Goal: Task Accomplishment & Management: Manage account settings

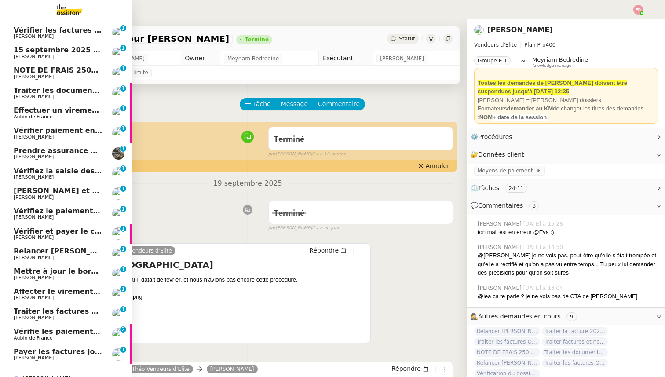
scroll to position [94, 0]
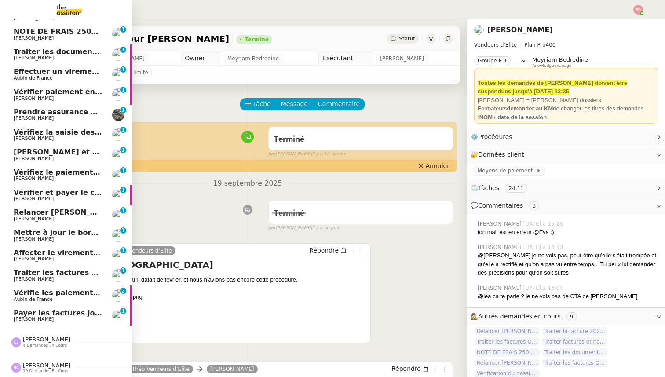
click at [72, 314] on span "Payer les factures jointes" at bounding box center [64, 313] width 101 height 8
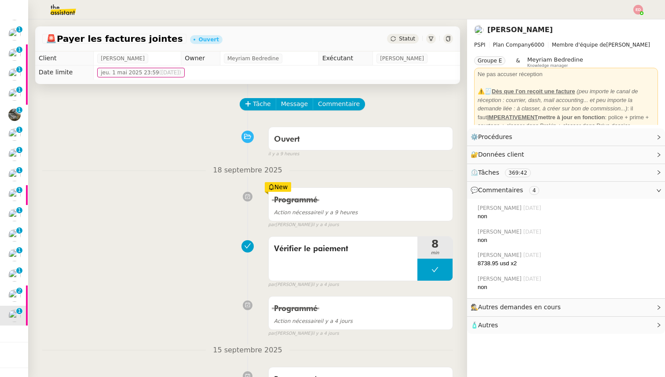
click at [403, 39] on span "Statut" at bounding box center [407, 39] width 16 height 6
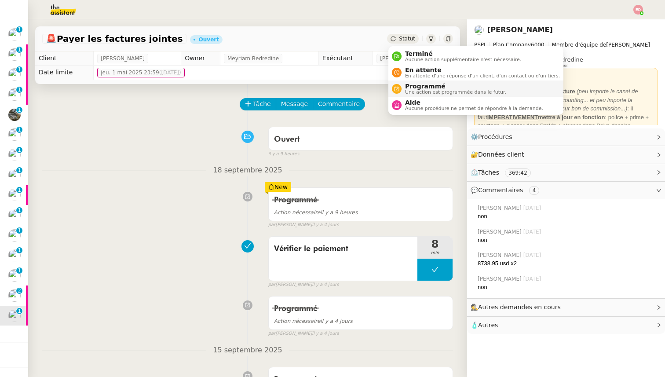
click at [411, 87] on span "Programmé" at bounding box center [455, 86] width 101 height 7
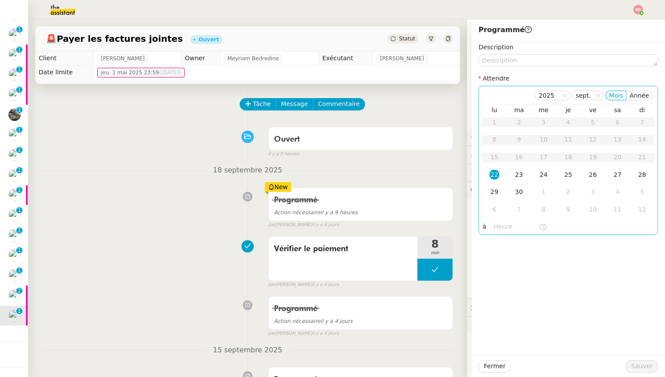
click at [493, 177] on div "22" at bounding box center [494, 175] width 10 height 10
click at [500, 222] on input "text" at bounding box center [516, 227] width 45 height 10
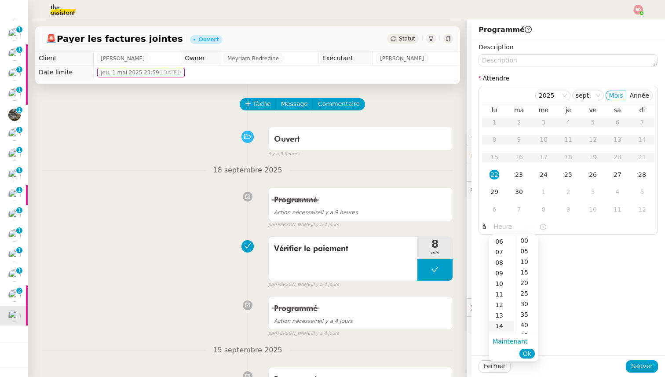
click at [501, 327] on div "14" at bounding box center [501, 325] width 25 height 11
click at [527, 242] on div "00" at bounding box center [526, 240] width 24 height 11
type input "14:00"
click at [525, 352] on span "Ok" at bounding box center [527, 353] width 8 height 9
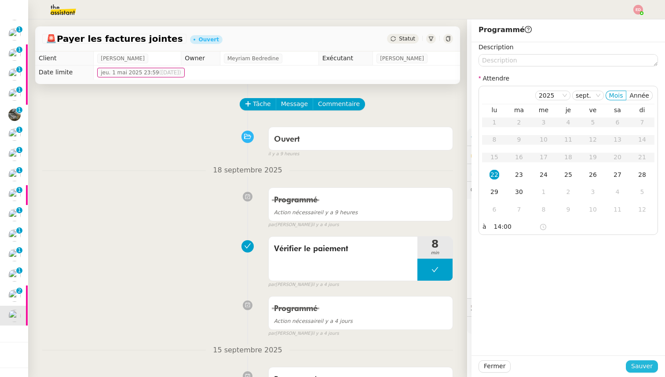
click at [629, 366] on button "Sauver" at bounding box center [641, 366] width 32 height 12
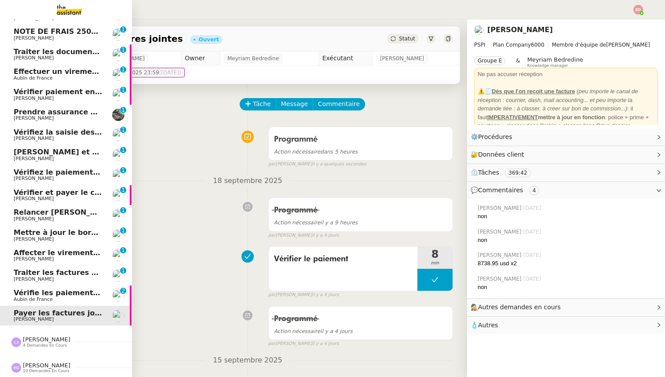
scroll to position [74, 0]
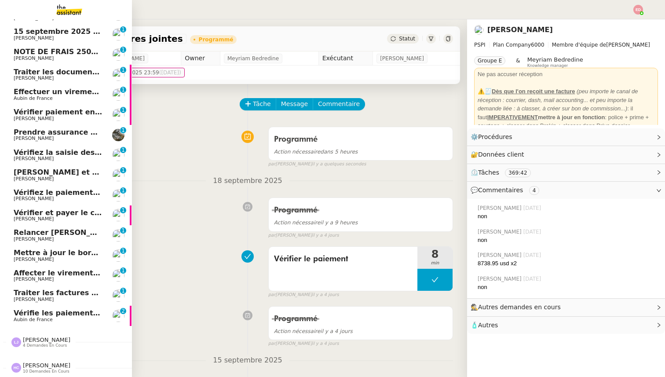
click at [31, 314] on span "Vérifie les paiements des primes récentes" at bounding box center [97, 313] width 167 height 8
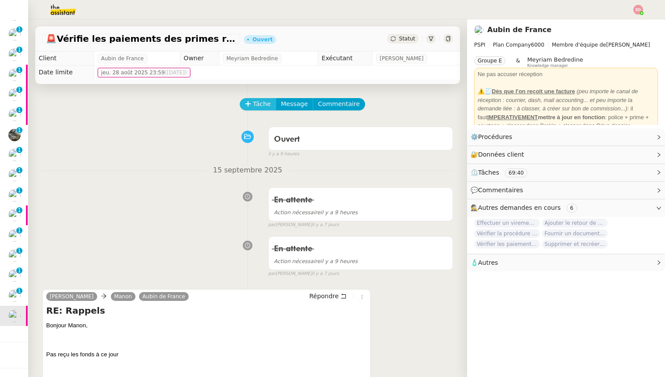
click at [262, 103] on span "Tâche" at bounding box center [262, 104] width 18 height 10
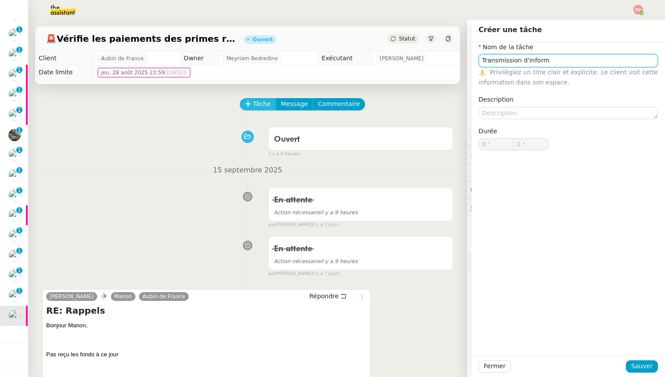
type input "Transmission d'inform"
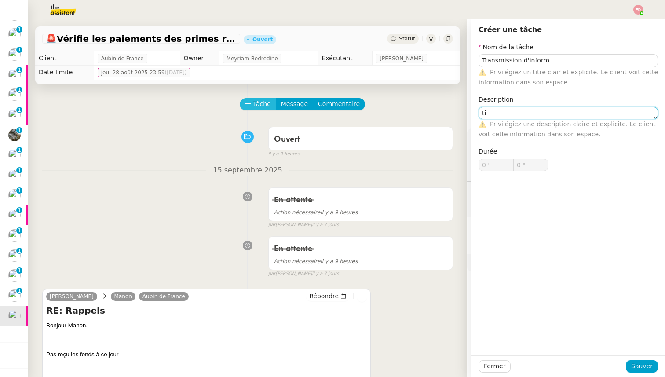
type textarea "t"
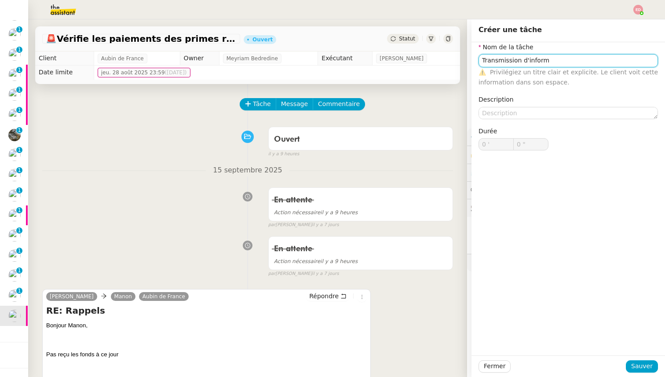
click at [552, 58] on input "Transmission d'inform" at bounding box center [567, 60] width 179 height 13
click at [544, 61] on input "Transmission d'information" at bounding box center [567, 60] width 179 height 13
type input "Transmission d'information"
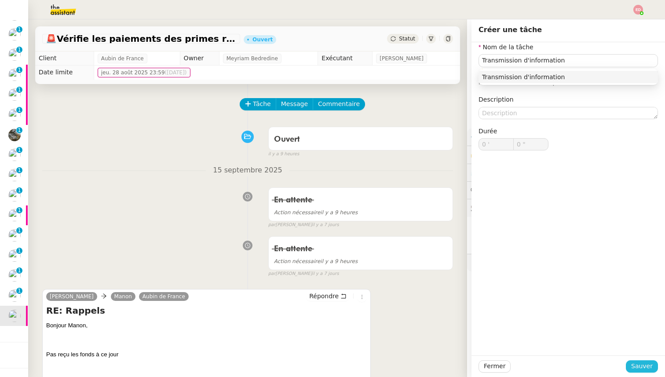
click at [643, 368] on span "Sauver" at bounding box center [642, 366] width 22 height 10
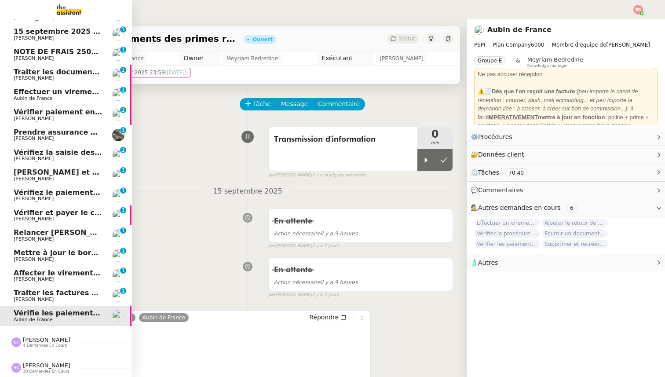
click at [12, 296] on link "Traiter les factures ORPI [PERSON_NAME] [PERSON_NAME] 0 1 2 3 4 5 6 7 8 9" at bounding box center [66, 295] width 132 height 20
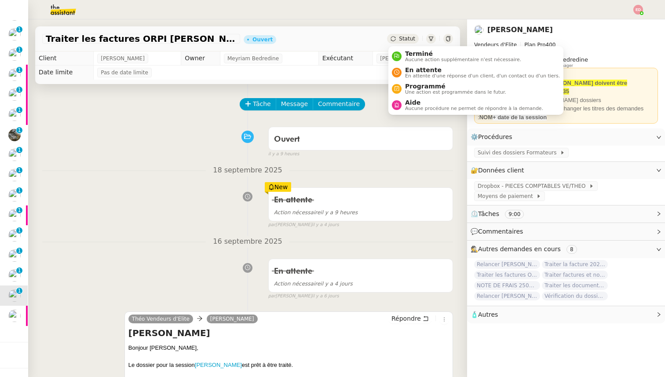
click at [406, 40] on span "Statut" at bounding box center [407, 39] width 16 height 6
click at [414, 73] on span "En attente" at bounding box center [482, 69] width 155 height 7
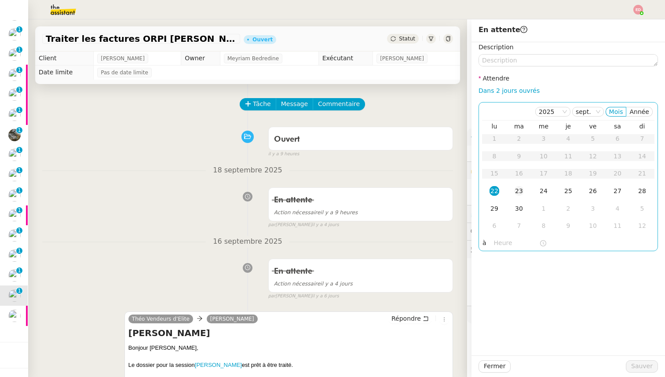
click at [521, 198] on td "23" at bounding box center [518, 191] width 25 height 18
click at [636, 360] on button "Sauver" at bounding box center [641, 366] width 32 height 12
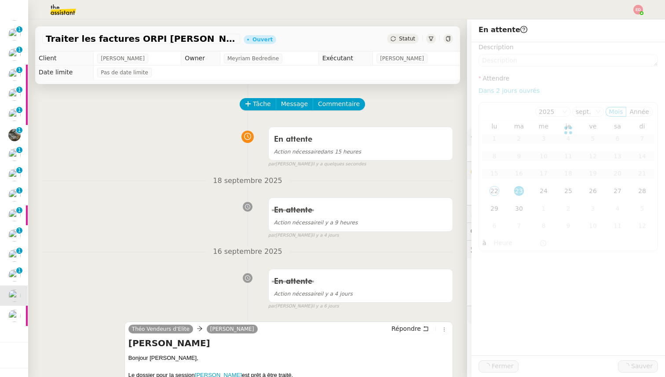
scroll to position [54, 0]
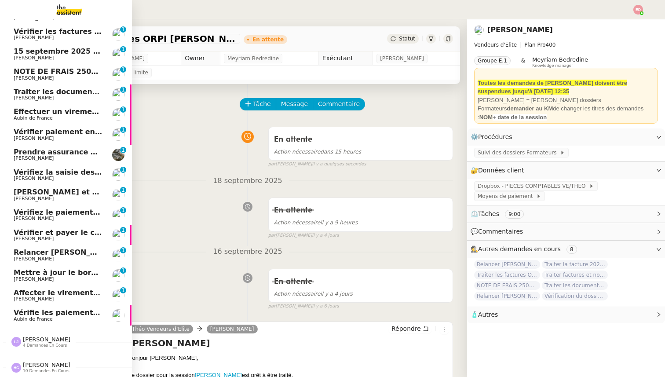
click at [15, 296] on span "Affecter le virement en attente" at bounding box center [76, 292] width 124 height 8
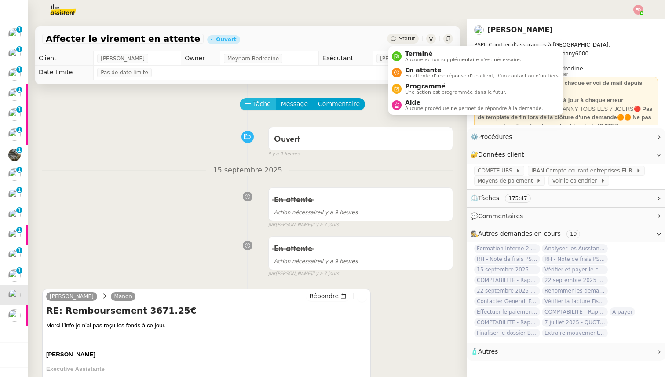
click at [258, 105] on span "Tâche" at bounding box center [262, 104] width 18 height 10
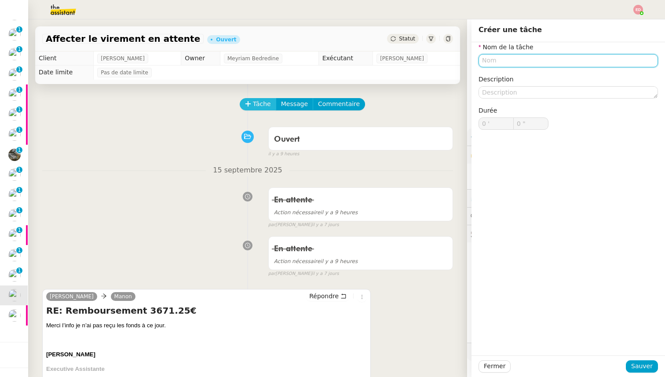
paste input "Transmission d'information"
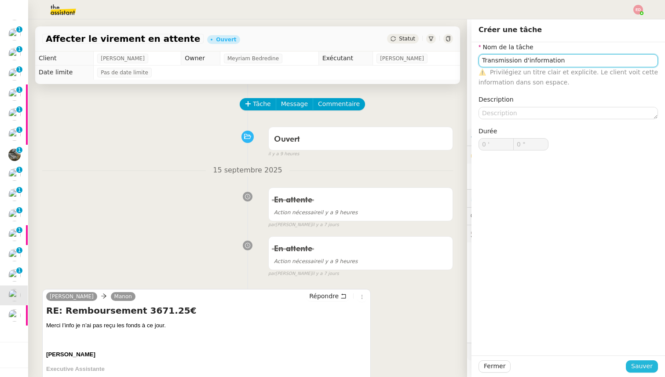
type input "Transmission d'information"
click at [638, 361] on span "Sauver" at bounding box center [642, 366] width 22 height 10
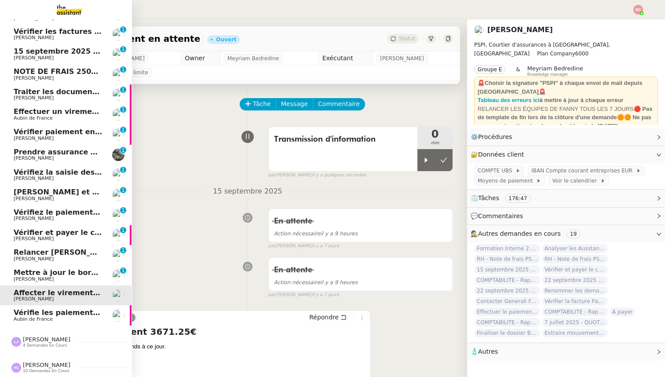
click at [21, 270] on span "Mettre à jour le bordereau de juin" at bounding box center [81, 272] width 135 height 8
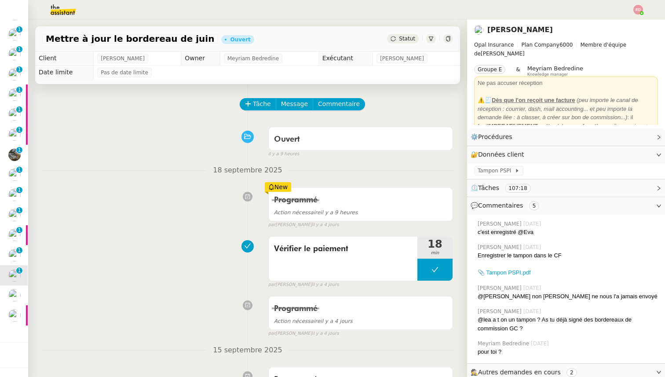
click at [406, 39] on span "Statut" at bounding box center [407, 39] width 16 height 6
click at [403, 41] on span "Statut" at bounding box center [407, 39] width 16 height 6
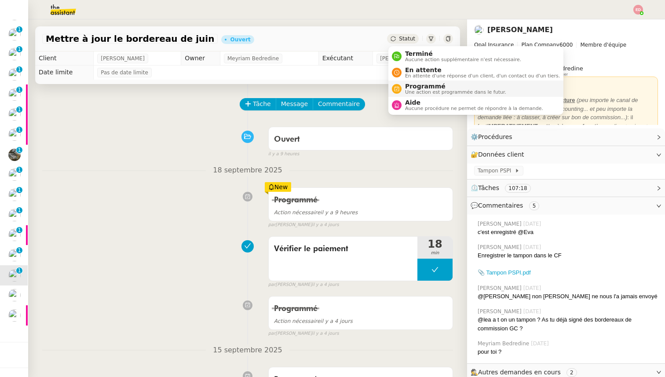
click at [422, 86] on span "Programmé" at bounding box center [455, 86] width 101 height 7
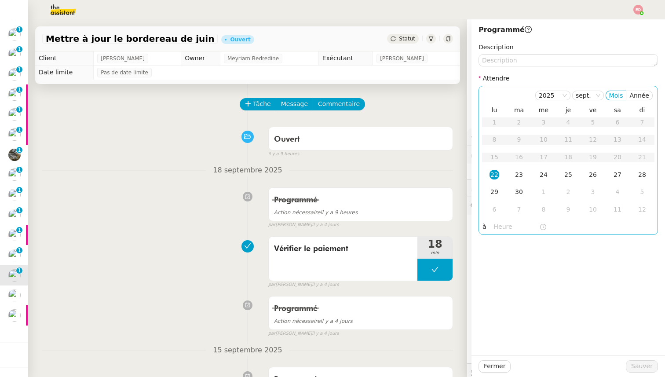
click at [492, 173] on div "22" at bounding box center [494, 175] width 10 height 10
click at [499, 226] on input "text" at bounding box center [516, 227] width 45 height 10
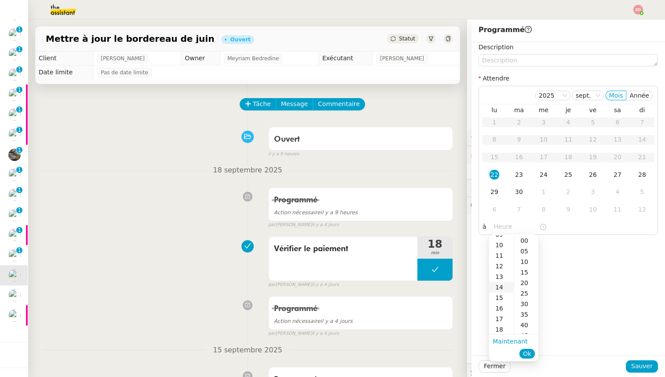
click at [505, 287] on div "14" at bounding box center [501, 287] width 25 height 11
click at [520, 242] on div "00" at bounding box center [526, 240] width 24 height 11
type input "14:00"
click at [527, 353] on span "Ok" at bounding box center [527, 353] width 8 height 9
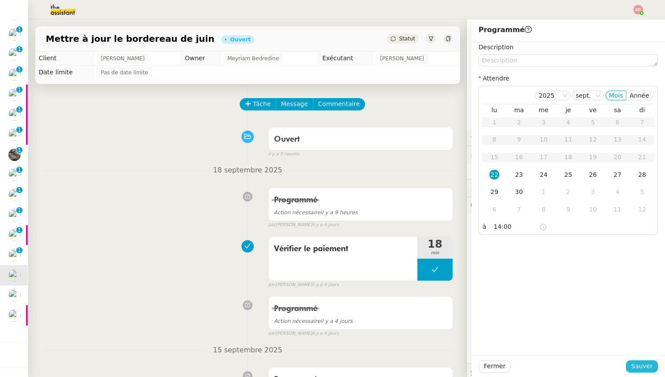
click at [650, 365] on span "Sauver" at bounding box center [642, 366] width 22 height 10
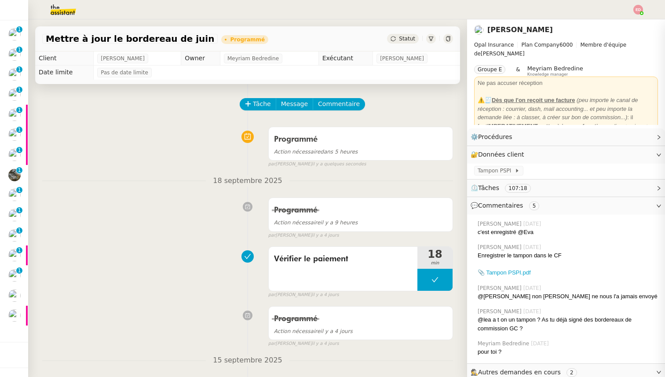
scroll to position [34, 0]
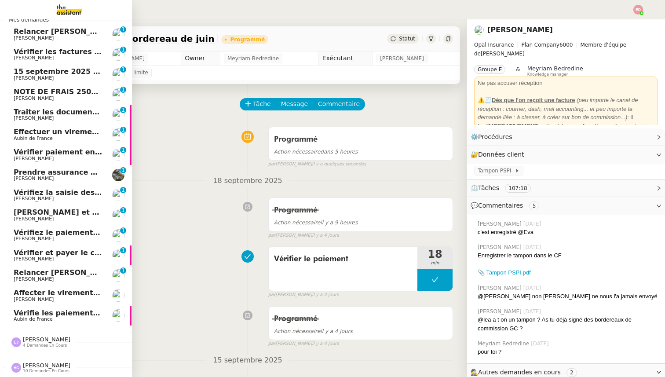
click at [22, 268] on span "Relancer [PERSON_NAME] pour documents août" at bounding box center [109, 272] width 190 height 8
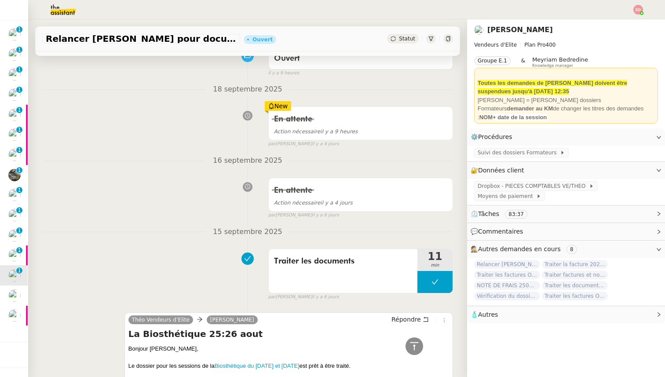
scroll to position [46, 0]
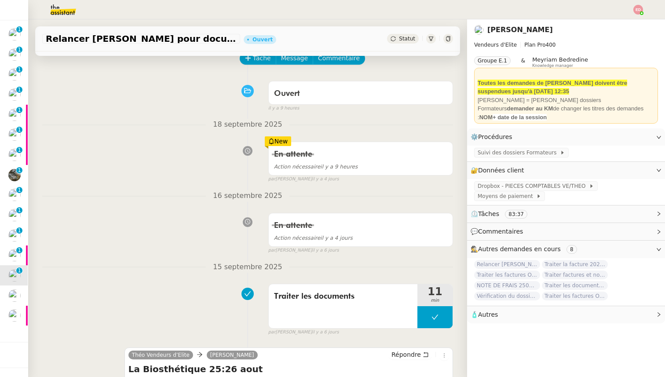
click at [411, 38] on span "Statut" at bounding box center [407, 39] width 16 height 6
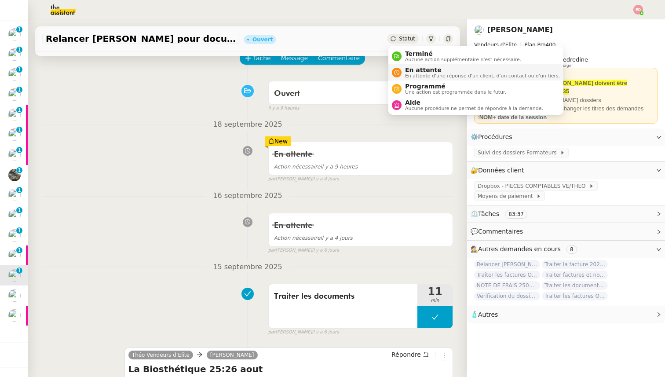
click at [414, 68] on span "En attente" at bounding box center [482, 69] width 155 height 7
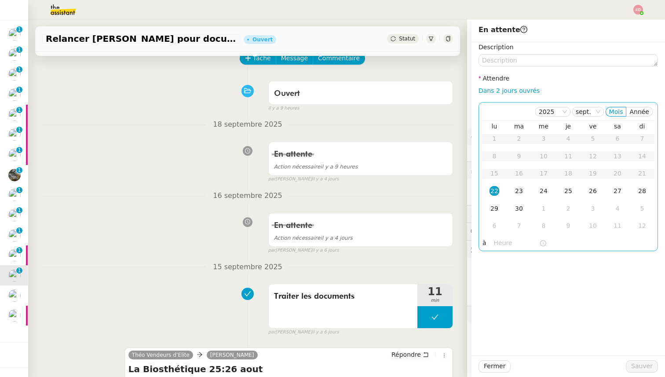
click at [518, 188] on div "23" at bounding box center [519, 191] width 10 height 10
click at [648, 362] on span "Sauver" at bounding box center [642, 366] width 22 height 10
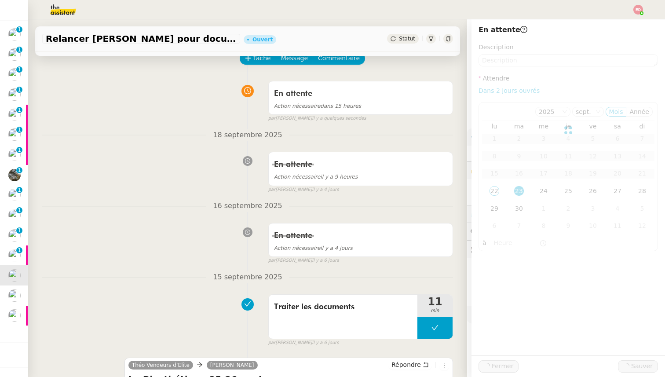
scroll to position [14, 0]
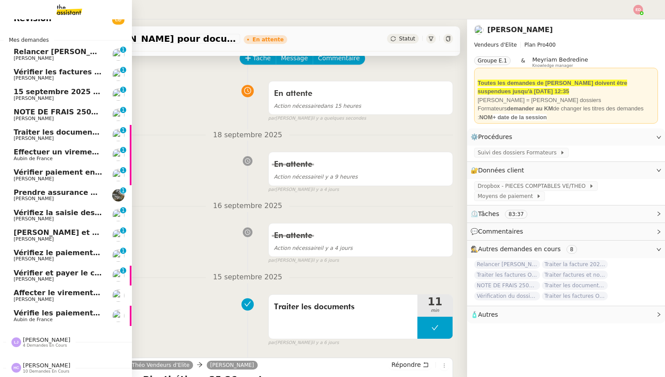
click at [49, 275] on span "Vérifier et payer le contrat" at bounding box center [66, 273] width 105 height 8
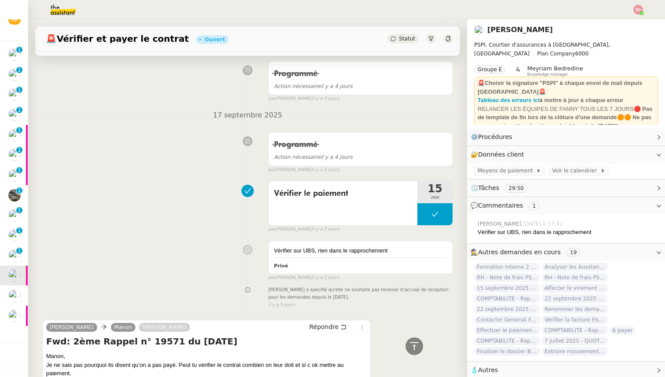
scroll to position [107, 0]
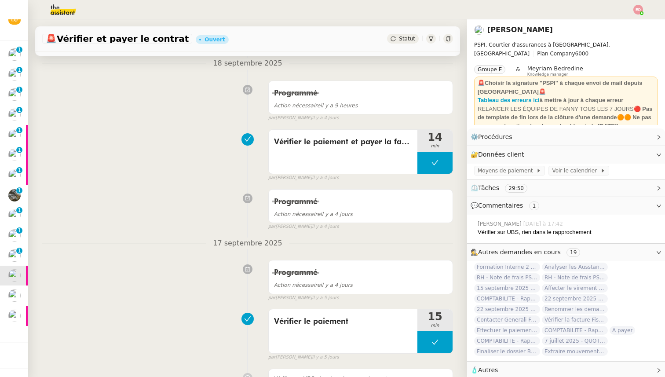
click at [401, 40] on span "Statut" at bounding box center [407, 39] width 16 height 6
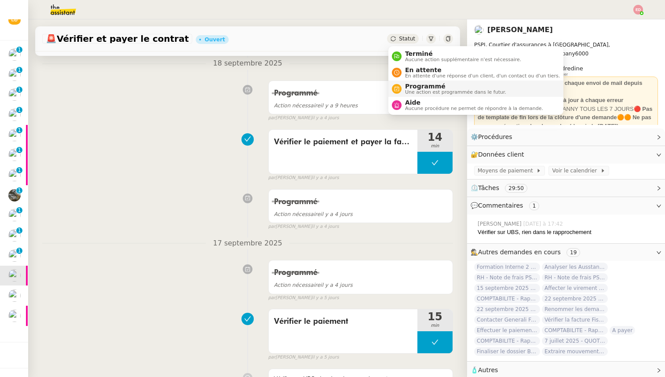
click at [415, 84] on span "Programmé" at bounding box center [455, 86] width 101 height 7
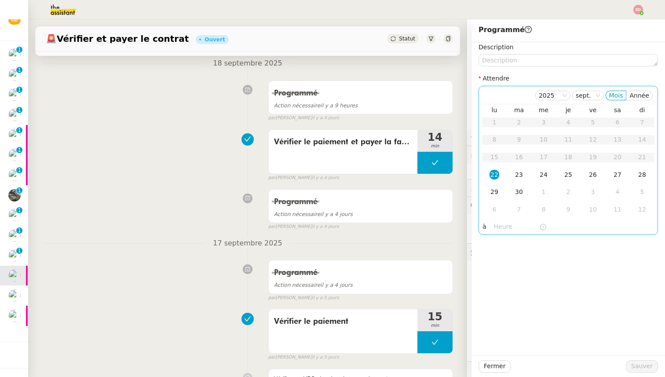
click at [494, 174] on div "22" at bounding box center [494, 175] width 10 height 10
click at [499, 229] on input "text" at bounding box center [516, 227] width 45 height 10
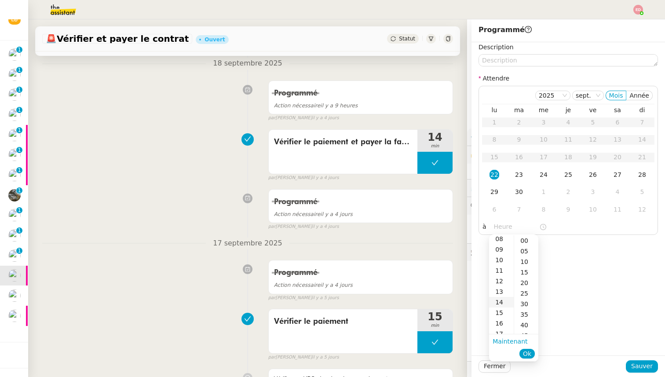
click at [500, 301] on div "14" at bounding box center [501, 302] width 25 height 11
click at [525, 240] on div "00" at bounding box center [526, 240] width 24 height 11
type input "14:00"
click at [528, 352] on span "Ok" at bounding box center [527, 353] width 8 height 9
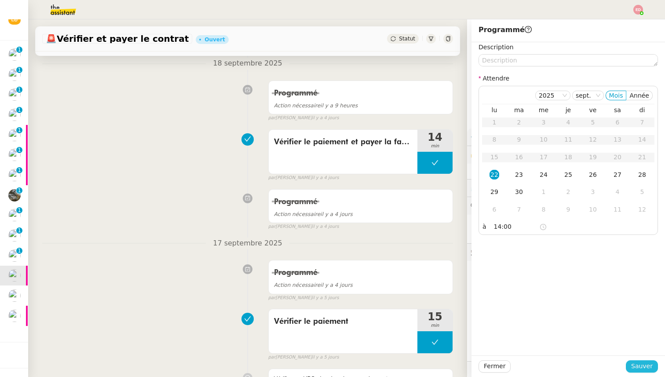
click at [652, 363] on button "Sauver" at bounding box center [641, 366] width 32 height 12
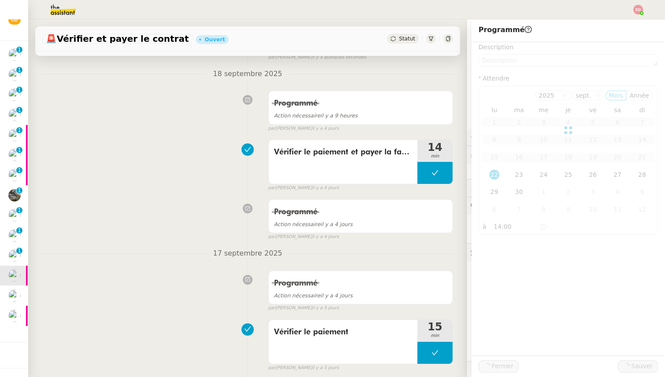
scroll to position [117, 0]
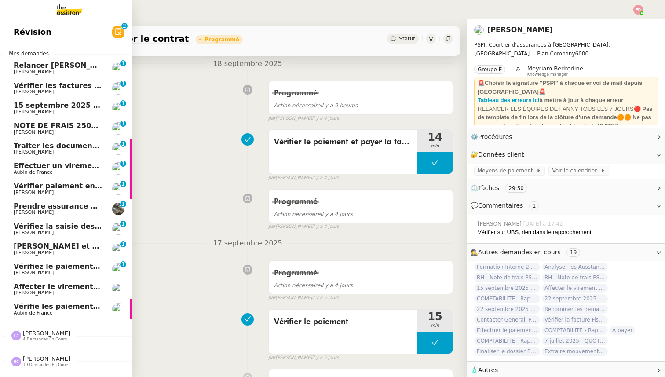
click at [22, 272] on span "[PERSON_NAME]" at bounding box center [34, 272] width 40 height 6
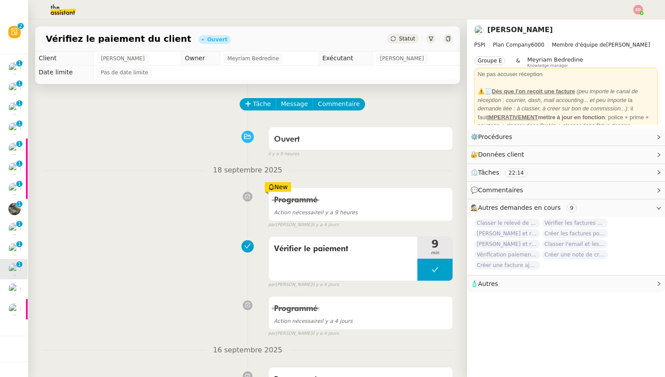
click at [400, 39] on span "Statut" at bounding box center [407, 39] width 16 height 6
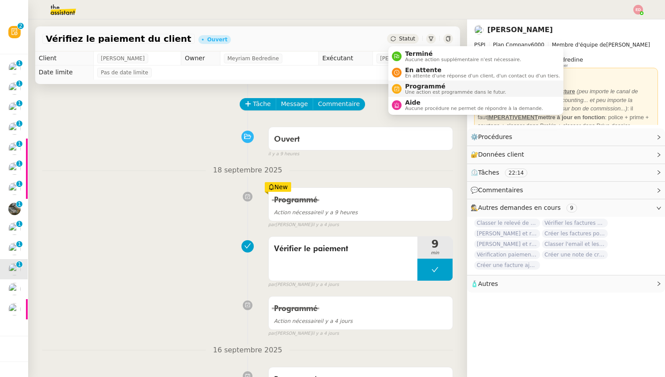
click at [407, 84] on span "Programmé" at bounding box center [455, 86] width 101 height 7
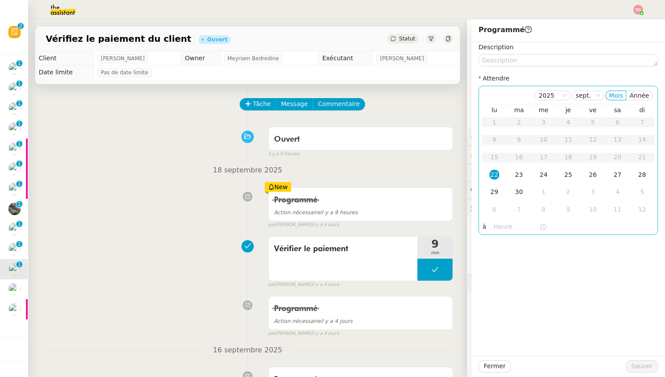
click at [496, 173] on div "22" at bounding box center [494, 175] width 10 height 10
click at [500, 224] on input "text" at bounding box center [516, 227] width 45 height 10
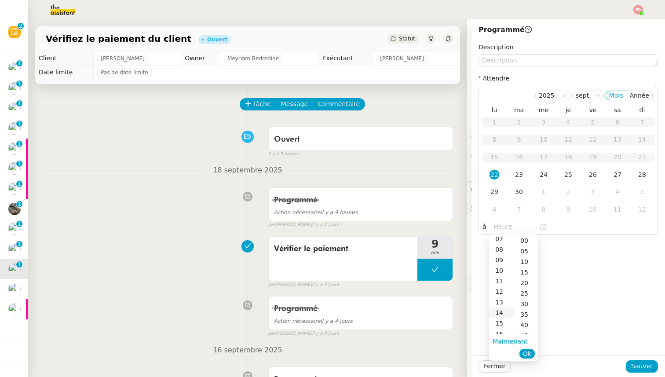
click at [499, 312] on div "14" at bounding box center [501, 312] width 25 height 11
click at [527, 238] on div "00" at bounding box center [526, 240] width 24 height 11
type input "14:00"
click at [526, 349] on button "Ok" at bounding box center [526, 354] width 15 height 10
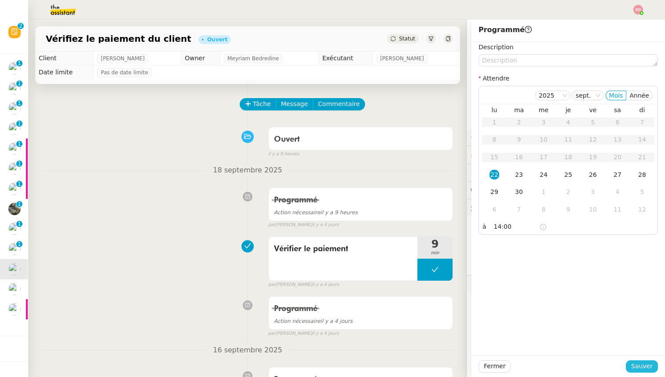
click at [647, 367] on span "Sauver" at bounding box center [642, 366] width 22 height 10
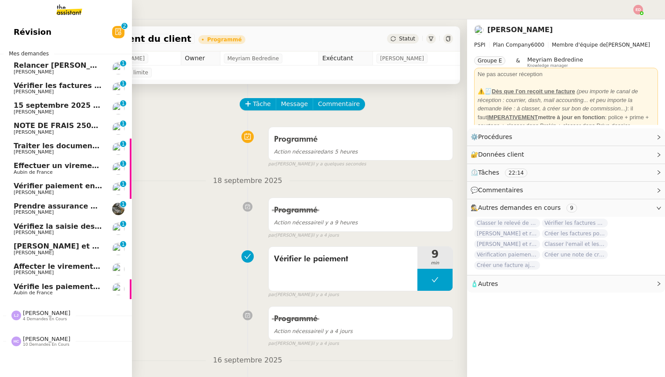
click at [11, 254] on link "[PERSON_NAME] et rembourser les polices d'assurance [PERSON_NAME] 0 1 2 3 4 5 6…" at bounding box center [66, 249] width 132 height 20
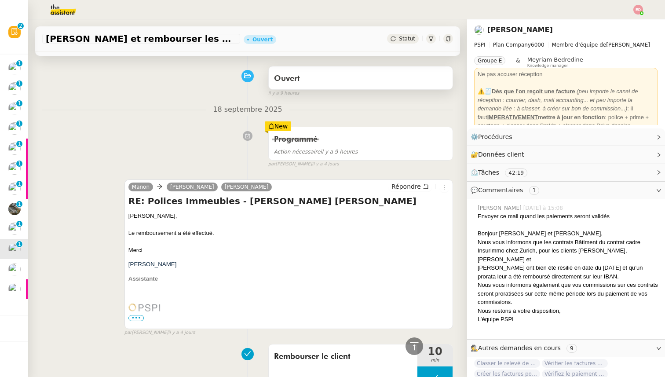
scroll to position [14, 0]
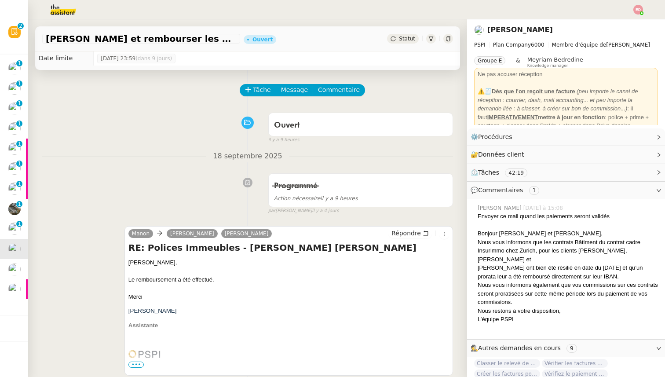
click at [407, 40] on span "Statut" at bounding box center [407, 39] width 16 height 6
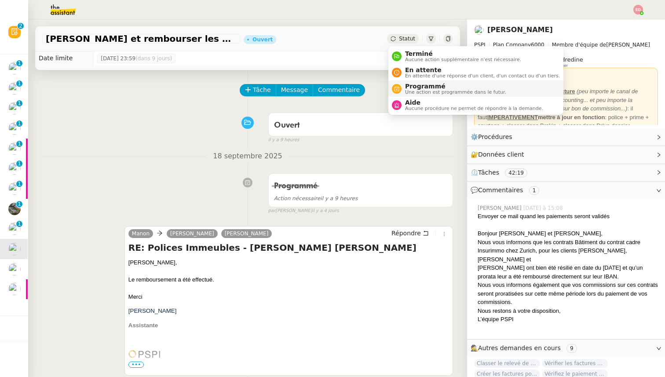
click at [412, 83] on span "Programmé" at bounding box center [455, 86] width 101 height 7
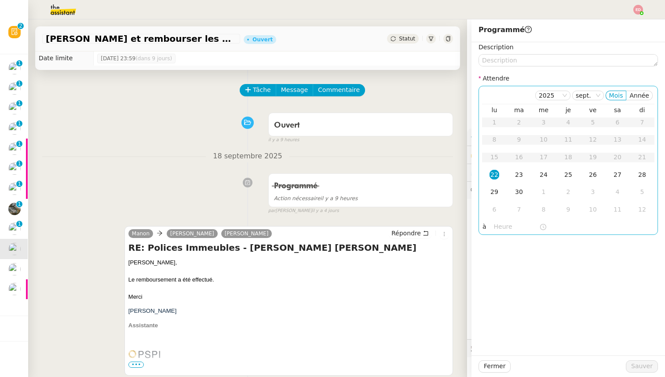
click at [496, 173] on div "22" at bounding box center [494, 175] width 10 height 10
click at [494, 231] on input "text" at bounding box center [516, 227] width 45 height 10
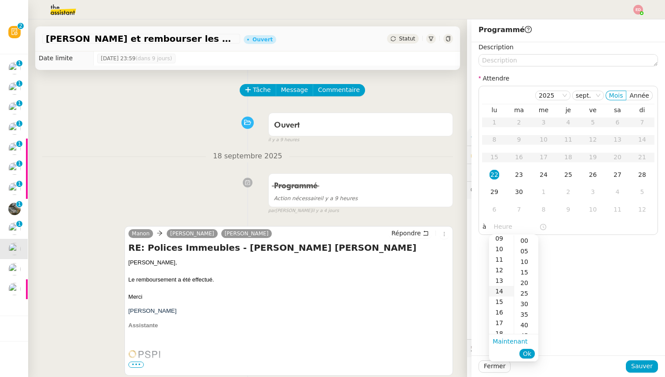
click at [499, 290] on div "14" at bounding box center [501, 291] width 25 height 11
click at [527, 242] on div "00" at bounding box center [526, 240] width 24 height 11
type input "14:00"
click at [530, 352] on span "Ok" at bounding box center [527, 353] width 8 height 9
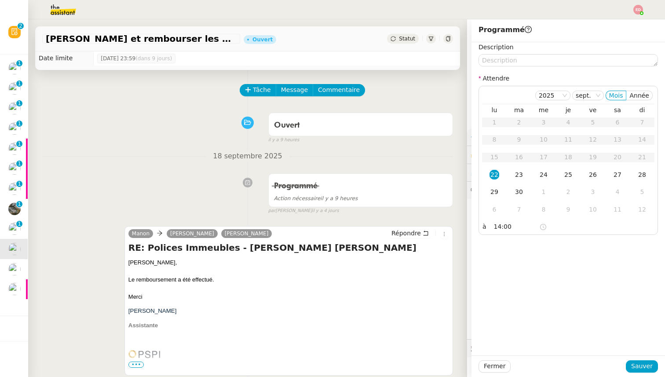
click at [625, 363] on div at bounding box center [567, 366] width 115 height 12
click at [633, 363] on span "Sauver" at bounding box center [642, 366] width 22 height 10
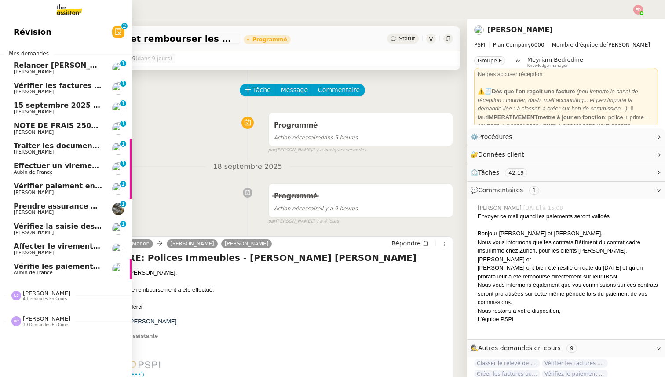
click at [23, 225] on span "Vérifiez la saisie des bordereaux Goldencare" at bounding box center [102, 226] width 177 height 8
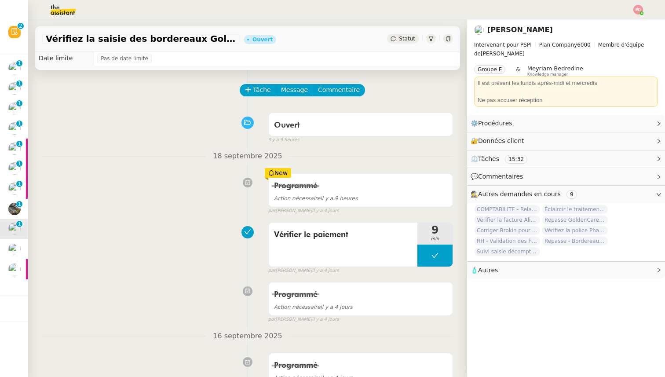
click at [401, 43] on div "Statut" at bounding box center [403, 39] width 32 height 10
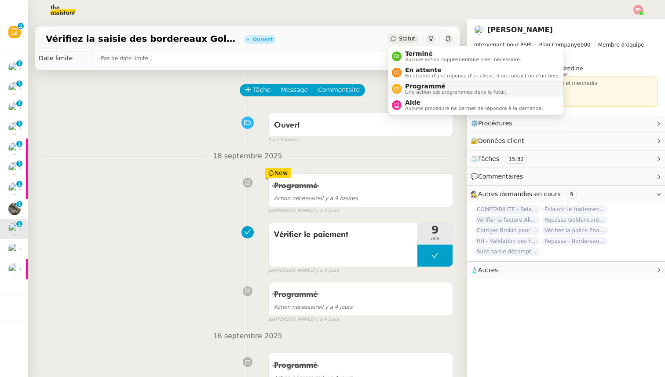
click at [415, 85] on span "Programmé" at bounding box center [455, 86] width 101 height 7
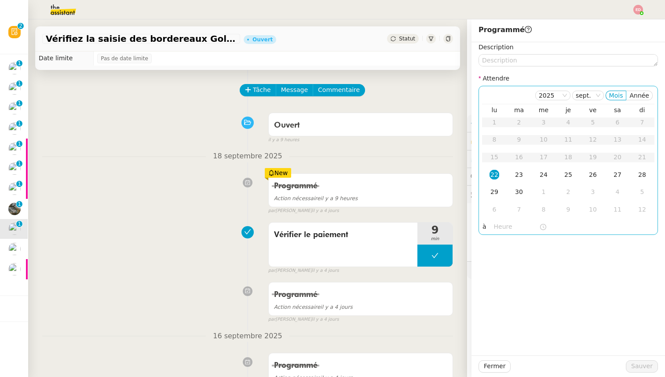
click at [492, 174] on div "22" at bounding box center [494, 175] width 10 height 10
click at [498, 222] on input "text" at bounding box center [516, 227] width 45 height 10
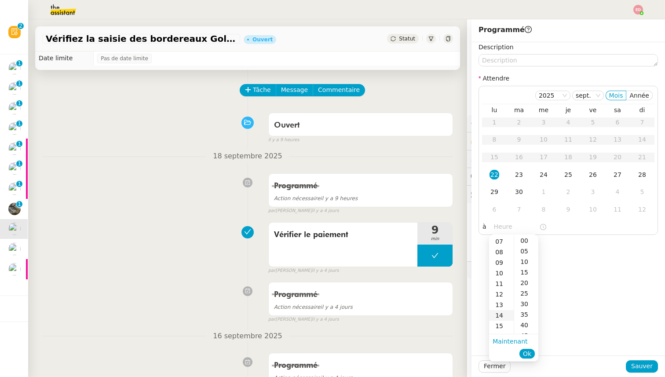
click at [501, 313] on div "14" at bounding box center [501, 315] width 25 height 11
click at [524, 240] on div "00" at bounding box center [526, 240] width 24 height 11
type input "14:00"
click at [526, 353] on span "Ok" at bounding box center [527, 353] width 8 height 9
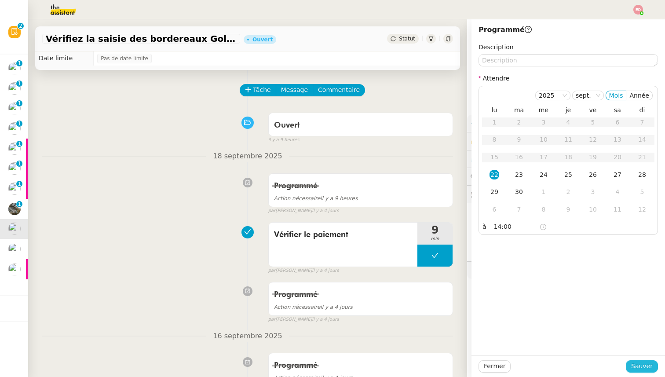
click at [635, 364] on span "Sauver" at bounding box center [642, 366] width 22 height 10
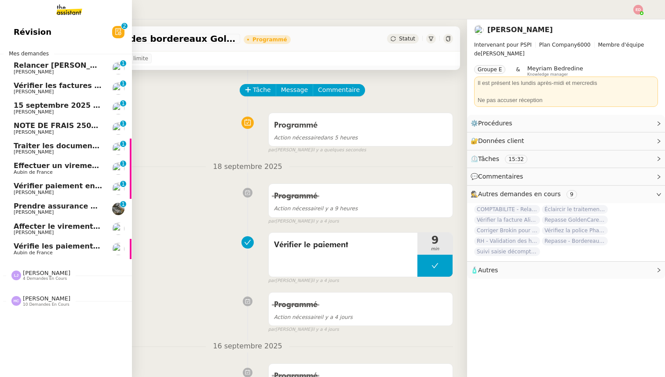
click at [44, 248] on span "Vérifie les paiements des primes récentes" at bounding box center [97, 246] width 167 height 8
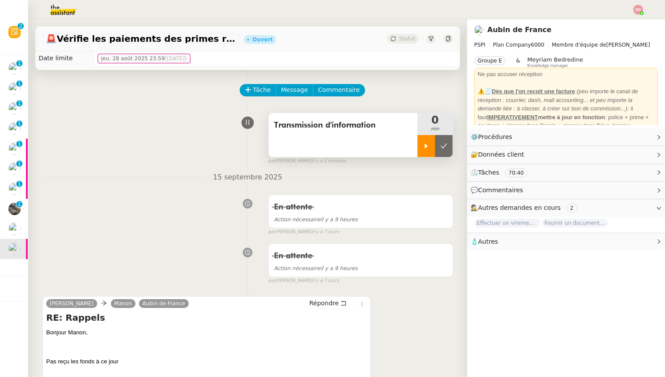
click at [419, 137] on div at bounding box center [426, 146] width 18 height 22
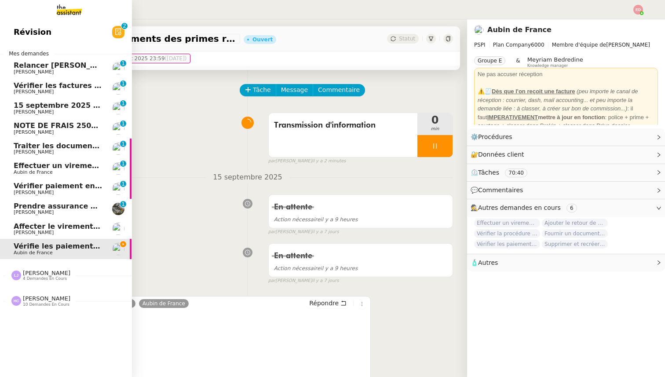
click at [42, 189] on span "[PERSON_NAME]" at bounding box center [34, 192] width 40 height 6
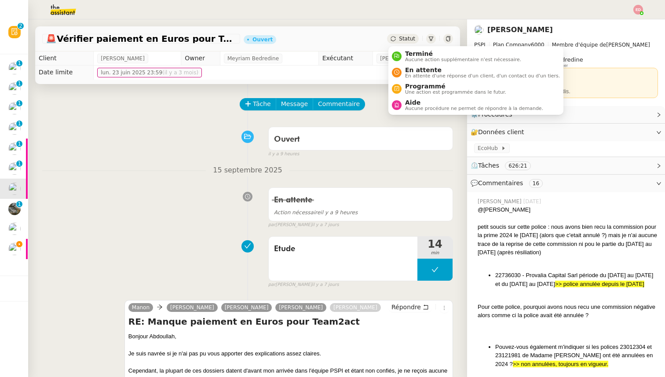
click at [407, 40] on span "Statut" at bounding box center [407, 39] width 16 height 6
click at [411, 73] on span "En attente d'une réponse d'un client, d'un contact ou d'un tiers." at bounding box center [482, 75] width 155 height 5
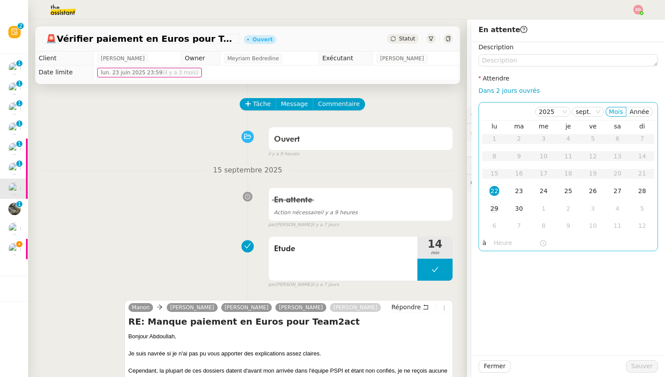
click at [492, 204] on div "29" at bounding box center [494, 208] width 10 height 10
click at [633, 362] on span "Sauver" at bounding box center [642, 366] width 22 height 10
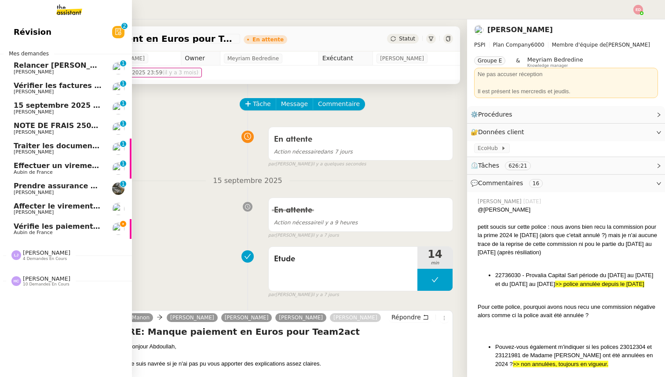
click at [36, 185] on span "Prendre assurance habitation Boissettes" at bounding box center [95, 186] width 162 height 8
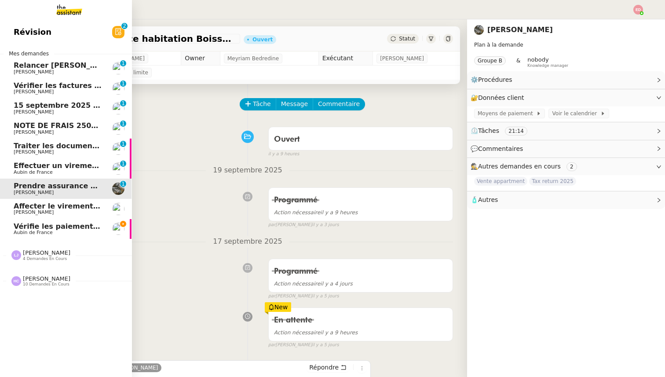
click at [38, 168] on span "Effectuer un virement urgent" at bounding box center [72, 165] width 116 height 8
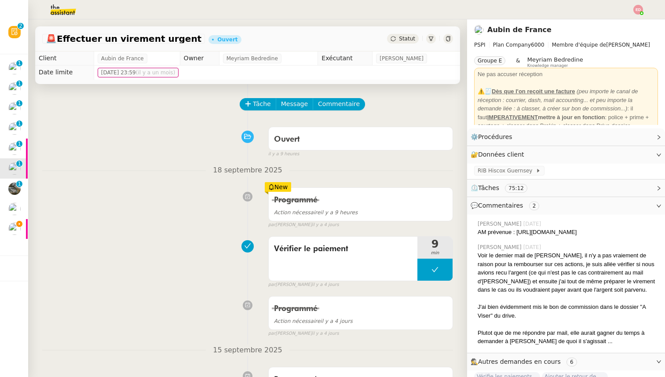
click at [409, 39] on span "Statut" at bounding box center [407, 39] width 16 height 6
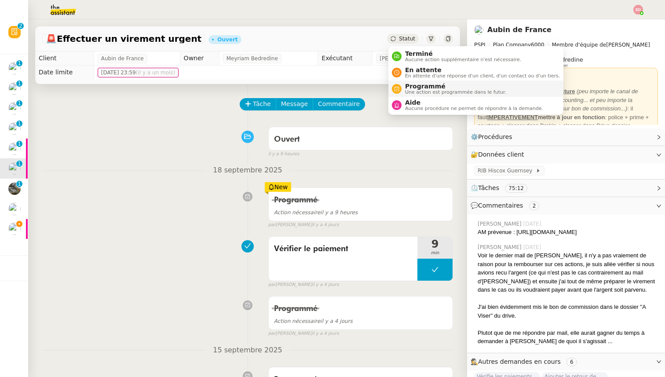
click at [409, 83] on span "Programmé" at bounding box center [455, 86] width 101 height 7
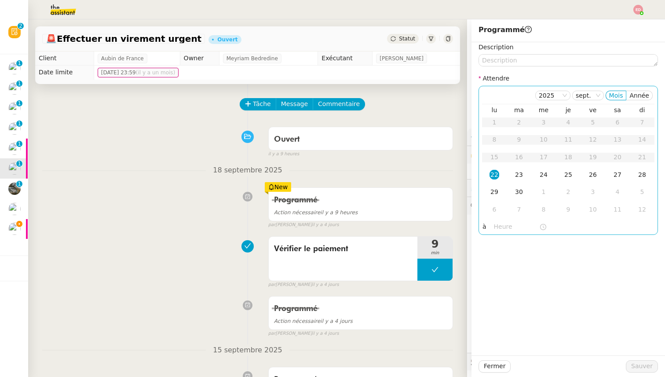
click at [491, 171] on div "22" at bounding box center [494, 175] width 10 height 10
click at [500, 226] on input "text" at bounding box center [516, 227] width 45 height 10
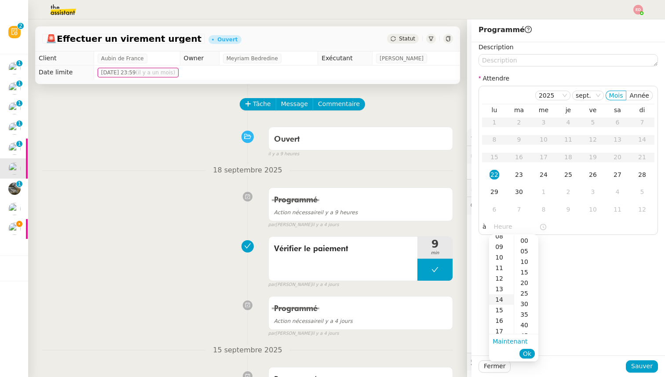
click at [501, 299] on div "14" at bounding box center [501, 299] width 25 height 11
click at [530, 241] on div "00" at bounding box center [526, 240] width 24 height 11
type input "14:00"
click at [527, 352] on span "Ok" at bounding box center [527, 353] width 8 height 9
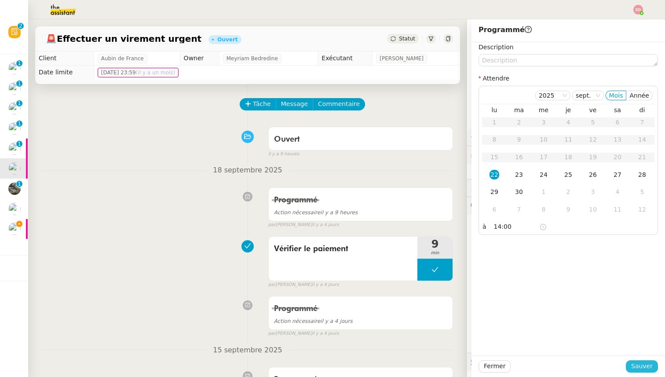
click at [646, 365] on span "Sauver" at bounding box center [642, 366] width 22 height 10
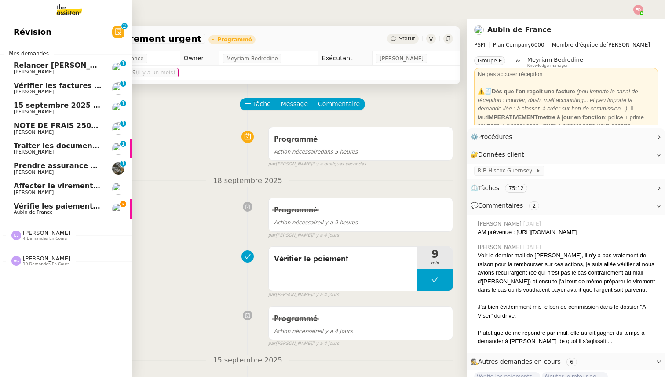
click at [19, 146] on span "Traiter les documents ARVAL" at bounding box center [71, 146] width 114 height 8
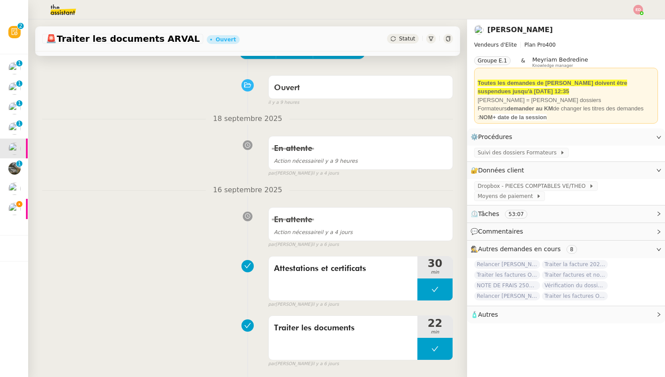
scroll to position [12, 0]
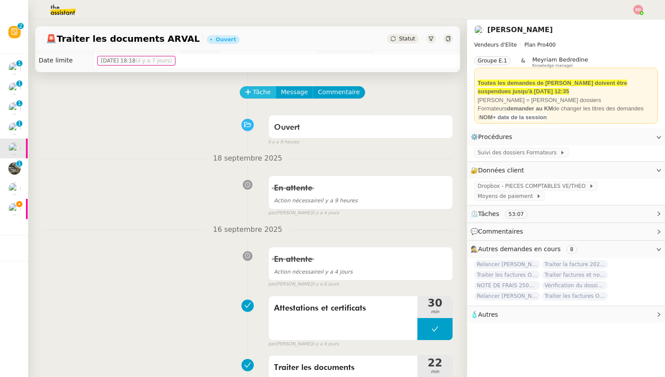
click at [264, 93] on span "Tâche" at bounding box center [262, 92] width 18 height 10
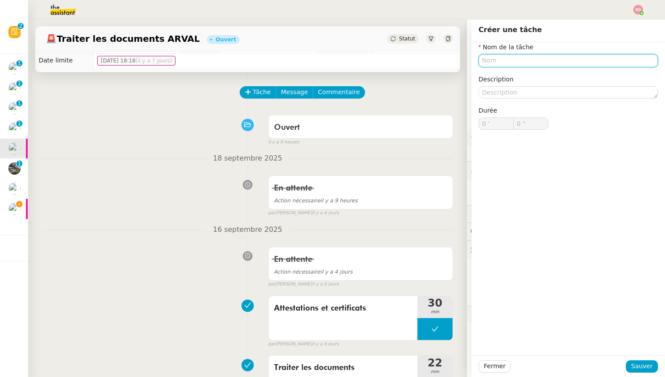
click at [526, 62] on input "text" at bounding box center [567, 60] width 179 height 13
paste input "Transmission d'information"
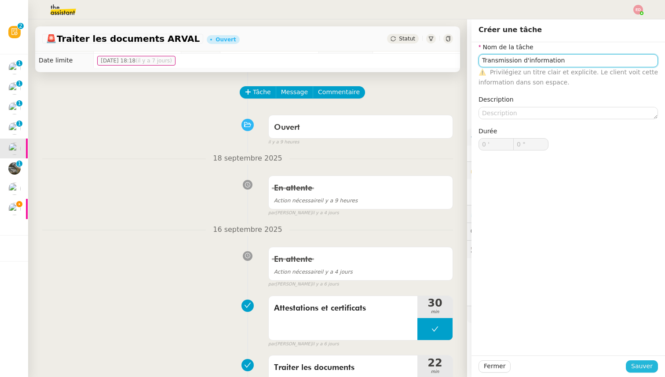
type input "Transmission d'information"
click at [639, 366] on span "Sauver" at bounding box center [642, 366] width 22 height 10
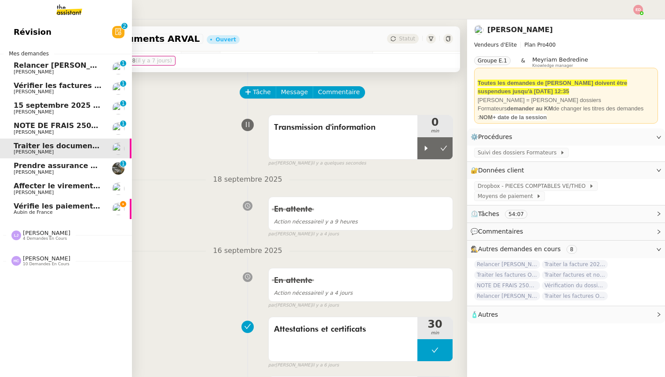
click at [21, 126] on span "NOTE DE FRAIS 25025 - TAP ATOL - [GEOGRAPHIC_DATA] - [DATE] et [DATE]" at bounding box center [162, 125] width 297 height 8
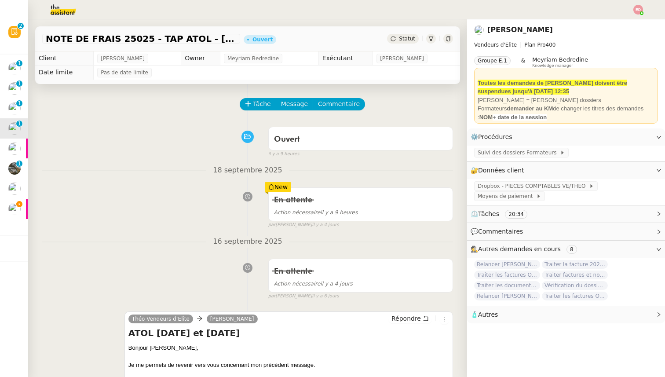
click at [412, 42] on div "Statut" at bounding box center [403, 39] width 32 height 10
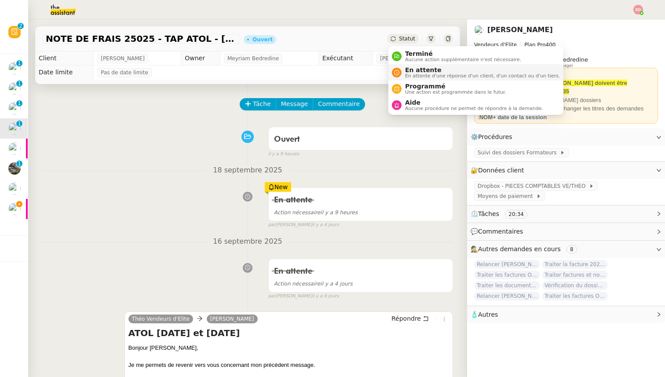
click at [414, 69] on span "En attente" at bounding box center [482, 69] width 155 height 7
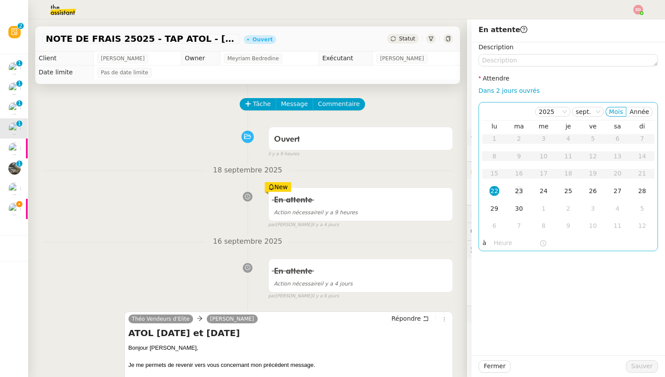
click at [520, 189] on div "23" at bounding box center [519, 191] width 10 height 10
click at [644, 369] on span "Sauver" at bounding box center [642, 366] width 22 height 10
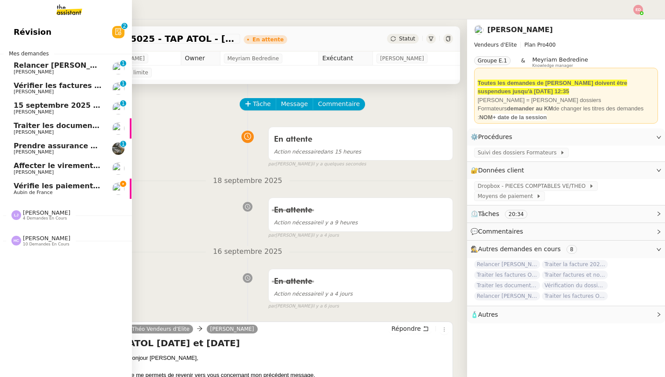
click at [17, 106] on span "15 septembre 2025 - QUOTIDIEN Gestion boite mail Accounting" at bounding box center [139, 105] width 251 height 8
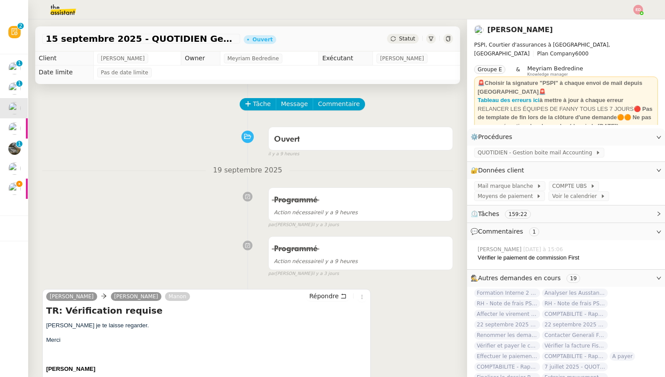
click at [402, 40] on span "Statut" at bounding box center [407, 39] width 16 height 6
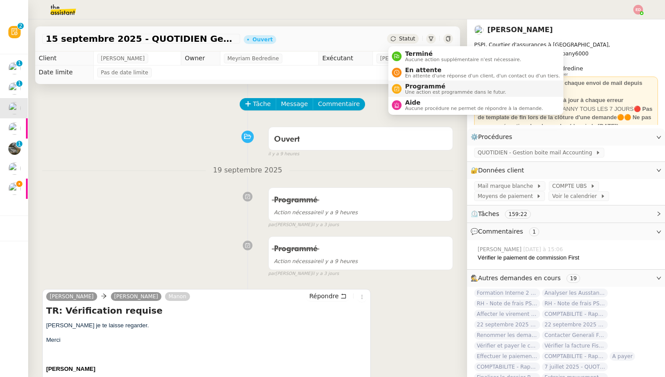
click at [421, 90] on span "Une action est programmée dans le futur." at bounding box center [455, 92] width 101 height 5
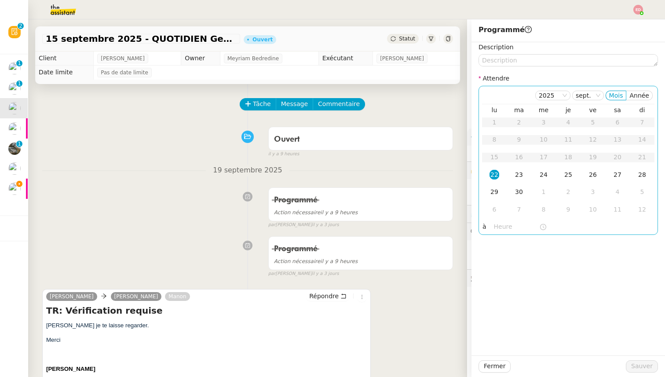
click at [493, 174] on div "22" at bounding box center [494, 175] width 10 height 10
click at [497, 222] on input "text" at bounding box center [516, 227] width 45 height 10
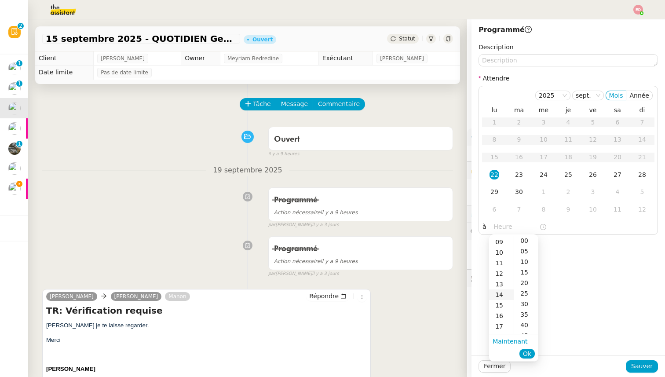
click at [501, 293] on div "14" at bounding box center [501, 294] width 25 height 11
click at [523, 243] on div "00" at bounding box center [526, 240] width 24 height 11
type input "14:00"
click at [525, 352] on span "Ok" at bounding box center [527, 353] width 8 height 9
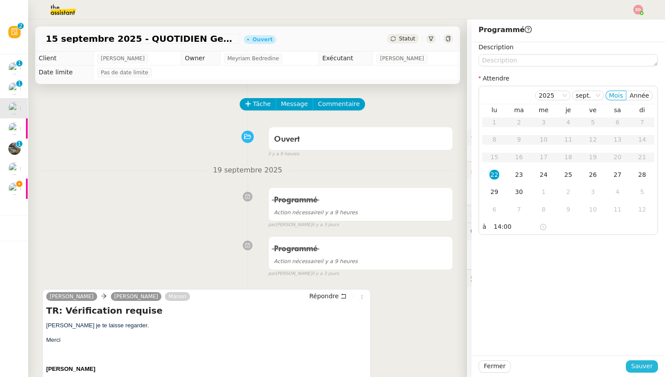
click at [632, 366] on button "Sauver" at bounding box center [641, 366] width 32 height 12
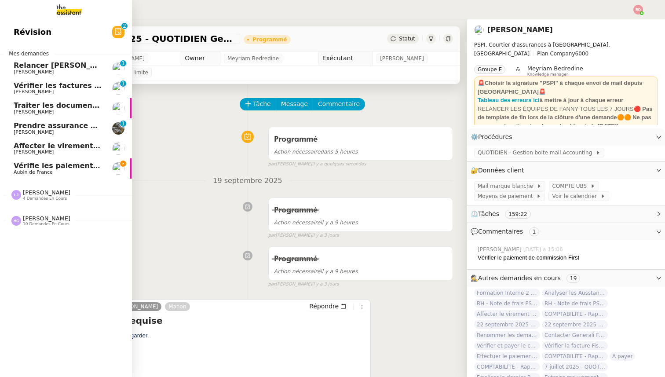
click at [22, 86] on span "Vérifier les factures non réglées" at bounding box center [77, 85] width 127 height 8
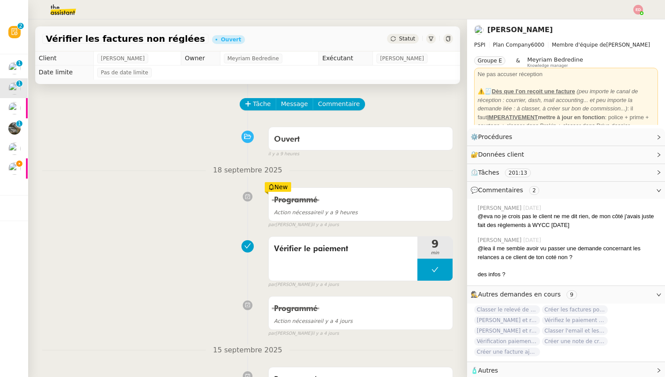
click at [411, 36] on span "Statut" at bounding box center [407, 39] width 16 height 6
click at [402, 36] on span "Statut" at bounding box center [407, 39] width 16 height 6
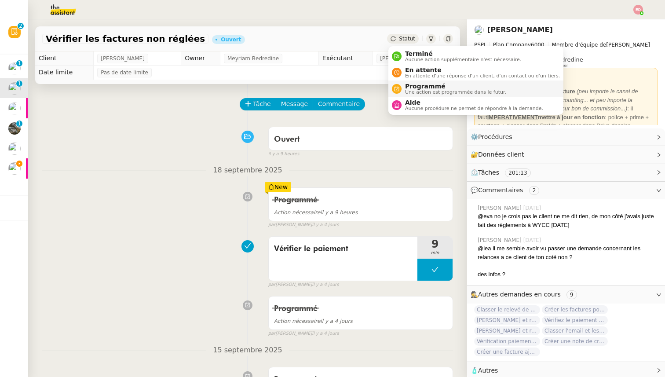
click at [410, 83] on span "Programmé" at bounding box center [455, 86] width 101 height 7
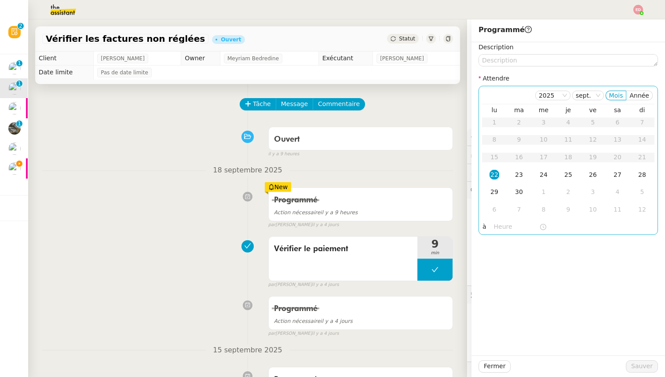
click at [494, 174] on div "22" at bounding box center [494, 175] width 10 height 10
click at [497, 224] on input "text" at bounding box center [516, 227] width 45 height 10
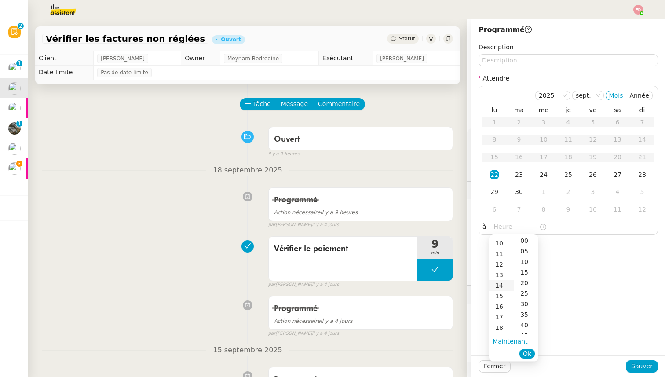
click at [501, 287] on div "14" at bounding box center [501, 285] width 25 height 11
click at [527, 241] on div "00" at bounding box center [526, 240] width 24 height 11
type input "14:00"
click at [530, 360] on ul "Maintenant Ok" at bounding box center [513, 347] width 49 height 26
click at [529, 356] on span "Ok" at bounding box center [527, 353] width 8 height 9
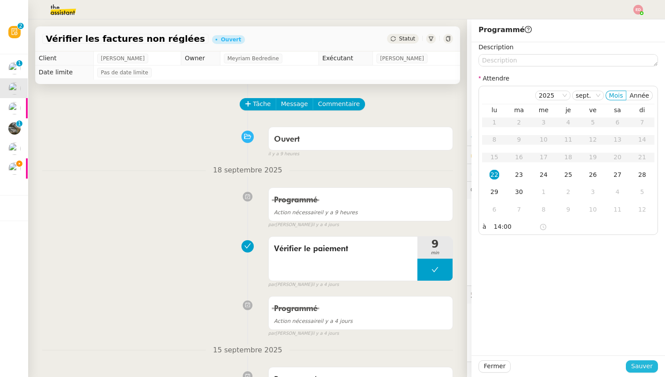
click at [635, 361] on span "Sauver" at bounding box center [642, 366] width 22 height 10
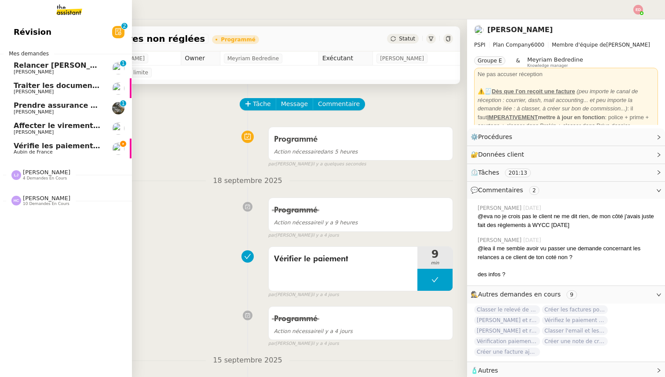
click at [20, 67] on span "Relancer [PERSON_NAME] pour justificatif Eurostar" at bounding box center [115, 65] width 203 height 8
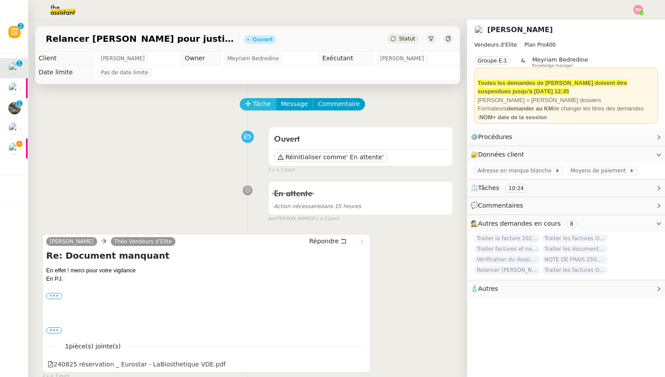
click at [264, 102] on span "Tâche" at bounding box center [262, 104] width 18 height 10
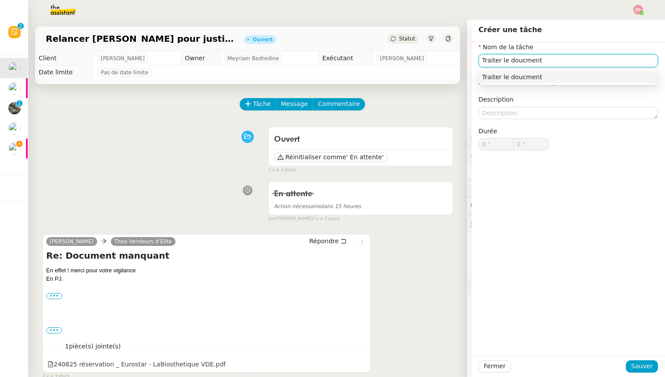
click at [523, 59] on input "Traiter le doucment" at bounding box center [567, 60] width 179 height 13
type input "Traiter le document"
click at [640, 367] on span "Sauver" at bounding box center [642, 366] width 22 height 10
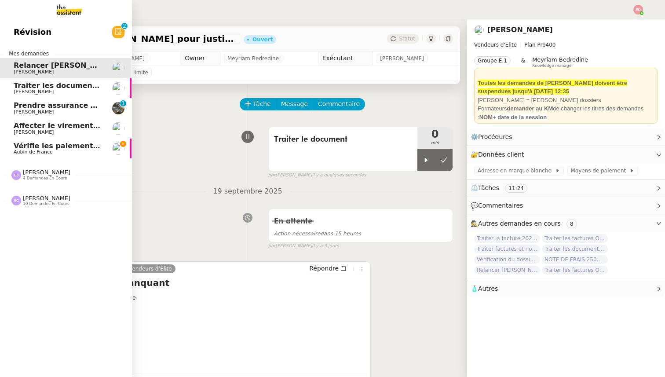
click at [44, 147] on span "Vérifie les paiements des primes récentes" at bounding box center [97, 146] width 167 height 8
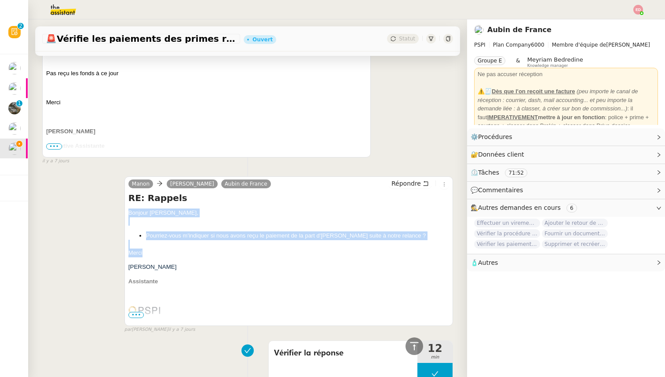
drag, startPoint x: 146, startPoint y: 252, endPoint x: 127, endPoint y: 214, distance: 41.7
click at [127, 214] on div "[PERSON_NAME] Aubin de France Répondre RE: Rappels [PERSON_NAME], Pourriez-vous…" at bounding box center [288, 250] width 328 height 149
copy div "Bonjour [PERSON_NAME], Pourriez-vous m'indiquer si nous avons reçu le paiement …"
click at [400, 182] on span "Répondre" at bounding box center [405, 183] width 29 height 9
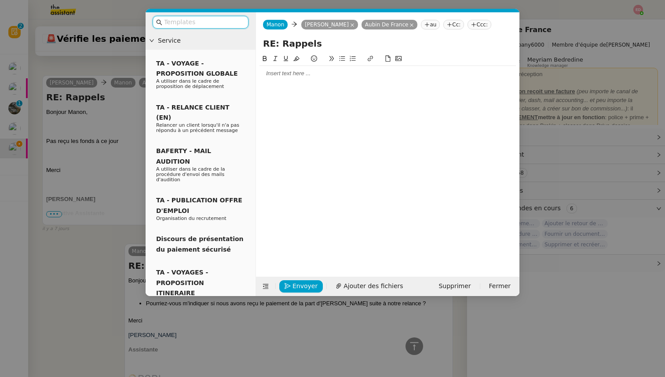
scroll to position [369, 0]
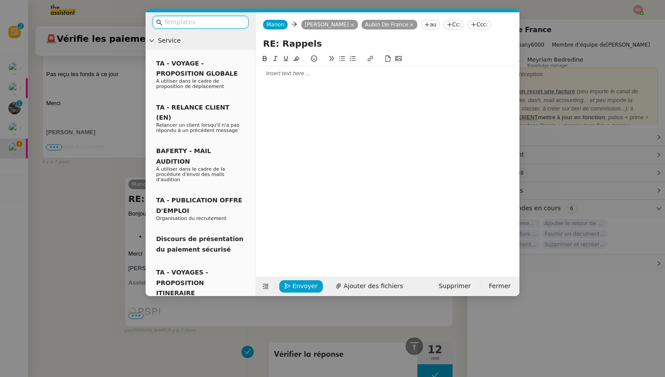
click at [87, 203] on nz-modal-container "Service TA - VOYAGE - PROPOSITION GLOBALE A utiliser dans le cadre de propositi…" at bounding box center [332, 188] width 665 height 377
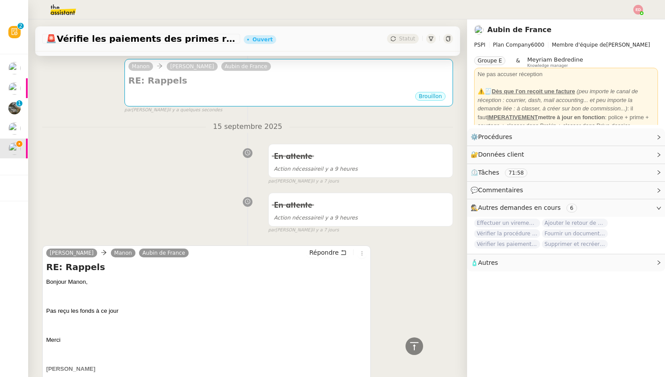
scroll to position [55, 0]
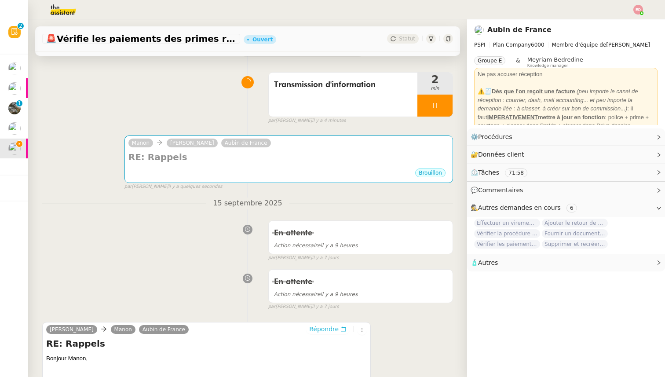
click at [317, 328] on span "Répondre" at bounding box center [323, 328] width 29 height 9
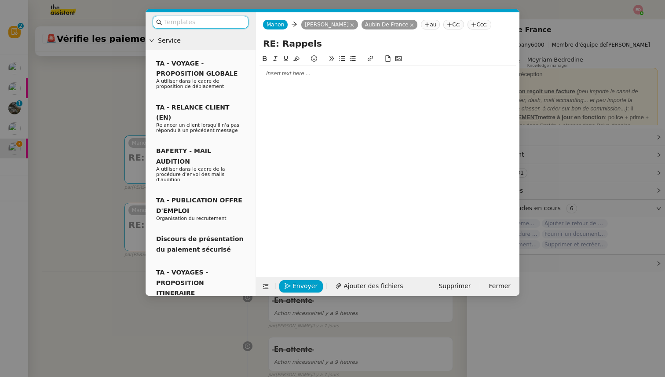
click at [286, 72] on div at bounding box center [387, 73] width 256 height 8
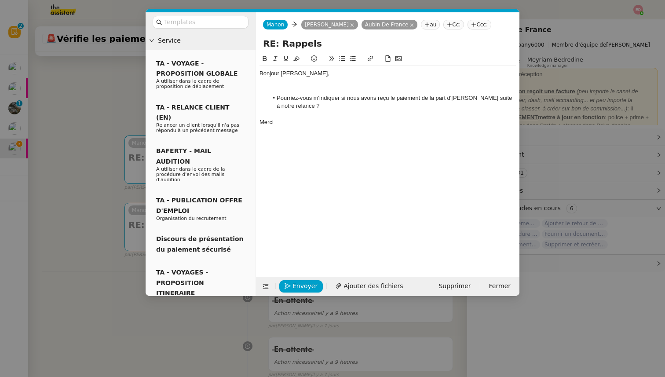
scroll to position [0, 0]
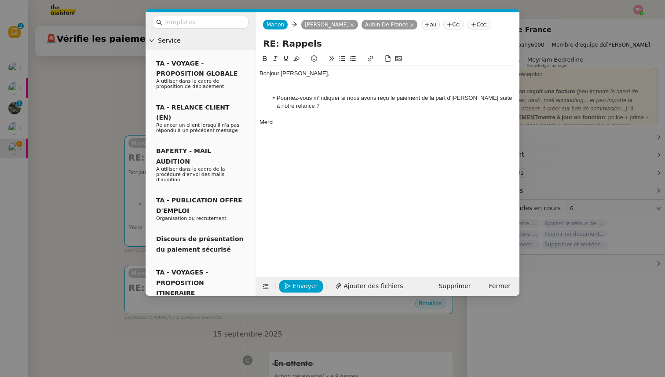
click at [278, 91] on div at bounding box center [387, 90] width 256 height 8
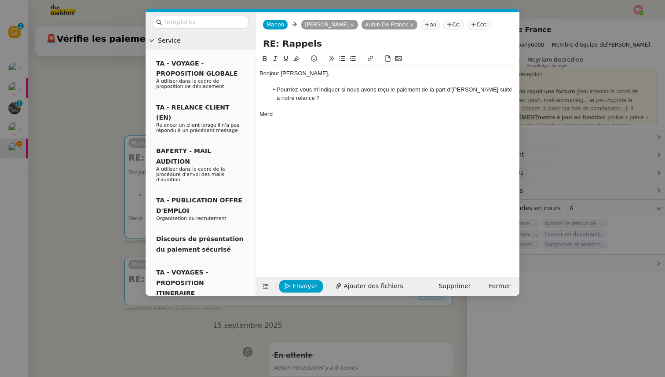
click at [489, 90] on li "Pourriez-vous m'indiquer si nous avons reçu le paiement de la part d'[PERSON_NA…" at bounding box center [392, 94] width 248 height 16
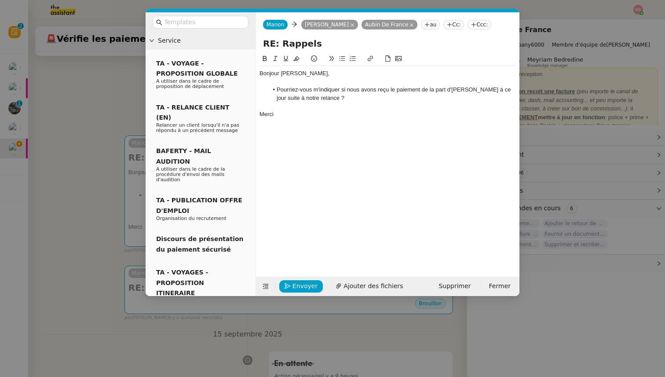
click at [104, 172] on nz-modal-container "Service TA - VOYAGE - PROPOSITION GLOBALE A utiliser dans le cadre de propositi…" at bounding box center [332, 188] width 665 height 377
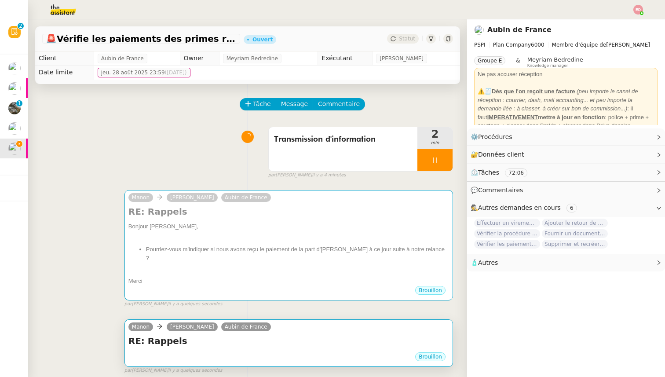
click at [276, 351] on div "Brouillon" at bounding box center [288, 357] width 320 height 13
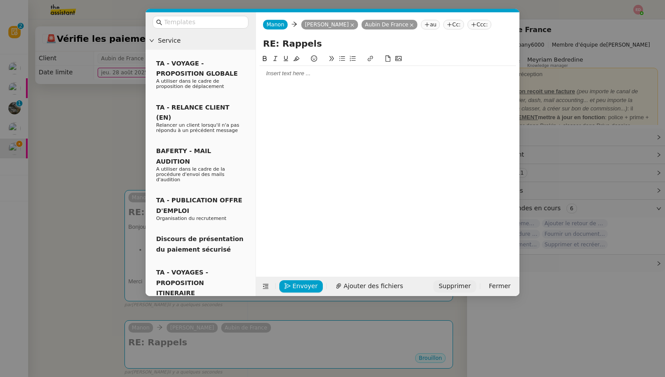
click at [448, 290] on span "Supprimer" at bounding box center [454, 286] width 32 height 10
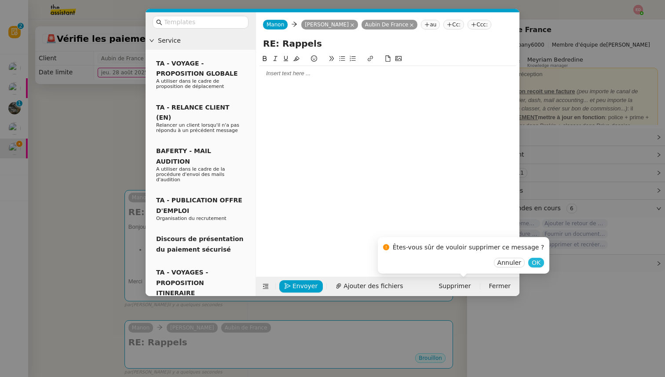
click at [529, 260] on button "OK" at bounding box center [536, 263] width 16 height 10
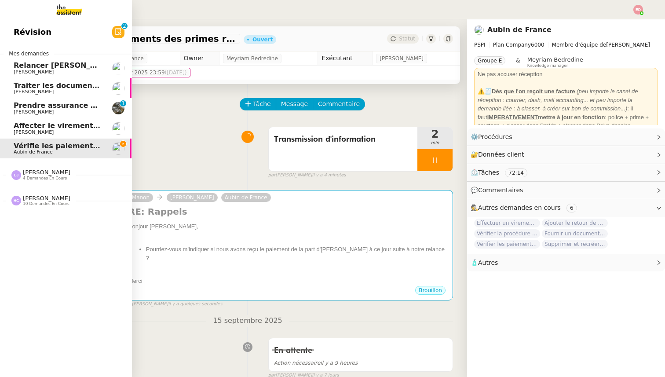
click at [22, 109] on span "[PERSON_NAME]" at bounding box center [34, 112] width 40 height 6
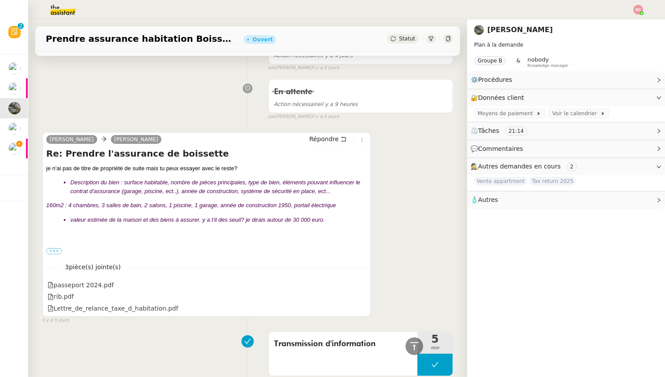
scroll to position [229, 0]
click at [59, 251] on label "•••" at bounding box center [54, 250] width 16 height 6
click at [0, 0] on input "•••" at bounding box center [0, 0] width 0 height 0
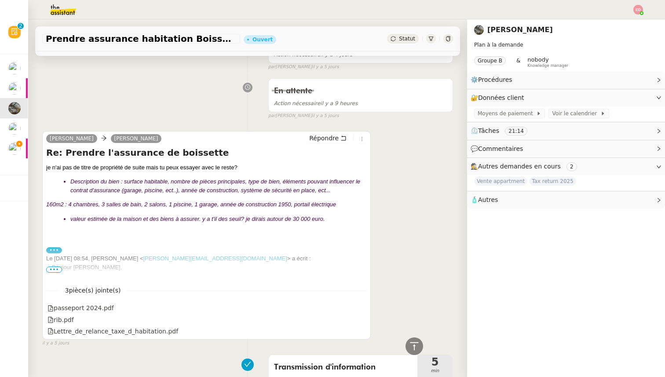
click at [54, 268] on span "•••" at bounding box center [54, 269] width 16 height 6
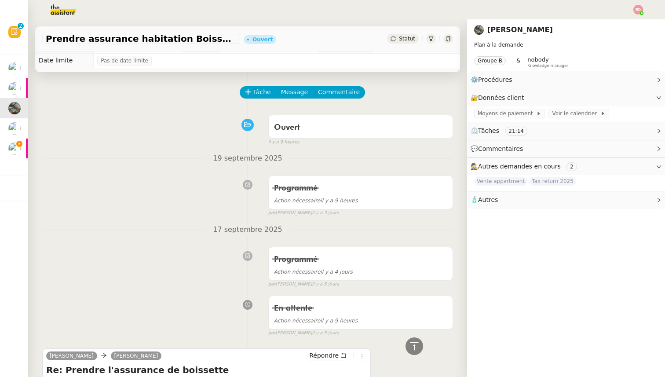
scroll to position [0, 0]
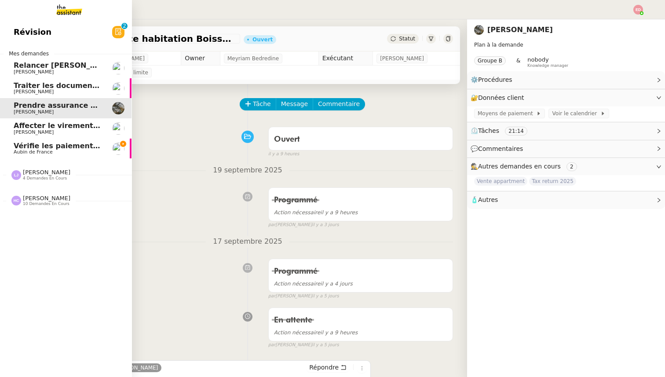
click at [24, 147] on span "Vérifie les paiements des primes récentes" at bounding box center [97, 146] width 167 height 8
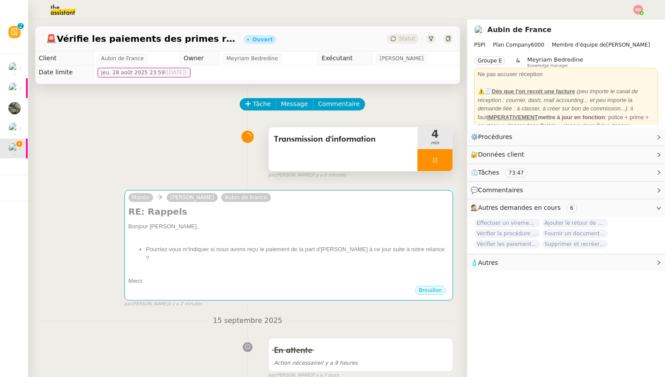
click at [446, 161] on div at bounding box center [434, 160] width 35 height 22
click at [446, 161] on icon at bounding box center [443, 159] width 7 height 7
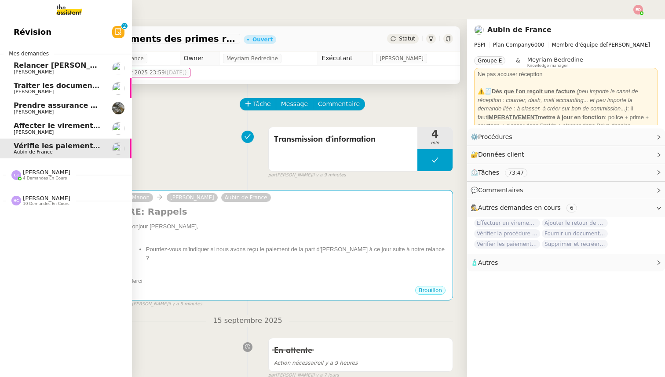
click at [22, 130] on span "[PERSON_NAME]" at bounding box center [34, 132] width 40 height 6
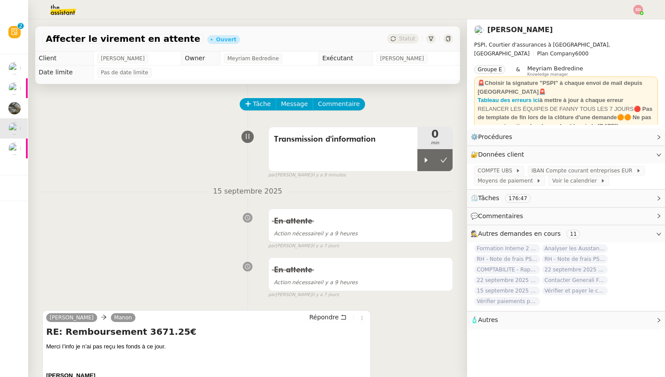
click at [425, 160] on icon at bounding box center [426, 159] width 3 height 5
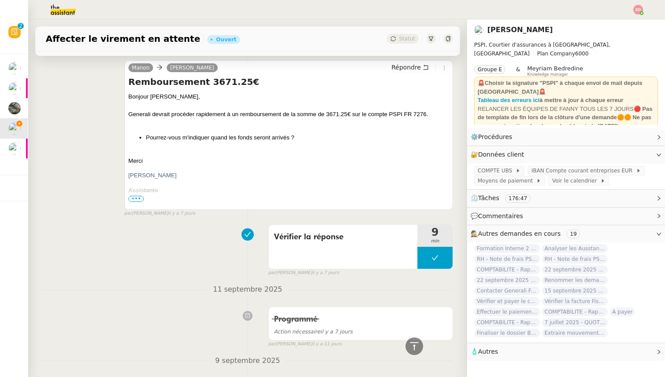
scroll to position [419, 0]
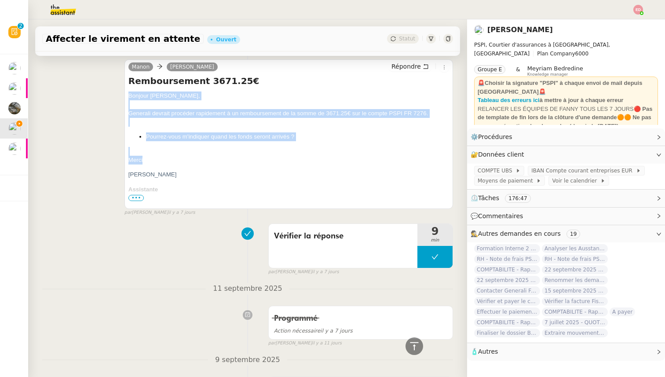
drag, startPoint x: 144, startPoint y: 161, endPoint x: 127, endPoint y: 92, distance: 70.6
click at [127, 92] on div "[PERSON_NAME] Répondre Remboursement 3671.25€ [PERSON_NAME], Generali devrait p…" at bounding box center [288, 133] width 328 height 149
copy span "Bonjour [PERSON_NAME], Generali devrait procéder rapidement à un remboursement …"
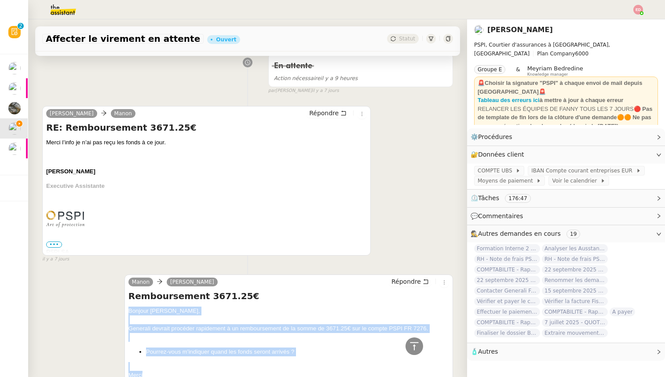
scroll to position [41, 0]
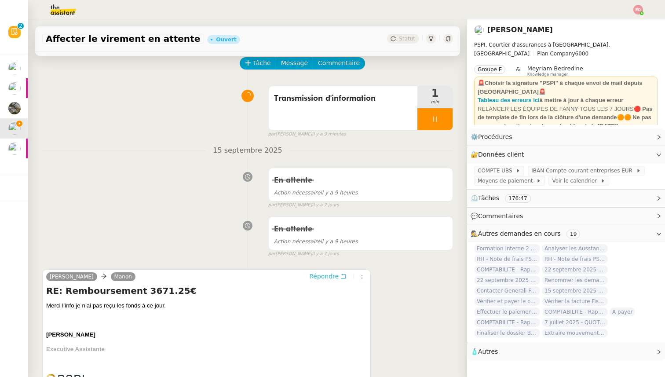
click at [326, 274] on span "Répondre" at bounding box center [323, 276] width 29 height 9
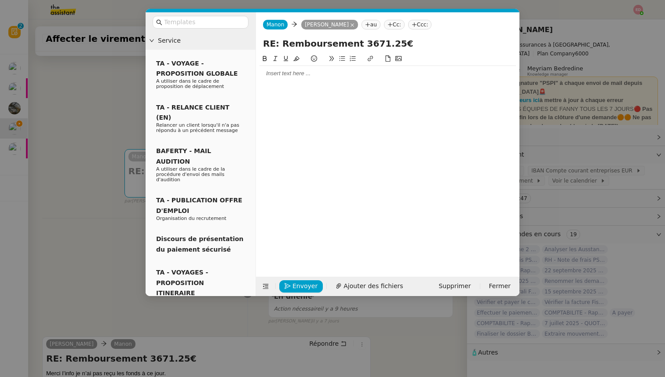
click at [282, 77] on div at bounding box center [387, 73] width 256 height 8
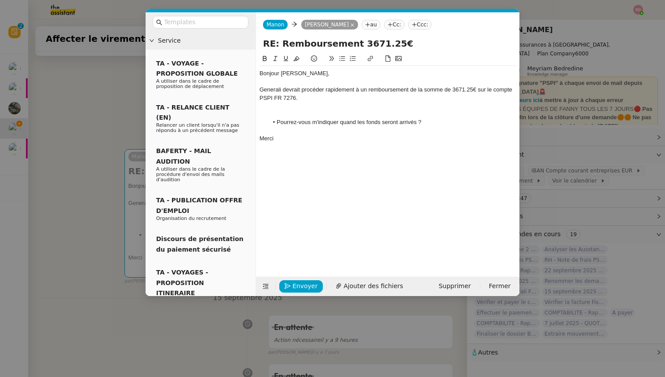
click at [287, 116] on div at bounding box center [387, 114] width 256 height 8
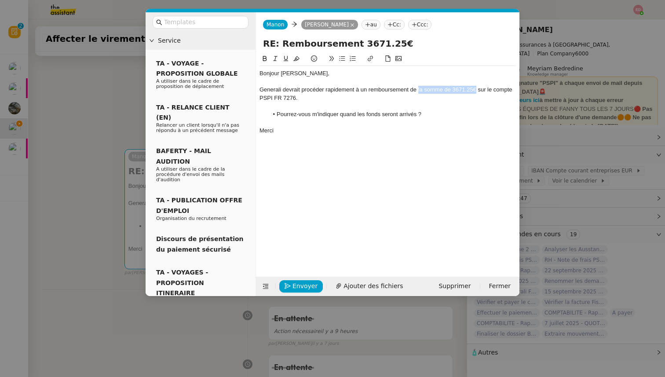
drag, startPoint x: 477, startPoint y: 90, endPoint x: 418, endPoint y: 92, distance: 59.0
click at [418, 92] on div "Generali devrait procéder rapidement à un remboursement de la somme de 3671.25€…" at bounding box center [387, 94] width 256 height 16
copy div "la somme de 3671.25€"
drag, startPoint x: 417, startPoint y: 115, endPoint x: 342, endPoint y: 117, distance: 75.2
click at [342, 117] on li "Pourrez-vous m'indiquer quand les fonds seront arrivés ?" at bounding box center [392, 114] width 248 height 8
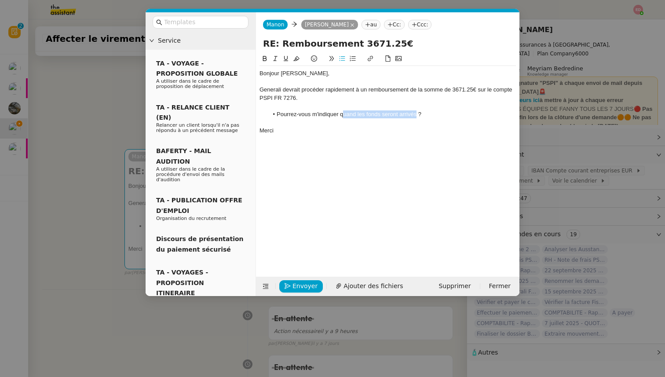
click at [342, 117] on li "Pourrez-vous m'indiquer quand les fonds seront arrivés ?" at bounding box center [392, 114] width 248 height 8
drag, startPoint x: 339, startPoint y: 115, endPoint x: 415, endPoint y: 115, distance: 76.5
click at [415, 115] on li "Pourrez-vous m'indiquer quand les fonds seront arrivés ?" at bounding box center [392, 114] width 248 height 8
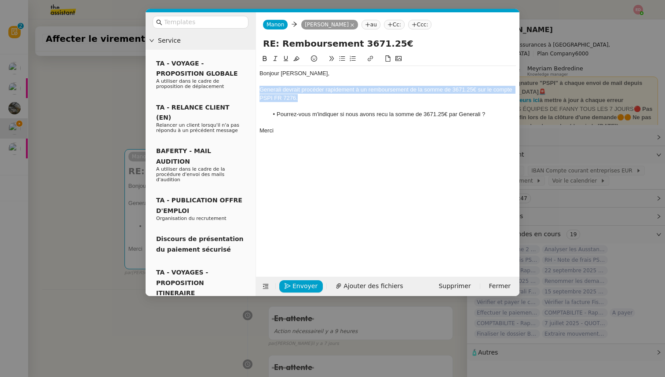
drag, startPoint x: 301, startPoint y: 98, endPoint x: 256, endPoint y: 91, distance: 45.7
click at [256, 91] on nz-spin "Bonjour [PERSON_NAME], Generali devrait procéder rapidement à un remboursement …" at bounding box center [387, 160] width 263 height 213
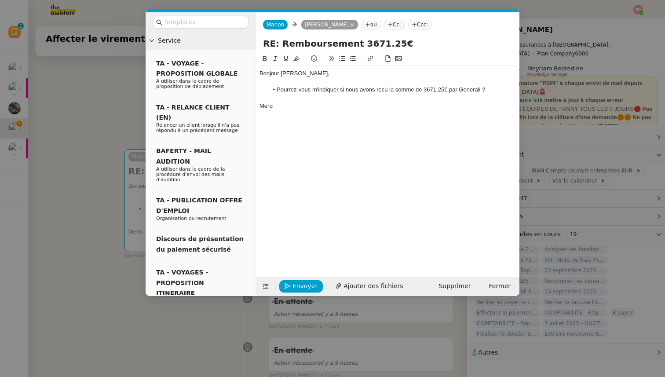
click at [385, 91] on li "Pourrez-vous m'indiquer si nous avons recu la somme de 3671.25€ par Generali ?" at bounding box center [392, 90] width 248 height 8
click at [0, 0] on lt-span "reçu" at bounding box center [0, 0] width 0 height 0
click at [80, 143] on nz-modal-container "Service TA - VOYAGE - PROPOSITION GLOBALE A utiliser dans le cadre de propositi…" at bounding box center [332, 188] width 665 height 377
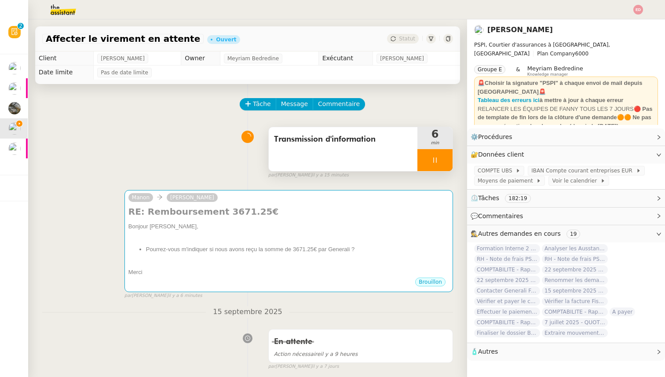
click at [447, 149] on div at bounding box center [434, 160] width 35 height 22
click at [447, 153] on button at bounding box center [444, 160] width 18 height 22
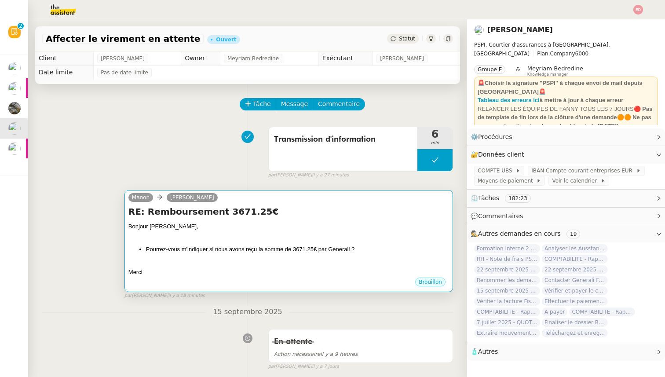
click at [330, 221] on div "RE: Remboursement 3671.25€ [PERSON_NAME], Pourrez-vous m'indiquer si nous avons…" at bounding box center [288, 240] width 320 height 71
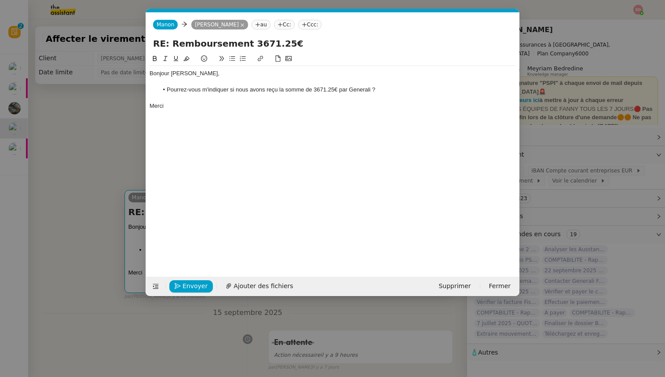
scroll to position [0, 18]
click at [194, 284] on span "Envoyer" at bounding box center [194, 286] width 25 height 10
click at [194, 284] on span "Confirmer l'envoi" at bounding box center [208, 286] width 53 height 10
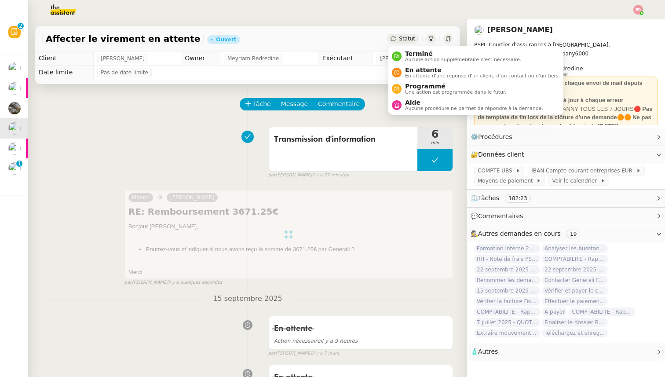
click at [397, 38] on div "Statut" at bounding box center [403, 39] width 32 height 10
click at [411, 72] on span "En attente" at bounding box center [482, 69] width 155 height 7
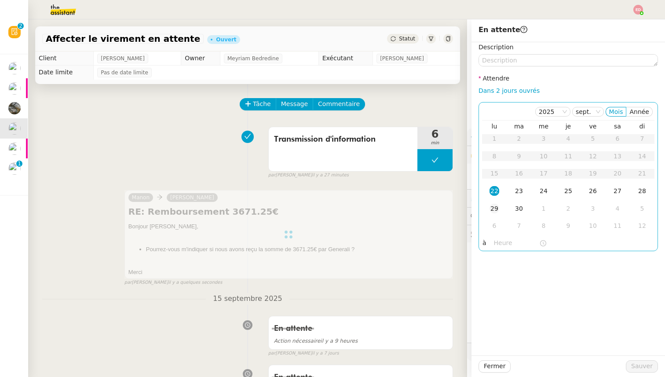
click at [493, 206] on div "29" at bounding box center [494, 208] width 10 height 10
click at [638, 374] on div "Fermer Sauver" at bounding box center [567, 366] width 193 height 22
click at [638, 370] on span "Sauver" at bounding box center [642, 366] width 22 height 10
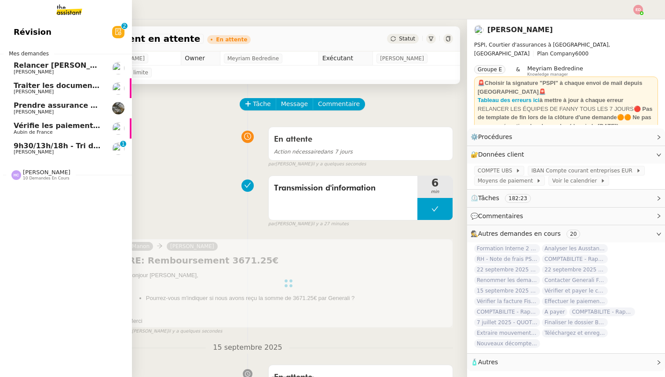
click at [33, 127] on span "Vérifie les paiements des primes récentes" at bounding box center [97, 125] width 167 height 8
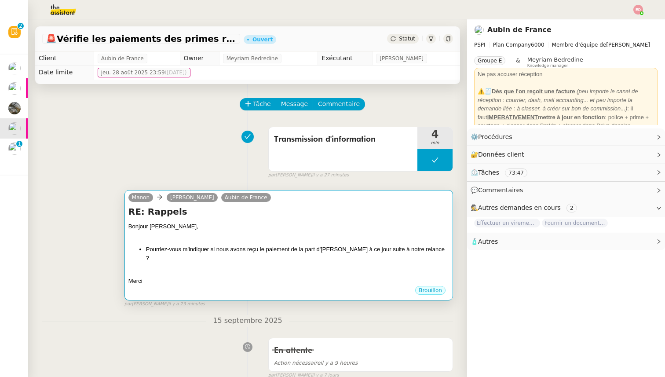
click at [269, 245] on li "Pourriez-vous m'indiquer si nous avons reçu le paiement de la part d'[PERSON_NA…" at bounding box center [297, 253] width 303 height 17
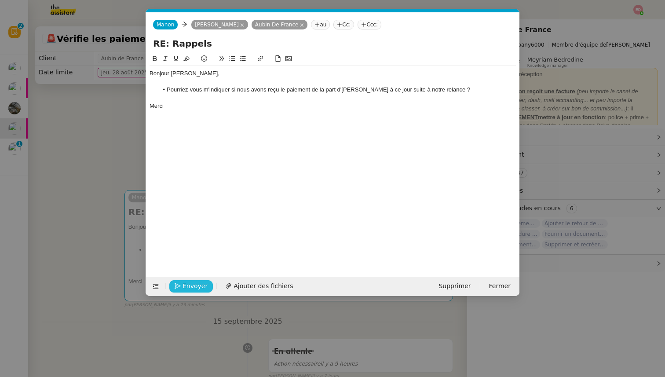
click at [188, 283] on span "Envoyer" at bounding box center [194, 286] width 25 height 10
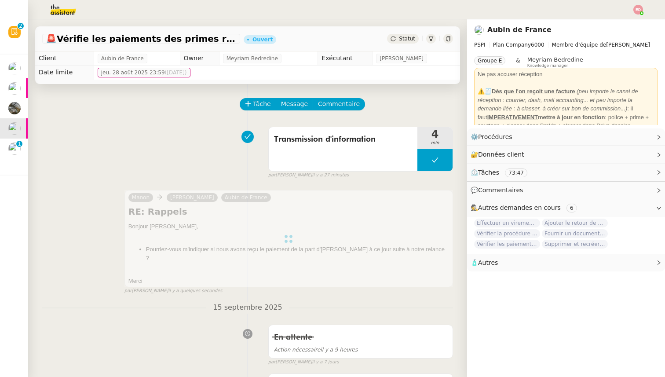
click at [405, 40] on span "Statut" at bounding box center [407, 39] width 16 height 6
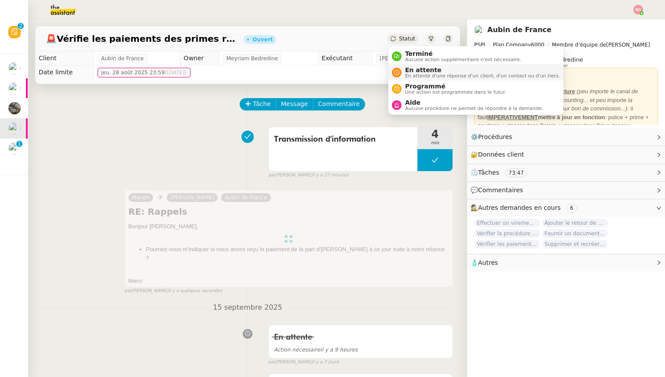
click at [409, 71] on span "En attente" at bounding box center [482, 69] width 155 height 7
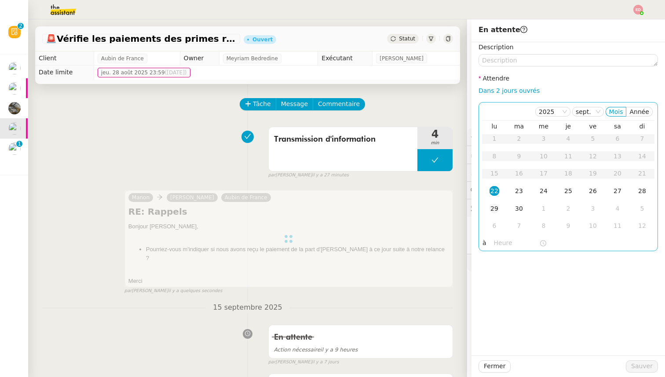
click at [494, 205] on div "29" at bounding box center [494, 208] width 10 height 10
click at [642, 368] on span "Sauver" at bounding box center [642, 366] width 22 height 10
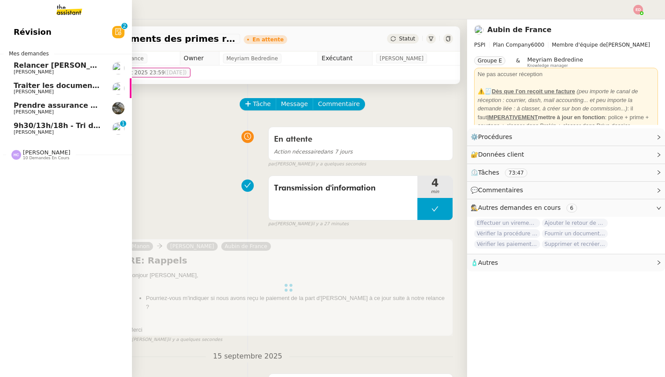
click at [31, 83] on span "Traiter les documents ARVAL" at bounding box center [71, 85] width 114 height 8
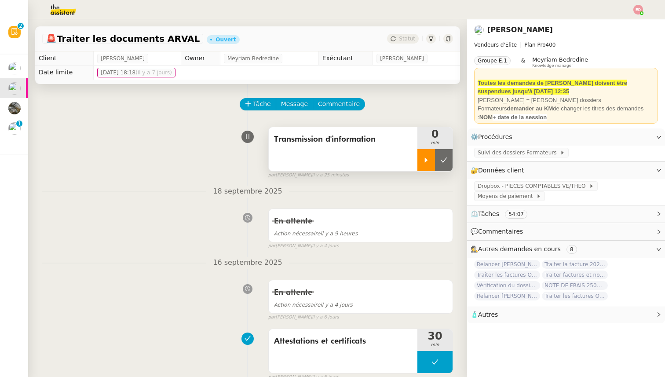
click at [421, 162] on div at bounding box center [426, 160] width 18 height 22
click at [446, 163] on div at bounding box center [434, 160] width 35 height 22
click at [446, 163] on icon at bounding box center [443, 159] width 7 height 7
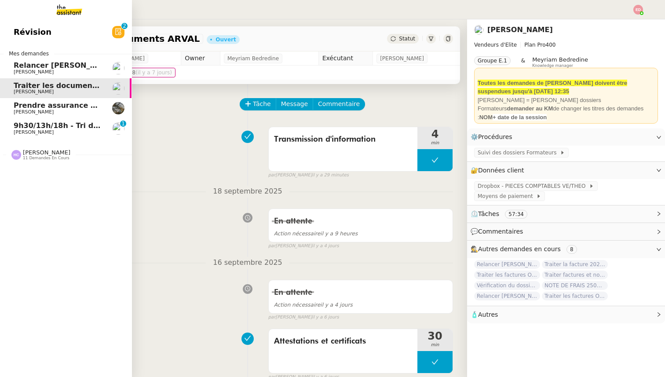
click at [22, 65] on span "Relancer [PERSON_NAME] pour justificatif Eurostar" at bounding box center [115, 65] width 203 height 8
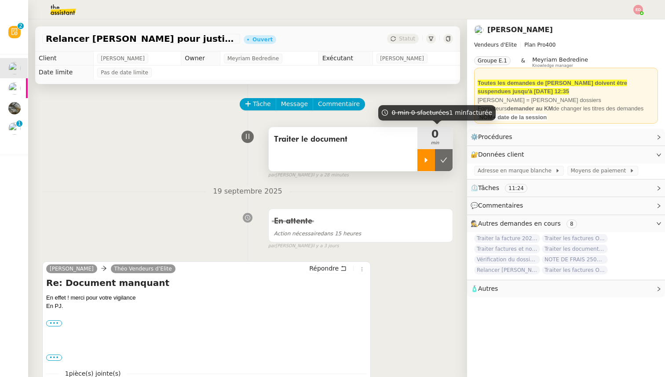
click at [421, 151] on div at bounding box center [426, 160] width 18 height 22
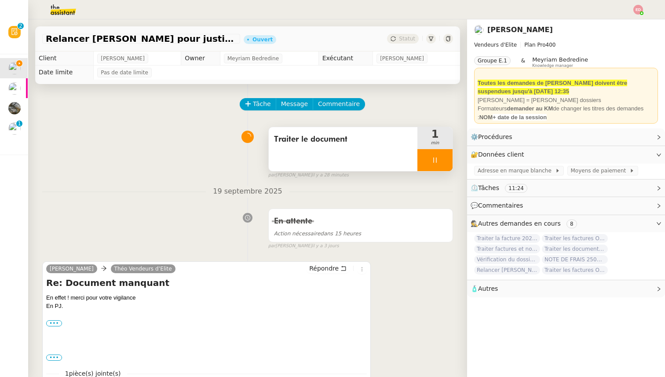
click at [445, 158] on div at bounding box center [434, 160] width 35 height 22
click at [445, 158] on icon at bounding box center [443, 159] width 7 height 7
click at [409, 39] on span "Statut" at bounding box center [407, 39] width 16 height 6
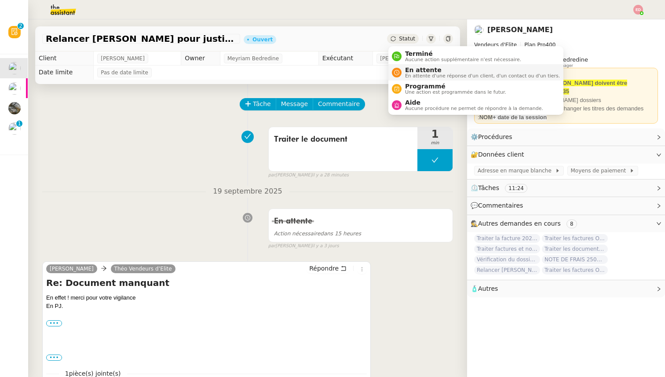
click at [410, 79] on li "En attente En attente d'une réponse d'un client, d'un contact ou d'un tiers." at bounding box center [475, 72] width 175 height 16
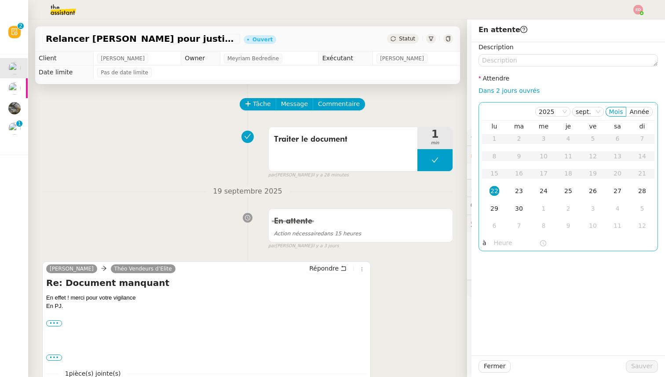
click at [494, 189] on div "22" at bounding box center [494, 191] width 10 height 10
click at [499, 243] on input "text" at bounding box center [516, 243] width 45 height 10
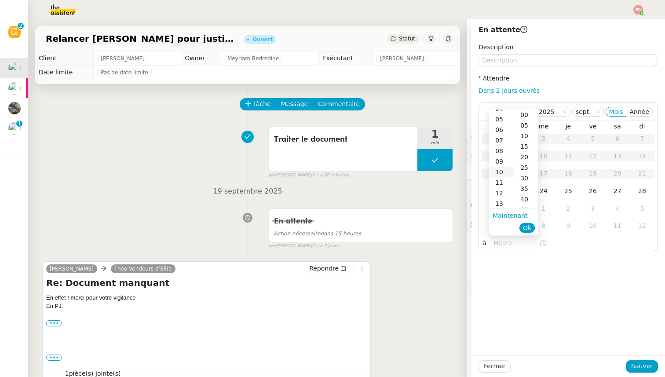
click at [499, 167] on div "10" at bounding box center [501, 172] width 25 height 11
click at [526, 112] on div "00" at bounding box center [526, 114] width 24 height 11
type input "10:00"
click at [527, 227] on span "Ok" at bounding box center [527, 227] width 8 height 9
click at [643, 364] on span "Sauver" at bounding box center [642, 366] width 22 height 10
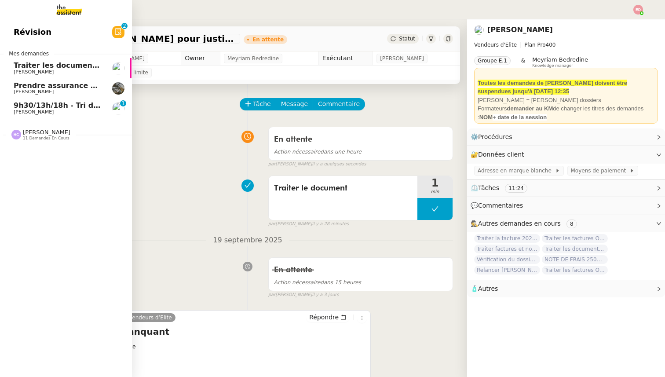
click at [21, 87] on span "Prendre assurance habitation Boissettes" at bounding box center [95, 85] width 162 height 8
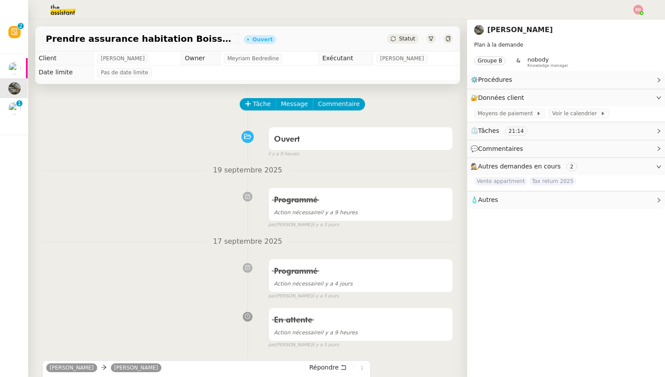
click at [398, 37] on div "Statut" at bounding box center [403, 39] width 32 height 10
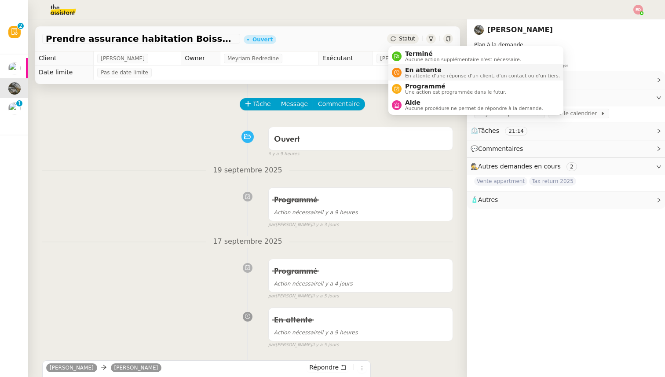
click at [417, 74] on span "En attente d'une réponse d'un client, d'un contact ou d'un tiers." at bounding box center [482, 75] width 155 height 5
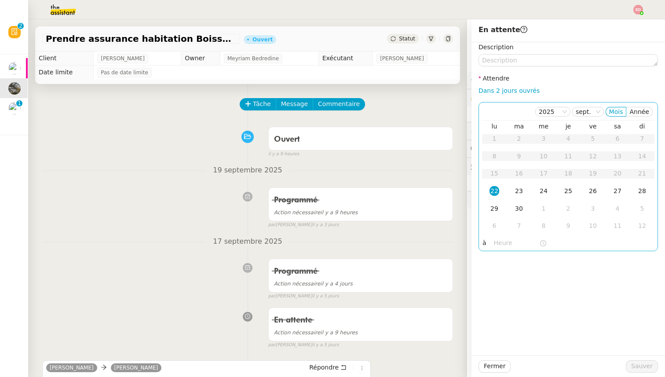
click at [492, 193] on div "22" at bounding box center [494, 191] width 10 height 10
click at [496, 241] on input "text" at bounding box center [516, 243] width 45 height 10
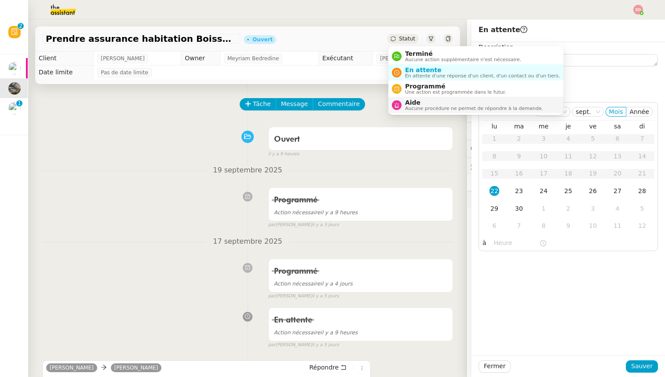
click at [414, 106] on span "Aucune procédure ne permet de répondre à la demande." at bounding box center [474, 108] width 138 height 5
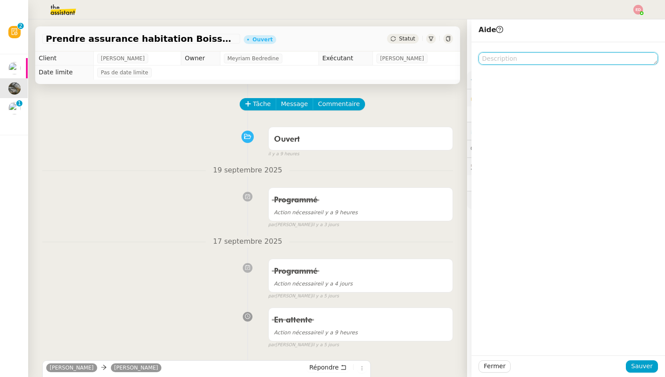
click at [525, 60] on textarea at bounding box center [567, 58] width 179 height 12
type textarea "P"
click at [503, 364] on span "Fermer" at bounding box center [494, 366] width 22 height 10
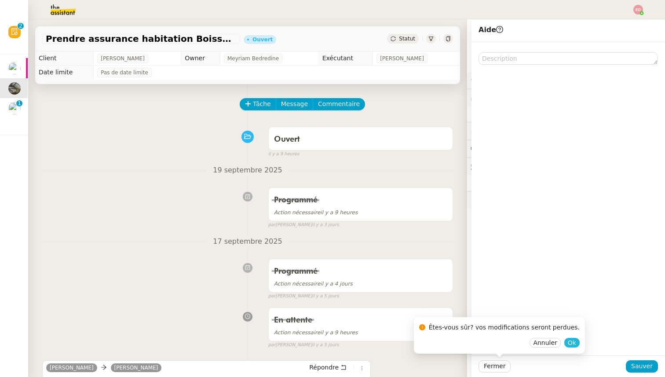
click at [567, 344] on span "Ok" at bounding box center [571, 342] width 8 height 9
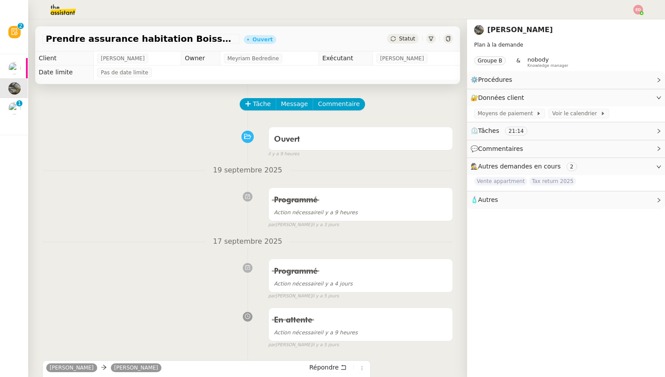
click at [405, 42] on div "Statut" at bounding box center [403, 39] width 32 height 10
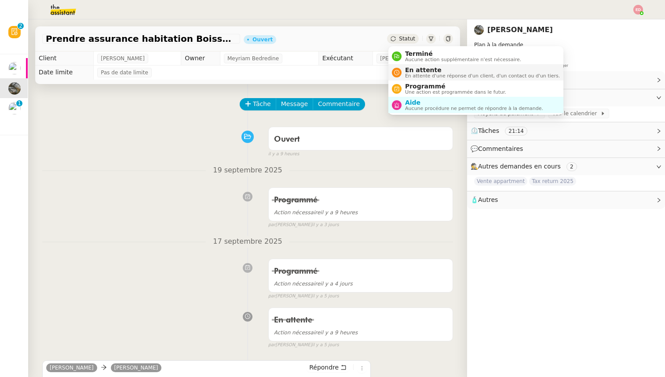
click at [409, 74] on span "En attente d'une réponse d'un client, d'un contact ou d'un tiers." at bounding box center [482, 75] width 155 height 5
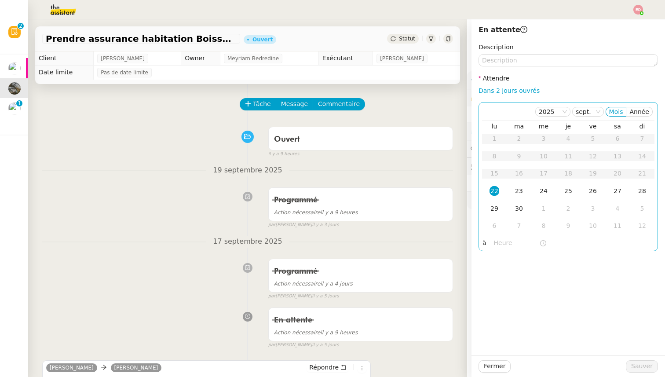
click at [493, 189] on div "22" at bounding box center [494, 191] width 10 height 10
click at [500, 243] on input "text" at bounding box center [516, 243] width 45 height 10
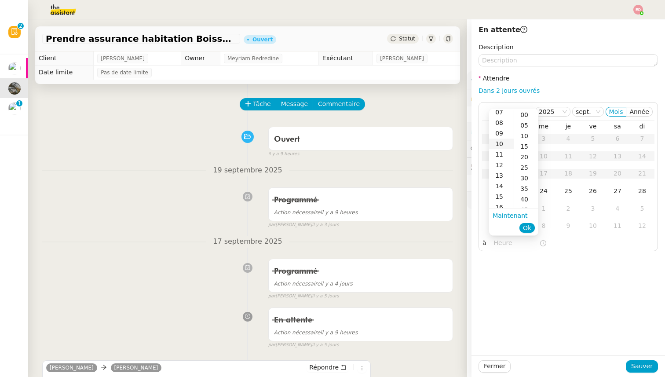
click at [501, 144] on div "10" at bounding box center [501, 143] width 25 height 11
click at [525, 116] on div "00" at bounding box center [526, 114] width 24 height 11
type input "10:00"
click at [526, 226] on span "Ok" at bounding box center [527, 227] width 8 height 9
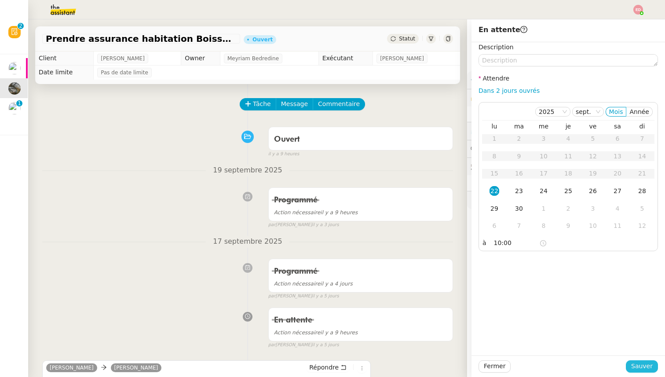
click at [639, 367] on span "Sauver" at bounding box center [642, 366] width 22 height 10
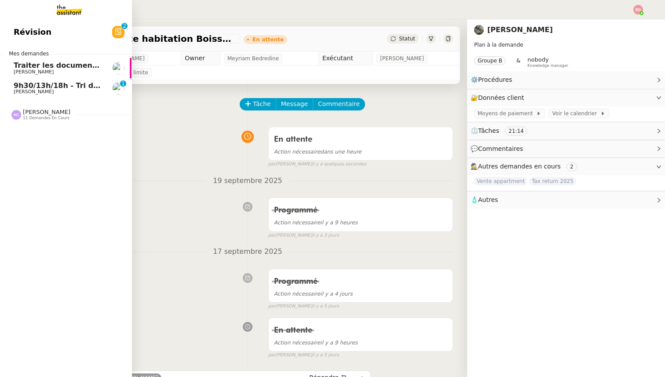
click at [27, 87] on span "9h30/13h/18h - Tri de la boite mail PRO - 19 septembre 2025" at bounding box center [134, 85] width 240 height 8
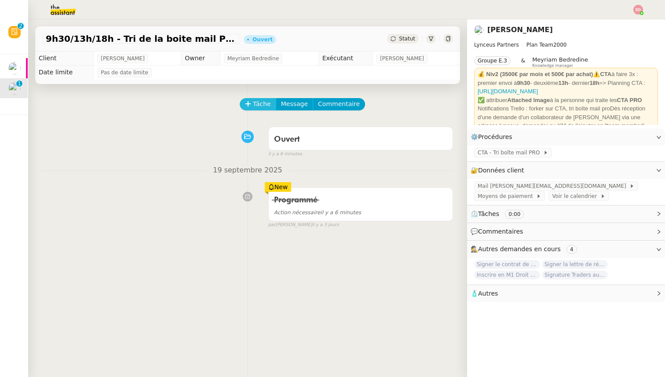
click at [260, 99] on span "Tâche" at bounding box center [262, 104] width 18 height 10
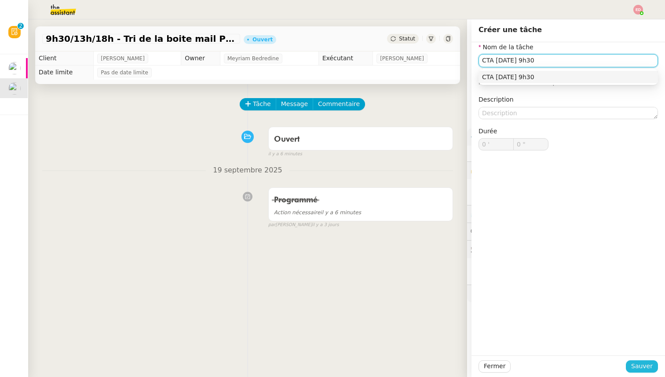
type input "CTA [DATE] 9h30"
click at [637, 363] on span "Sauver" at bounding box center [642, 366] width 22 height 10
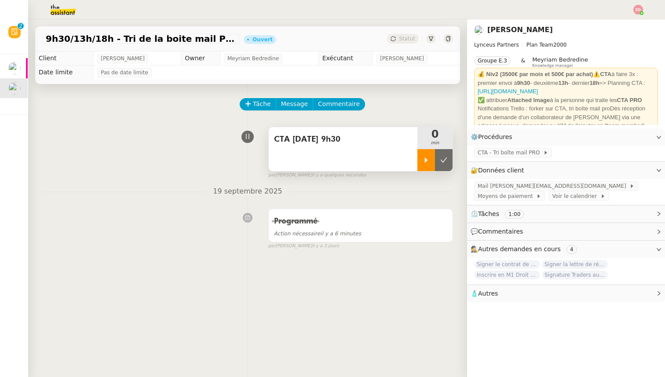
click at [428, 158] on icon at bounding box center [425, 159] width 7 height 7
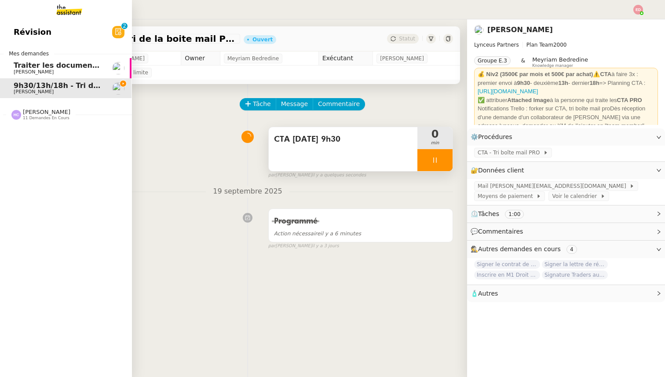
click at [8, 75] on link "Traiter les documents [PERSON_NAME]" at bounding box center [66, 68] width 132 height 20
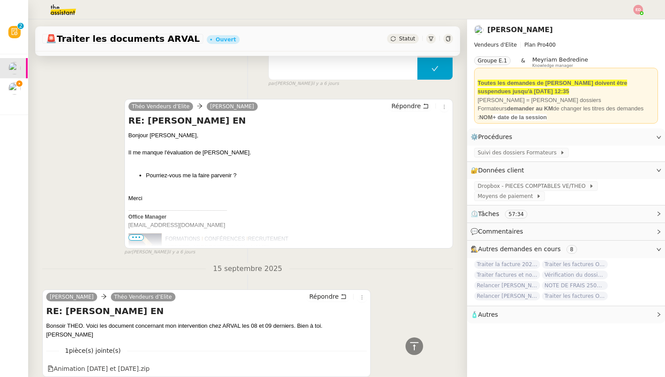
scroll to position [352, 0]
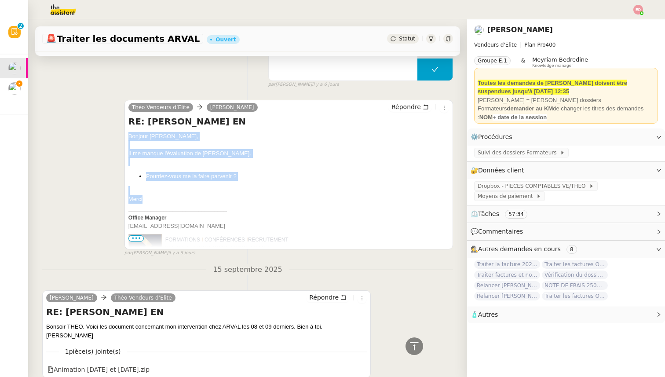
drag, startPoint x: 143, startPoint y: 200, endPoint x: 129, endPoint y: 134, distance: 67.5
click at [129, 134] on div "Bonjour [PERSON_NAME], Il me manque l'évaluation de [PERSON_NAME]. Pourriez-vou…" at bounding box center [288, 222] width 320 height 180
copy div "Bonjour [PERSON_NAME], Il me manque l'évaluation de [PERSON_NAME]. Pourriez-vou…"
click at [406, 110] on span "Répondre" at bounding box center [405, 106] width 29 height 9
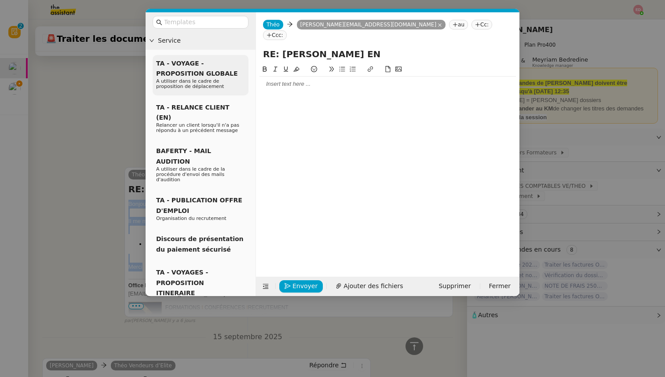
scroll to position [419, 0]
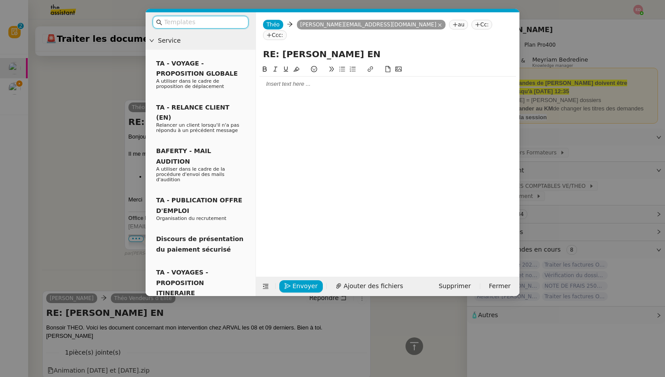
click at [216, 27] on nz-input-group at bounding box center [201, 22] width 96 height 13
click at [216, 26] on input "text" at bounding box center [203, 22] width 79 height 10
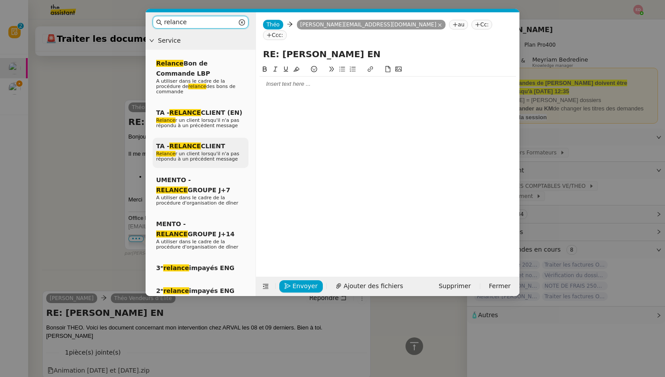
type input "relance"
click at [220, 141] on div "TA - RELANCE CLIENT Relance r un client lorsqu'il n'a pas répondu à un précéden…" at bounding box center [201, 153] width 96 height 30
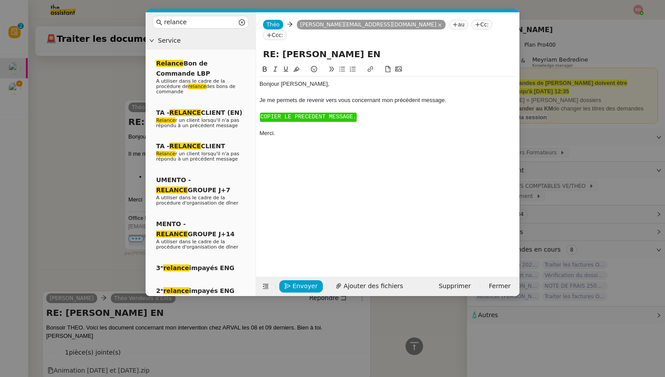
scroll to position [479, 0]
drag, startPoint x: 359, startPoint y: 104, endPoint x: 259, endPoint y: 104, distance: 99.8
click at [259, 113] on div "﻿ COPIER LE PRECEDENT MESSAGE. ﻿" at bounding box center [387, 117] width 256 height 8
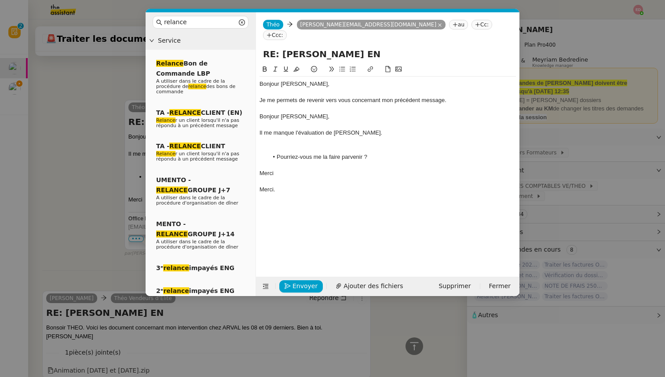
scroll to position [534, 0]
click at [280, 145] on div at bounding box center [387, 149] width 256 height 8
drag, startPoint x: 280, startPoint y: 169, endPoint x: 246, endPoint y: 169, distance: 33.8
click at [246, 169] on nz-layout "relance Service Relance Bon de Commande LBP A utiliser dans le cadre de la proc…" at bounding box center [332, 153] width 374 height 283
drag, startPoint x: 314, startPoint y: 112, endPoint x: 252, endPoint y: 96, distance: 63.6
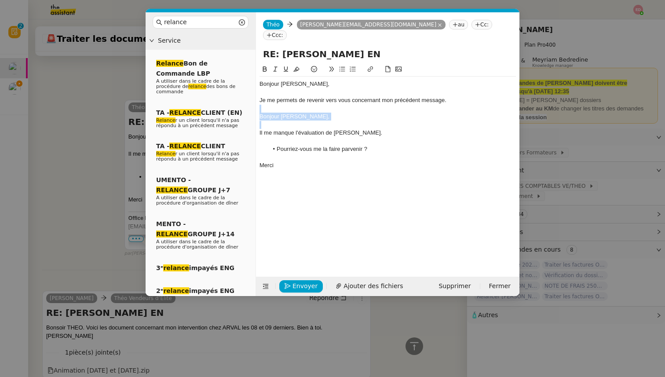
click at [252, 96] on nz-layout "relance Service Relance Bon de Commande LBP A utiliser dans le cadre de la proc…" at bounding box center [332, 153] width 374 height 283
drag, startPoint x: 281, startPoint y: 146, endPoint x: 260, endPoint y: 106, distance: 45.0
click at [260, 106] on div "Bonjour ﻿[PERSON_NAME]﻿, Je me permets de revenir vers vous concernant mon préc…" at bounding box center [387, 124] width 256 height 96
click at [276, 66] on icon at bounding box center [275, 69] width 6 height 6
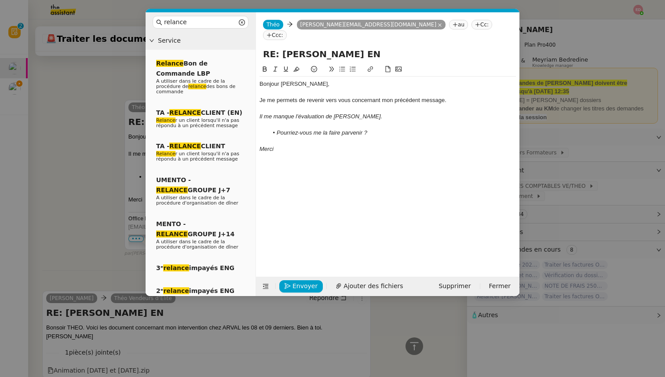
click at [284, 80] on div "Bonjour ﻿[PERSON_NAME]," at bounding box center [387, 84] width 256 height 8
click at [291, 287] on button "Envoyer" at bounding box center [301, 286] width 44 height 12
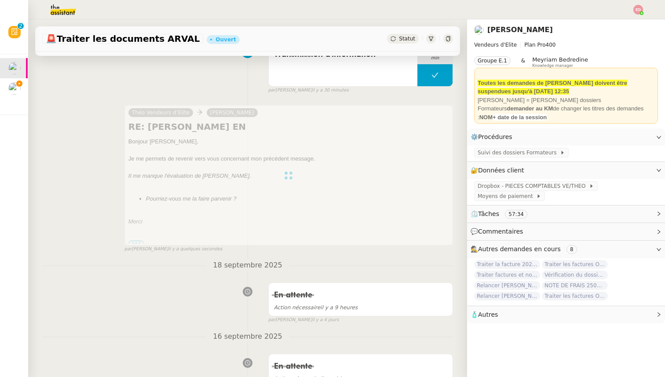
scroll to position [0, 0]
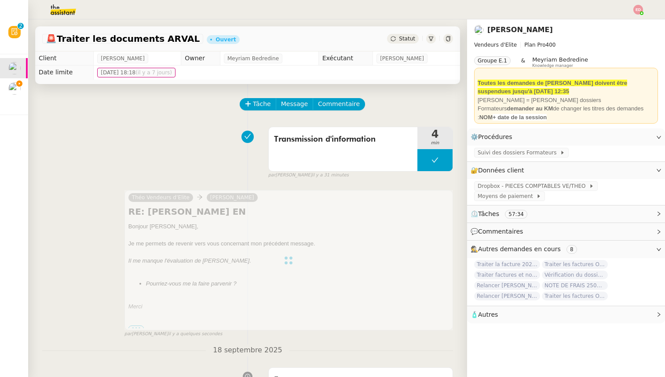
click at [410, 36] on span "Statut" at bounding box center [407, 39] width 16 height 6
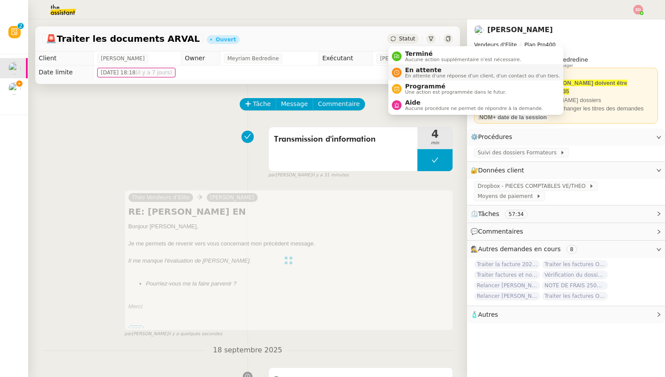
click at [417, 69] on span "En attente" at bounding box center [482, 69] width 155 height 7
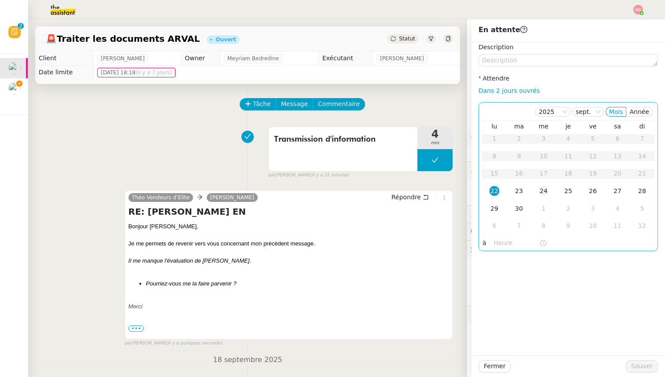
click at [547, 192] on div "24" at bounding box center [543, 191] width 10 height 10
click at [648, 365] on span "Sauver" at bounding box center [642, 366] width 22 height 10
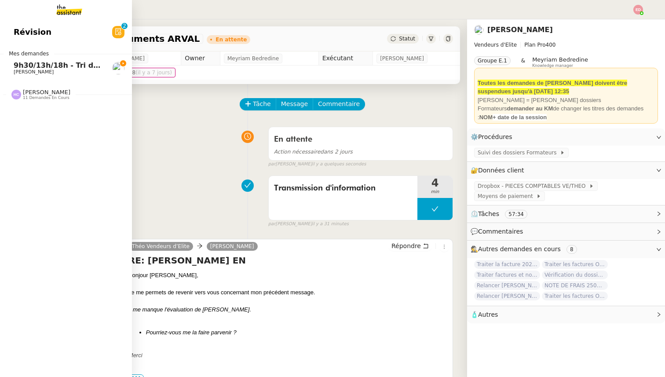
click at [37, 94] on span "[PERSON_NAME]" at bounding box center [46, 92] width 47 height 7
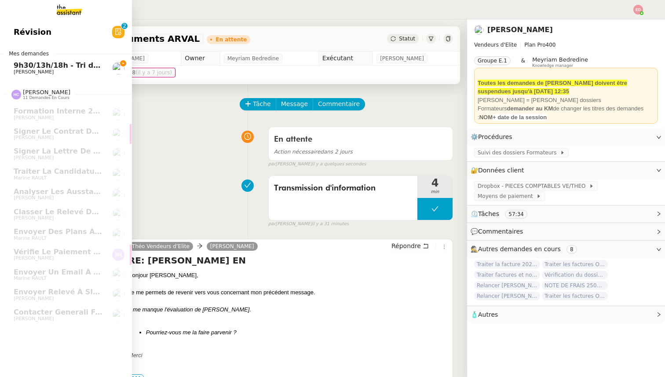
click at [44, 65] on span "9h30/13h/18h - Tri de la boite mail PRO - 19 septembre 2025" at bounding box center [134, 65] width 240 height 8
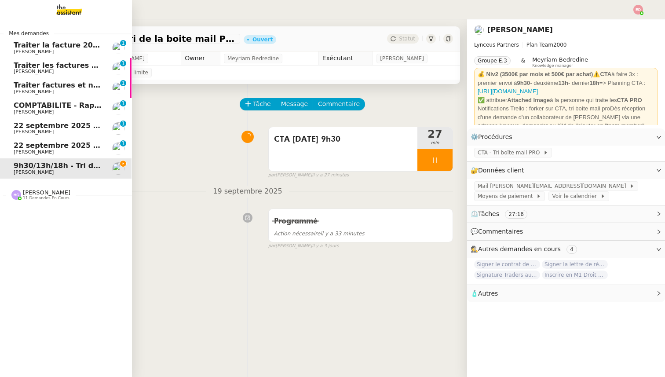
click at [40, 147] on span "22 septembre 2025 - QUOTIDIEN Gestion boite mail Accounting" at bounding box center [139, 145] width 251 height 8
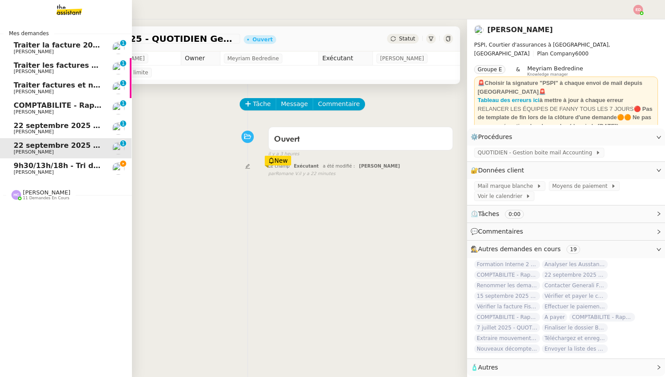
click at [43, 128] on span "22 septembre 2025 - QUOTIDIEN - OPAL - Gestion de la boîte mail OPAL" at bounding box center [155, 125] width 282 height 8
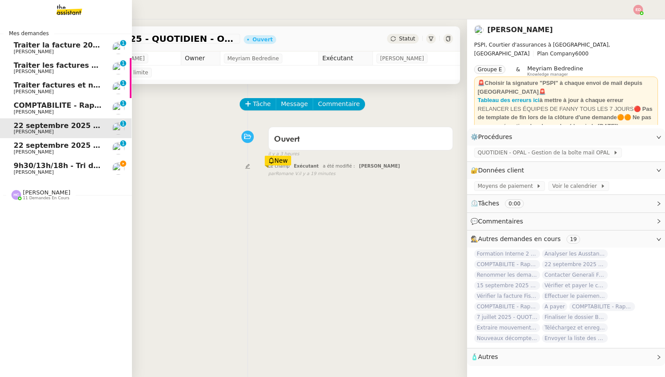
click at [42, 109] on div "COMPTABILITE - Rapprochement bancaire - [DATE] [PERSON_NAME]" at bounding box center [58, 108] width 89 height 13
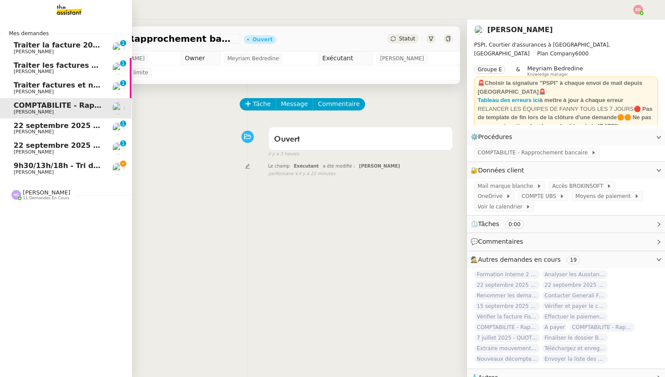
click at [62, 87] on span "Traiter factures et note de frais Krys Audio" at bounding box center [99, 85] width 171 height 8
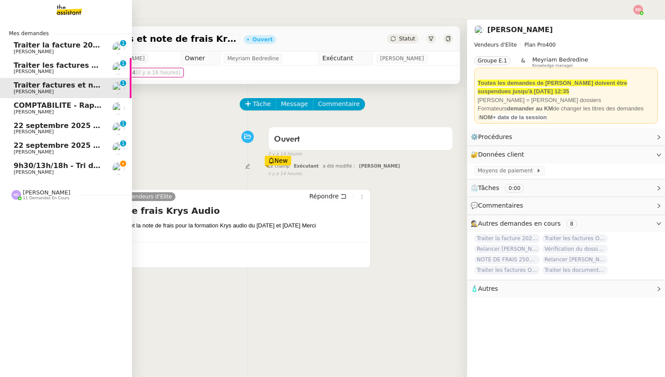
click at [40, 64] on span "Traiter les factures ORPI" at bounding box center [62, 65] width 97 height 8
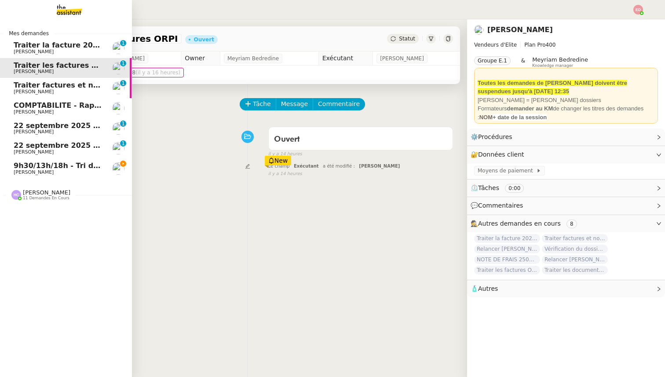
click at [44, 55] on link "Traiter la facture 2025416 Fuseau Sylvie SUCRA 0 1 2 3 4 5 6 7 8 9" at bounding box center [66, 48] width 132 height 20
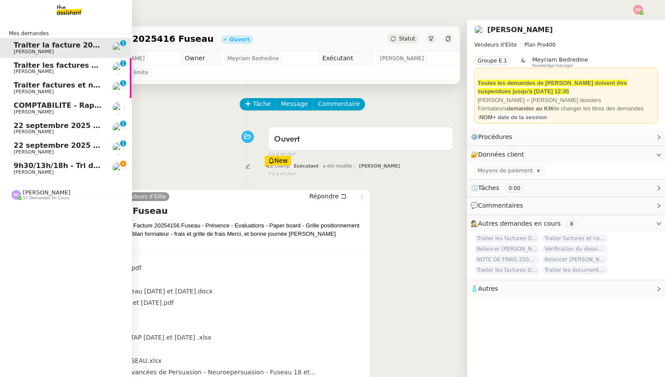
click at [28, 163] on span "9h30/13h/18h - Tri de la boite mail PRO - 19 septembre 2025" at bounding box center [134, 165] width 240 height 8
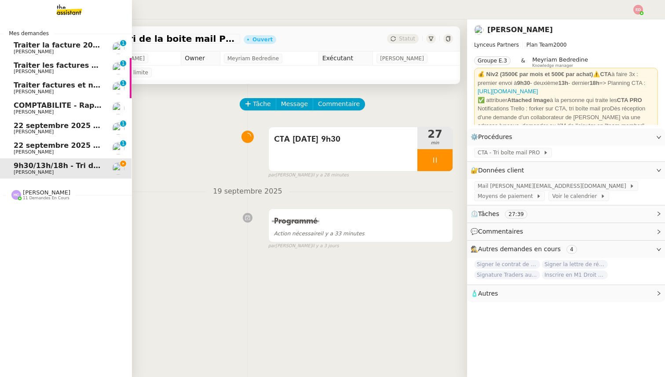
click at [31, 192] on span "[PERSON_NAME]" at bounding box center [46, 192] width 47 height 7
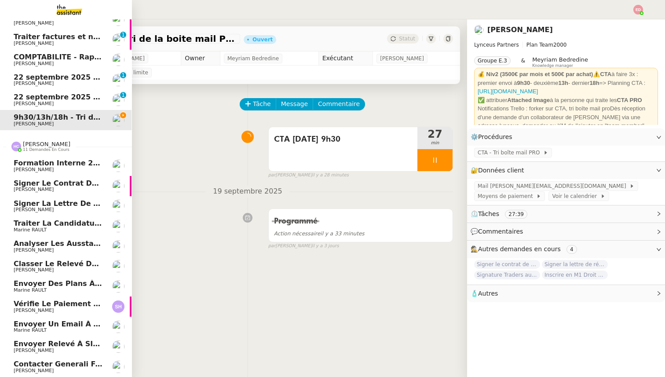
scroll to position [0, 0]
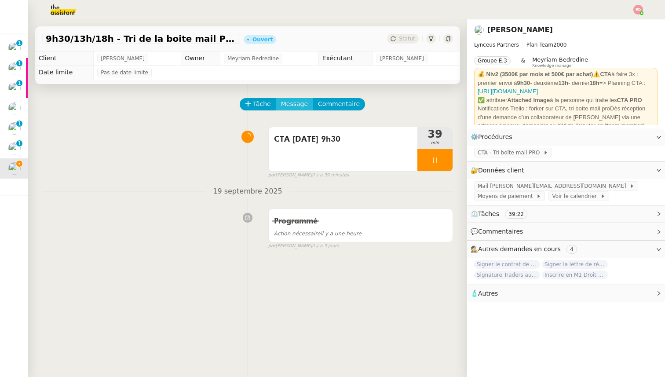
click at [295, 102] on span "Message" at bounding box center [294, 104] width 27 height 10
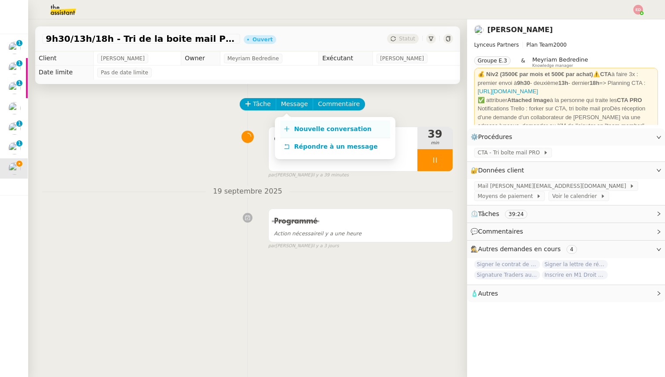
click at [331, 122] on link "Nouvelle conversation" at bounding box center [335, 129] width 110 height 18
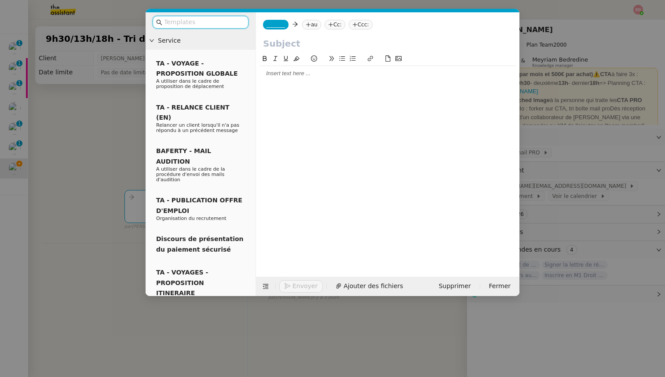
click at [287, 78] on div at bounding box center [387, 73] width 256 height 15
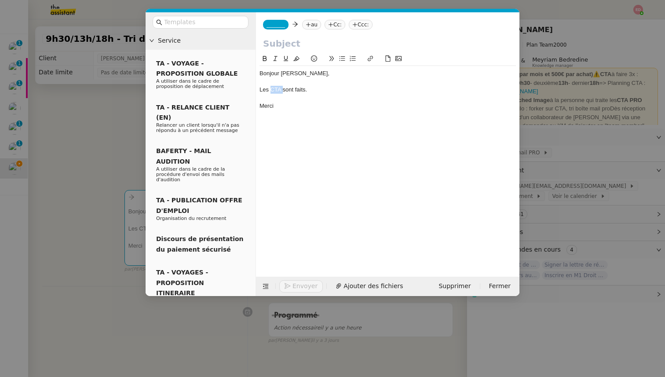
drag, startPoint x: 282, startPoint y: 90, endPoint x: 271, endPoint y: 90, distance: 10.6
click at [271, 90] on div "Les CTA sont faits." at bounding box center [387, 90] width 256 height 8
click at [371, 58] on icon at bounding box center [370, 58] width 6 height 6
paste input "[URL][DOMAIN_NAME]"
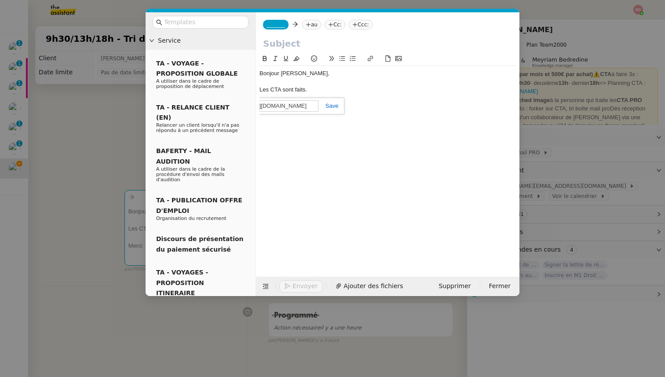
type input "[URL][DOMAIN_NAME]"
click at [335, 105] on link at bounding box center [328, 105] width 20 height 7
click at [277, 45] on input "text" at bounding box center [387, 43] width 249 height 13
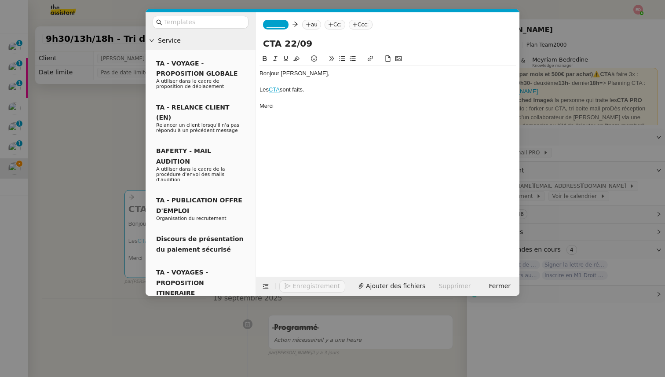
type input "CTA 22/09"
click at [270, 26] on span "_______" at bounding box center [275, 25] width 18 height 6
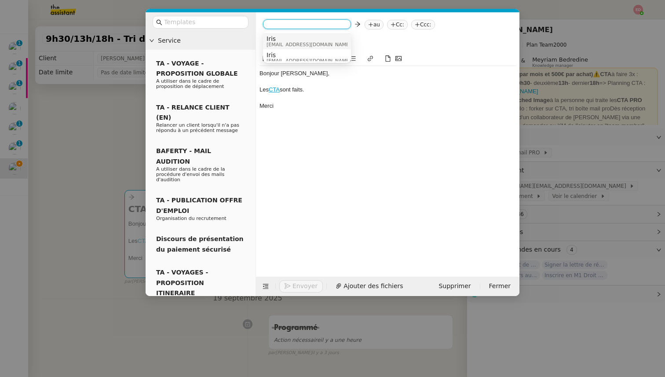
click at [287, 42] on span "[EMAIL_ADDRESS][DOMAIN_NAME]" at bounding box center [308, 44] width 84 height 5
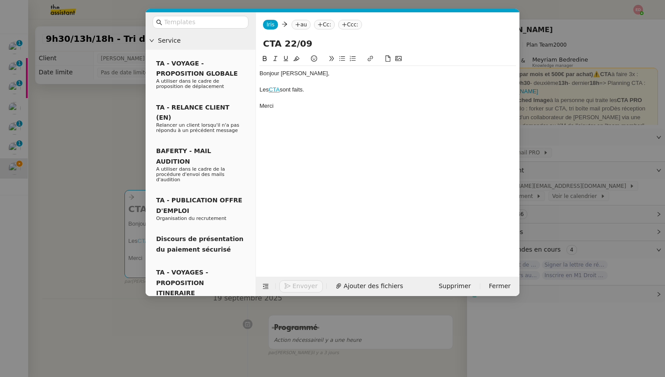
click at [303, 22] on nz-tag "au" at bounding box center [300, 25] width 19 height 10
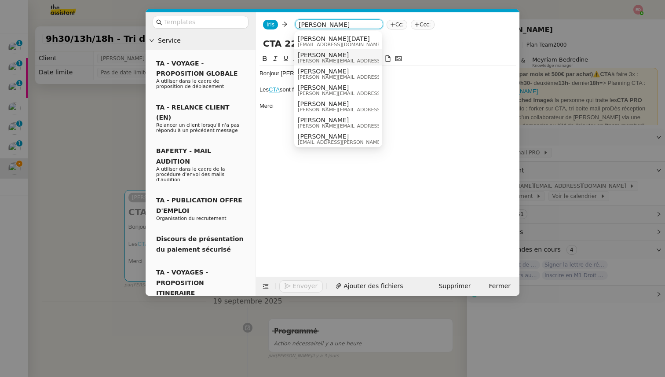
type input "[PERSON_NAME]"
click at [309, 60] on span "[PERSON_NAME][EMAIL_ADDRESS][DOMAIN_NAME]" at bounding box center [360, 60] width 125 height 5
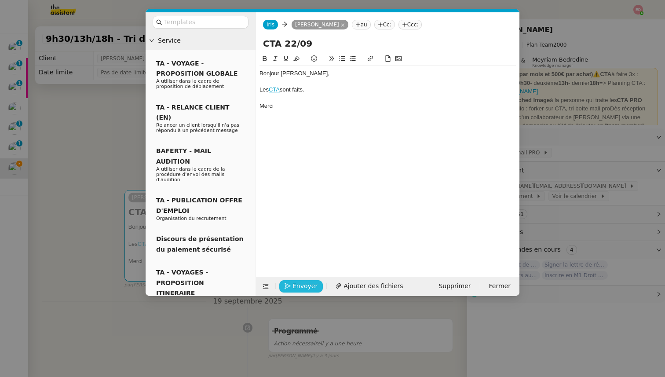
click at [296, 285] on span "Envoyer" at bounding box center [304, 286] width 25 height 10
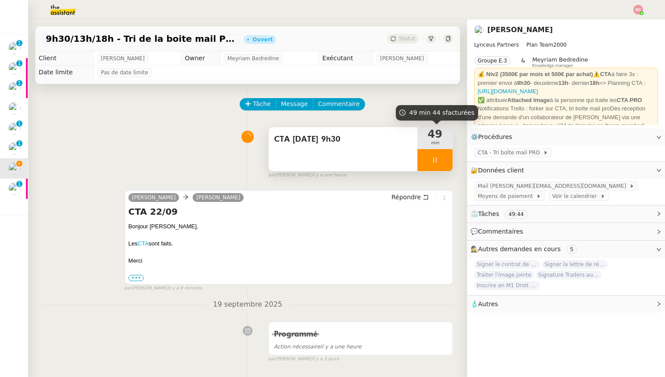
click at [446, 160] on div at bounding box center [434, 160] width 35 height 22
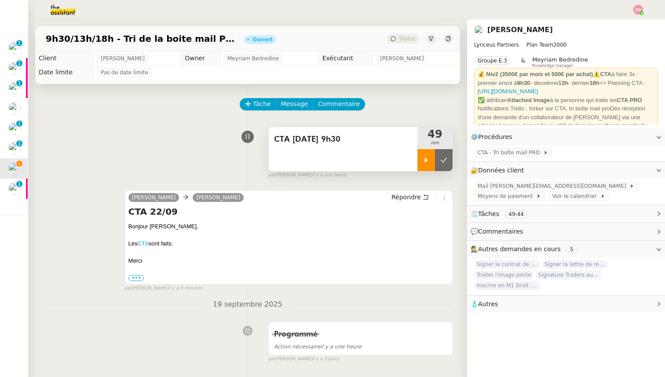
click at [446, 160] on icon at bounding box center [443, 159] width 7 height 7
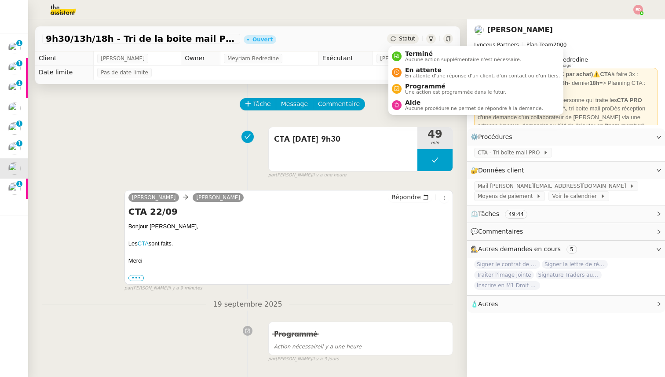
click at [414, 39] on span "Statut" at bounding box center [407, 39] width 16 height 6
click at [425, 86] on span "Programmé" at bounding box center [455, 86] width 101 height 7
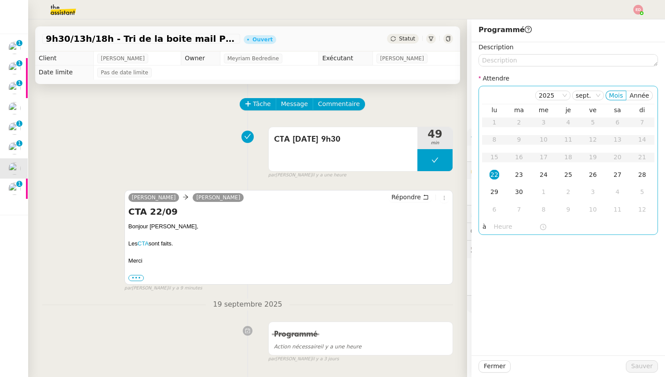
click at [495, 174] on div "22" at bounding box center [494, 175] width 10 height 10
click at [500, 229] on input "text" at bounding box center [516, 227] width 45 height 10
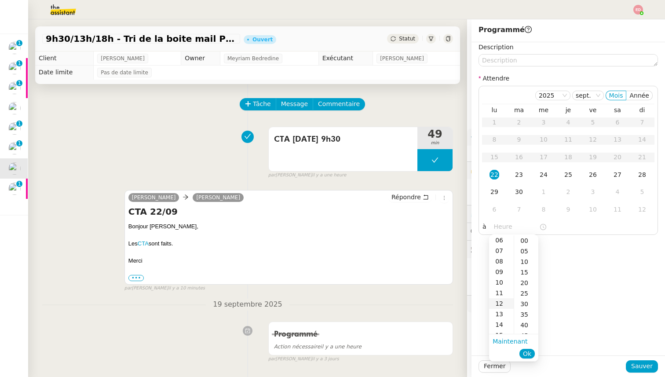
click at [504, 302] on div "12" at bounding box center [501, 303] width 25 height 11
click at [526, 305] on div "30" at bounding box center [526, 303] width 24 height 11
type input "12:30"
click at [529, 357] on span "Ok" at bounding box center [527, 353] width 8 height 9
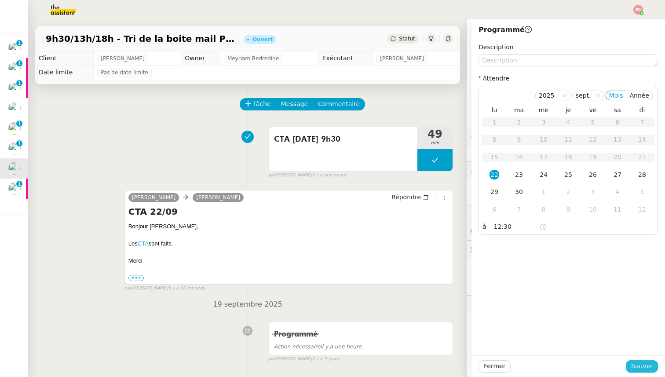
click at [643, 367] on span "Sauver" at bounding box center [642, 366] width 22 height 10
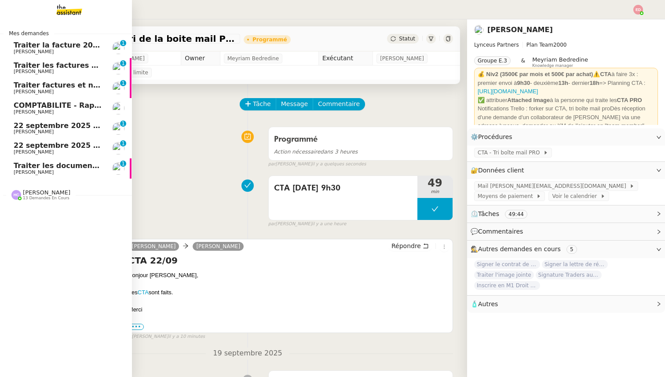
click at [28, 108] on span "COMPTABILITE - Rapprochement bancaire - [DATE]" at bounding box center [114, 105] width 200 height 8
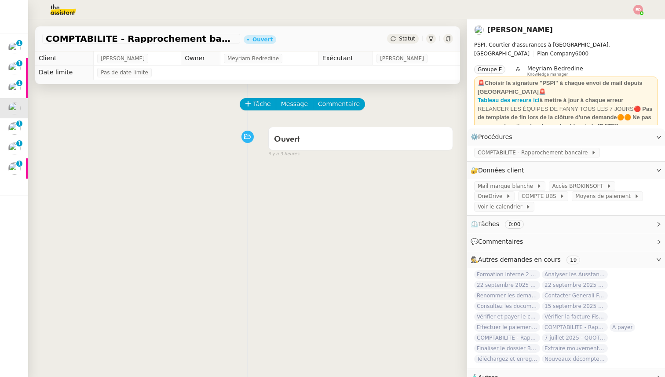
click at [403, 39] on span "Statut" at bounding box center [407, 39] width 16 height 6
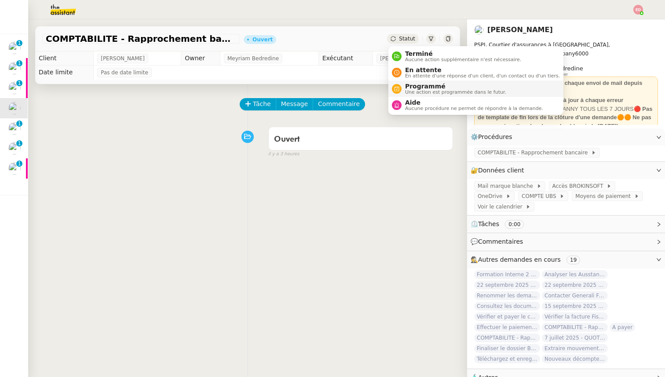
click at [423, 90] on span "Une action est programmée dans le futur." at bounding box center [455, 92] width 101 height 5
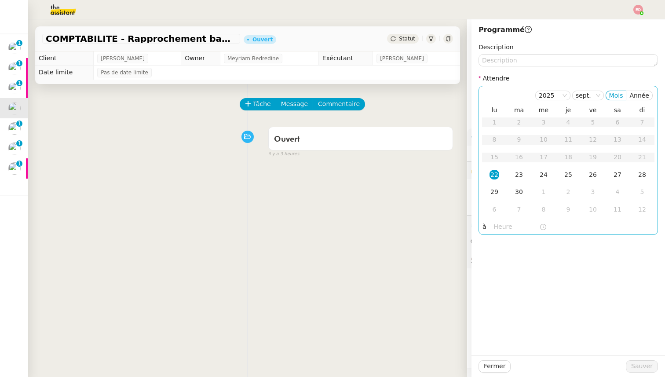
click at [494, 176] on div "22" at bounding box center [494, 175] width 10 height 10
click at [496, 229] on input "text" at bounding box center [516, 227] width 45 height 10
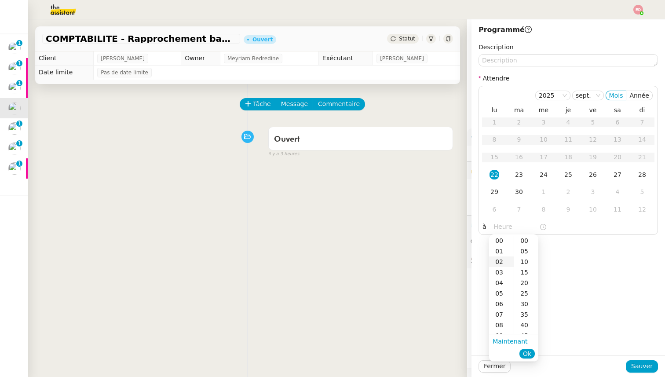
scroll to position [68, 0]
click at [502, 319] on div "14" at bounding box center [501, 320] width 25 height 11
click at [527, 241] on div "00" at bounding box center [526, 240] width 24 height 11
type input "14:00"
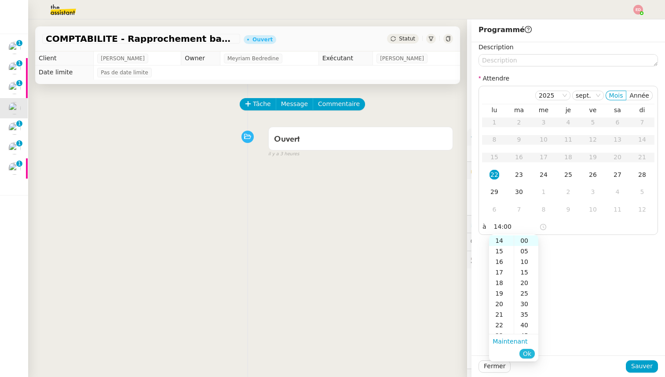
click at [529, 352] on span "Ok" at bounding box center [527, 353] width 8 height 9
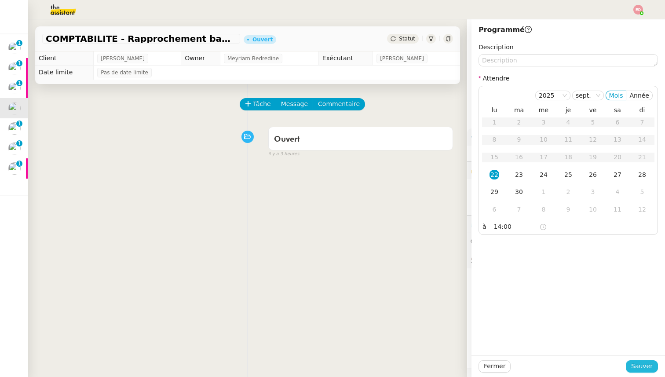
click at [635, 361] on span "Sauver" at bounding box center [642, 366] width 22 height 10
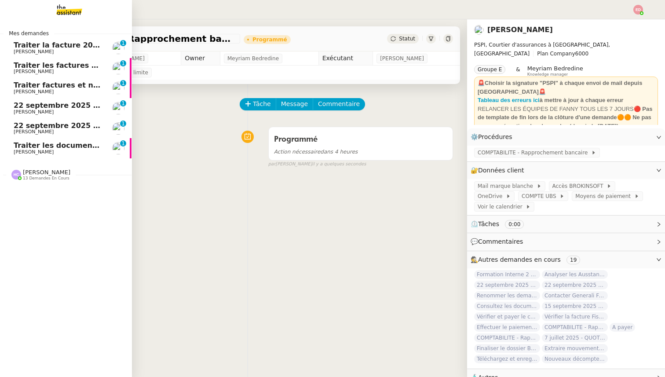
click at [47, 149] on span "[PERSON_NAME]" at bounding box center [58, 151] width 89 height 5
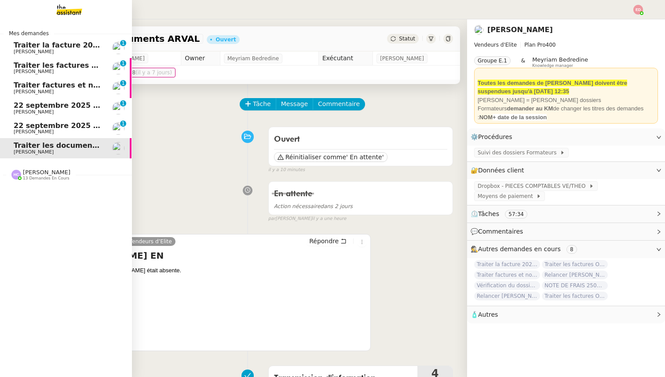
click at [41, 131] on span "[PERSON_NAME]" at bounding box center [34, 132] width 40 height 6
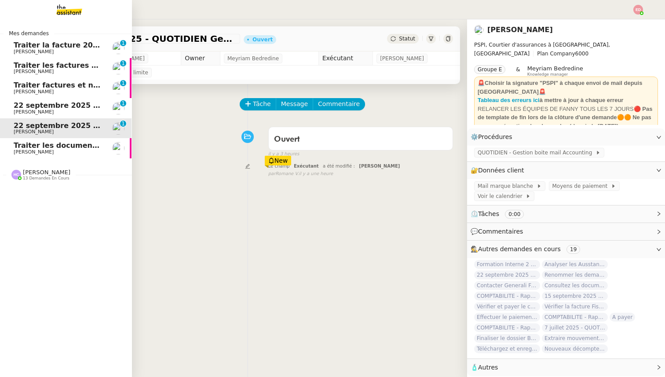
click at [48, 113] on span "[PERSON_NAME]" at bounding box center [58, 111] width 89 height 5
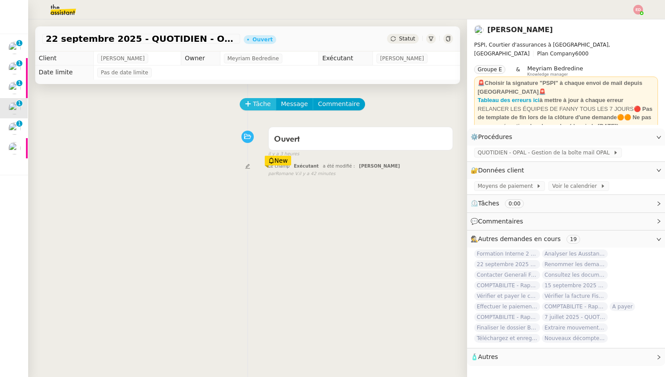
click at [260, 102] on span "Tâche" at bounding box center [262, 104] width 18 height 10
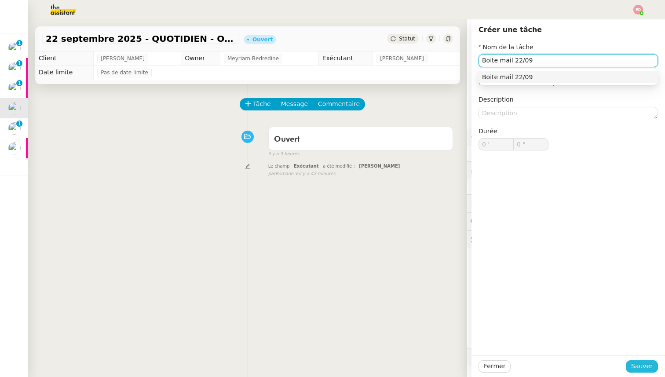
type input "Boite mail 22/09"
click at [632, 367] on button "Sauver" at bounding box center [641, 366] width 32 height 12
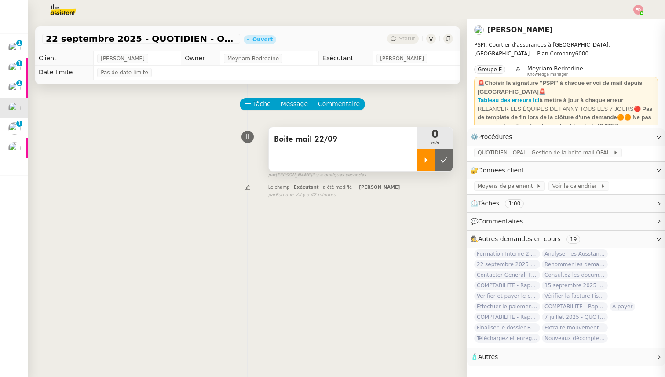
click at [429, 168] on div at bounding box center [426, 160] width 18 height 22
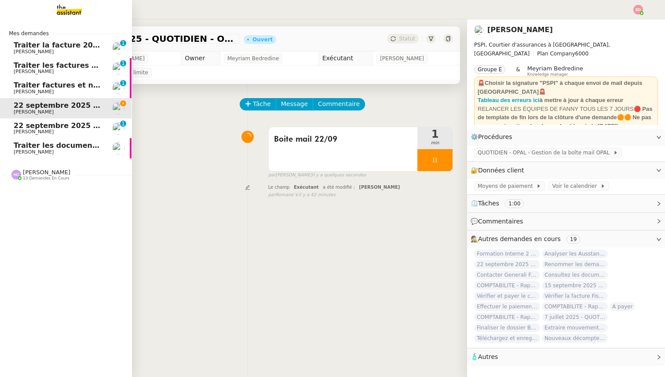
click at [52, 169] on span "[PERSON_NAME]" at bounding box center [46, 172] width 47 height 7
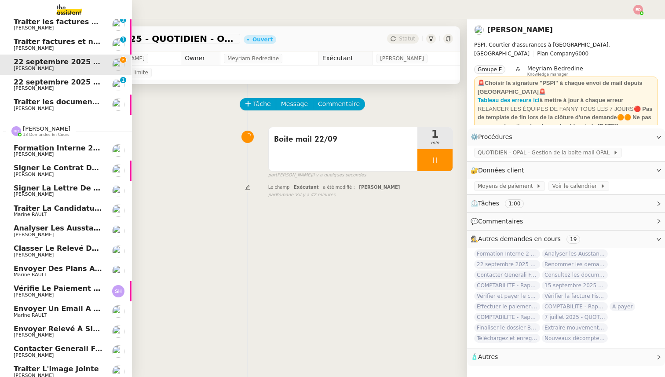
scroll to position [69, 0]
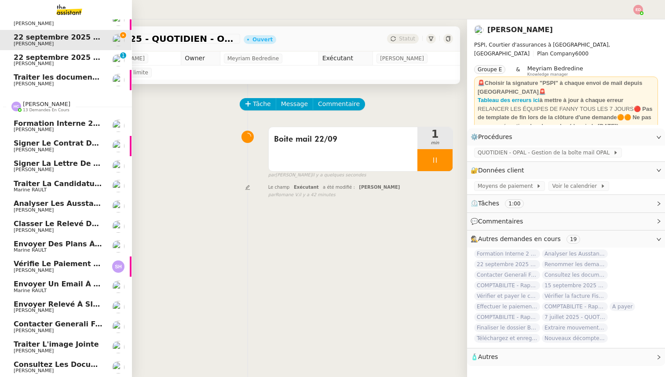
click at [50, 344] on span "Traiter l'image jointe" at bounding box center [56, 344] width 85 height 8
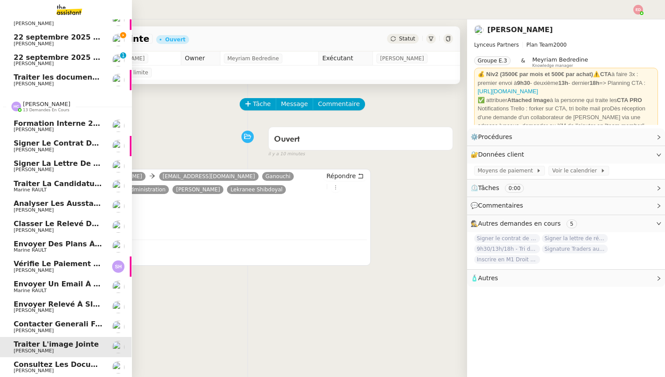
click at [48, 364] on span "Consultez les documents de M. Costes" at bounding box center [92, 364] width 156 height 8
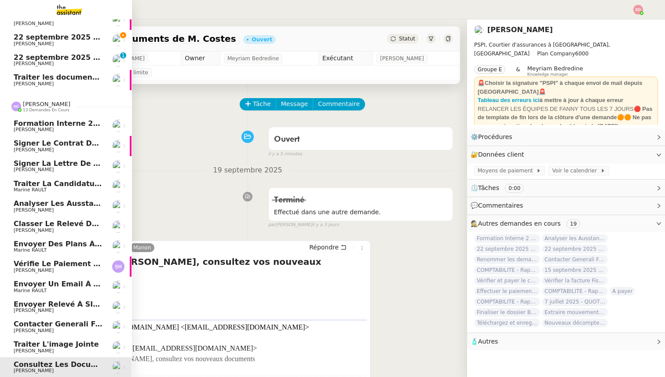
scroll to position [0, 0]
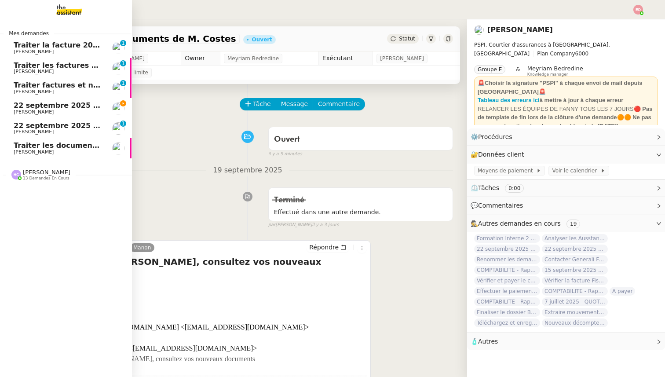
click at [22, 108] on span "22 septembre 2025 - QUOTIDIEN - OPAL - Gestion de la boîte mail OPAL" at bounding box center [155, 105] width 282 height 8
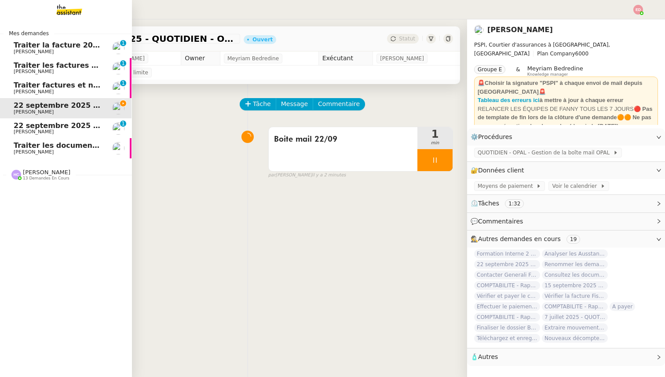
click at [18, 79] on link "Traiter factures et note de frais Krys Audio Sylvie SUCRA 0 1 2 3 4 5 6 7 8 9" at bounding box center [66, 88] width 132 height 20
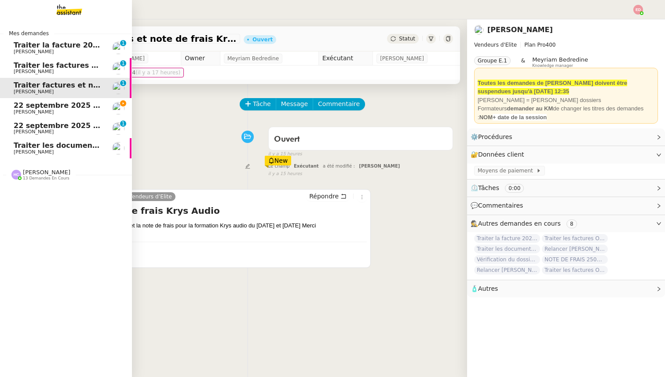
click at [46, 125] on span "22 septembre 2025 - QUOTIDIEN Gestion boite mail Accounting" at bounding box center [139, 125] width 251 height 8
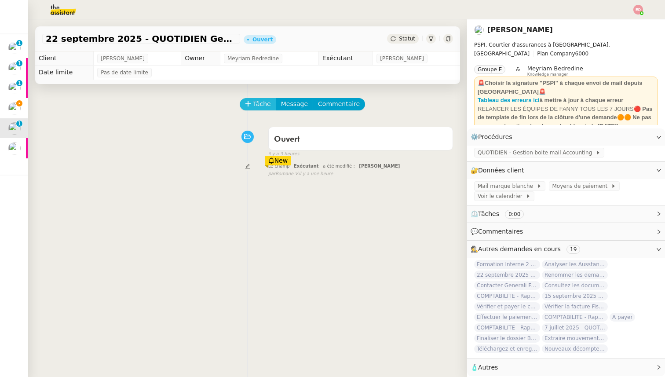
click at [263, 105] on span "Tâche" at bounding box center [262, 104] width 18 height 10
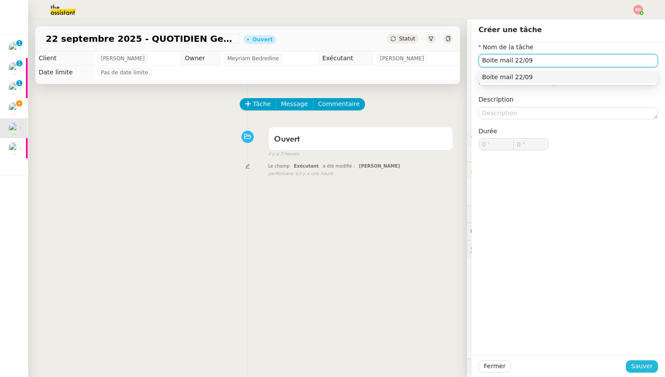
type input "Boite mail 22/09"
click at [638, 366] on span "Sauver" at bounding box center [642, 366] width 22 height 10
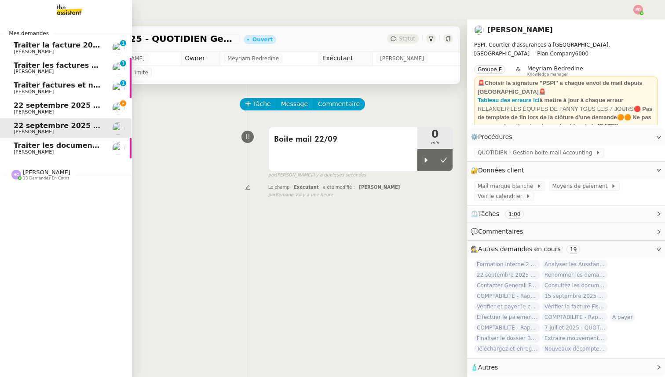
click at [24, 88] on span "Traiter factures et note de frais Krys Audio" at bounding box center [99, 85] width 171 height 8
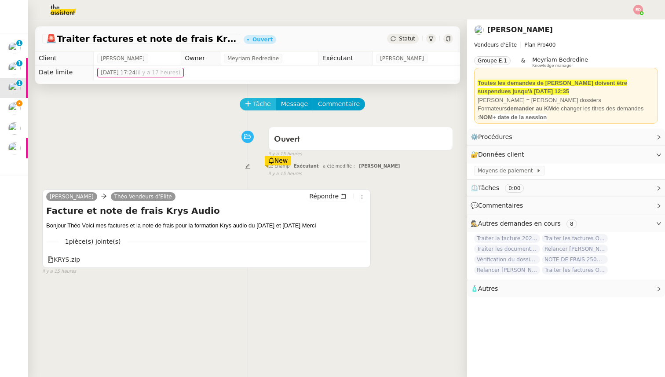
click at [259, 103] on span "Tâche" at bounding box center [262, 104] width 18 height 10
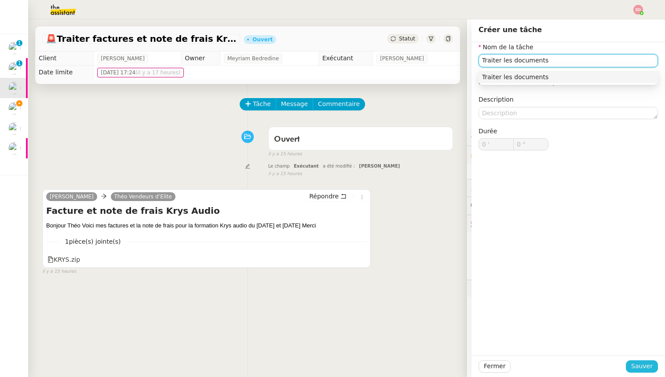
type input "Traiter les documents"
click at [639, 365] on span "Sauver" at bounding box center [642, 366] width 22 height 10
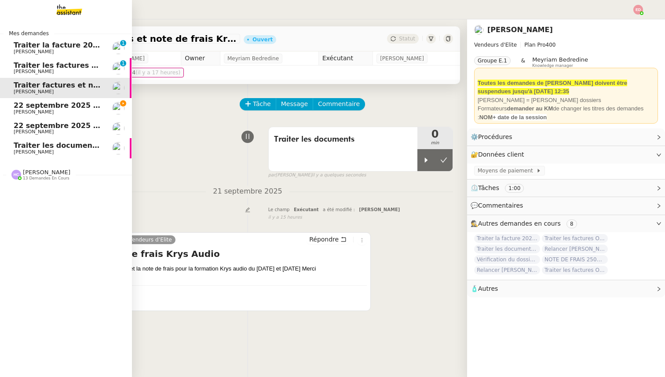
click at [32, 67] on span "Traiter les factures ORPI" at bounding box center [62, 65] width 97 height 8
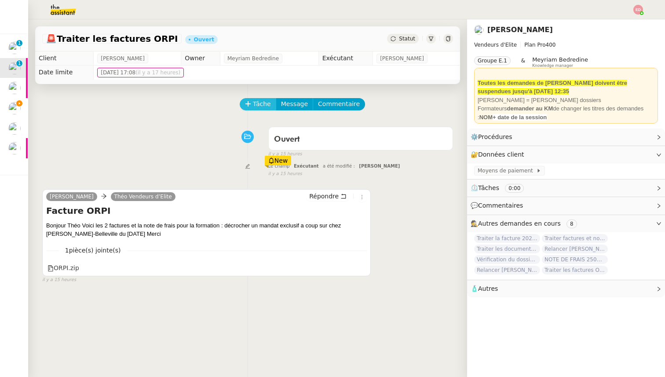
click at [261, 105] on span "Tâche" at bounding box center [262, 104] width 18 height 10
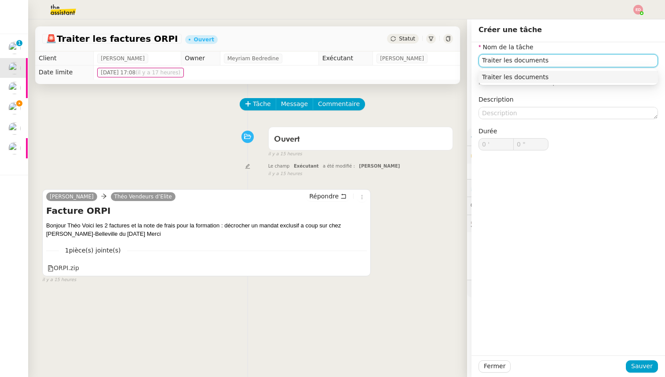
type input "Traiter les documents"
click at [645, 373] on div "Fermer Sauver" at bounding box center [567, 366] width 193 height 22
click at [643, 363] on span "Sauver" at bounding box center [642, 366] width 22 height 10
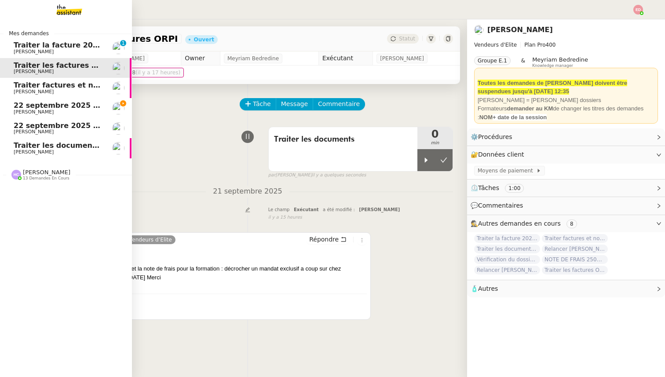
click at [23, 49] on span "[PERSON_NAME]" at bounding box center [34, 52] width 40 height 6
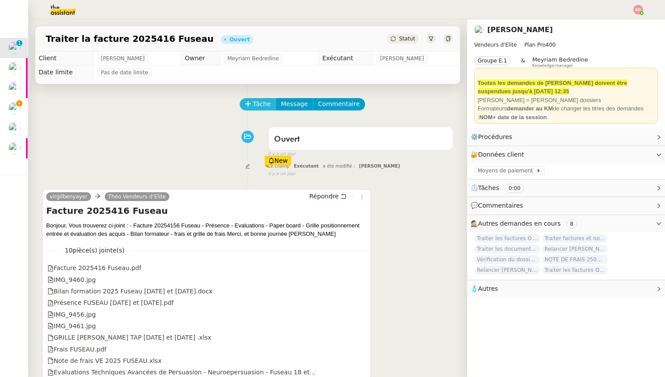
click at [251, 105] on icon at bounding box center [248, 104] width 6 height 6
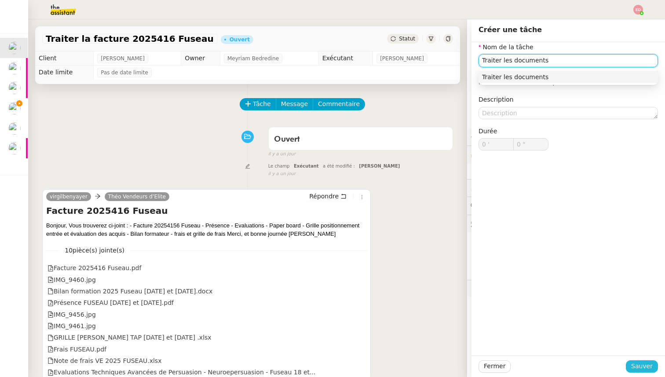
type input "Traiter les documents"
click at [637, 363] on span "Sauver" at bounding box center [642, 366] width 22 height 10
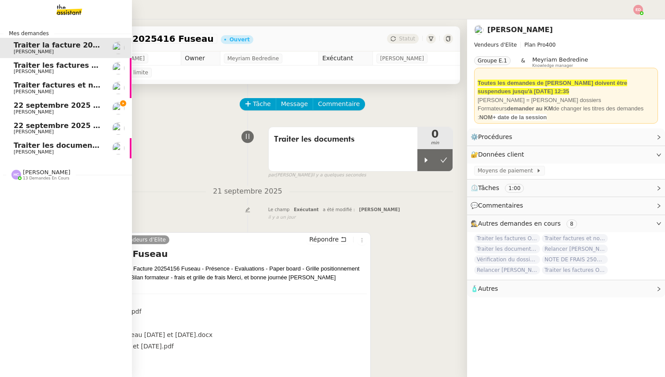
click at [56, 152] on span "[PERSON_NAME]" at bounding box center [58, 151] width 89 height 5
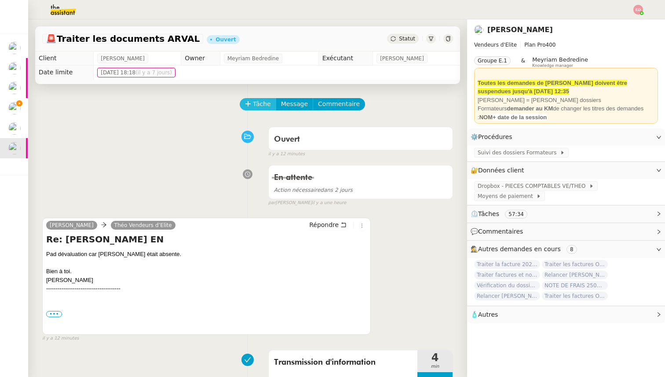
click at [255, 102] on span "Tâche" at bounding box center [262, 104] width 18 height 10
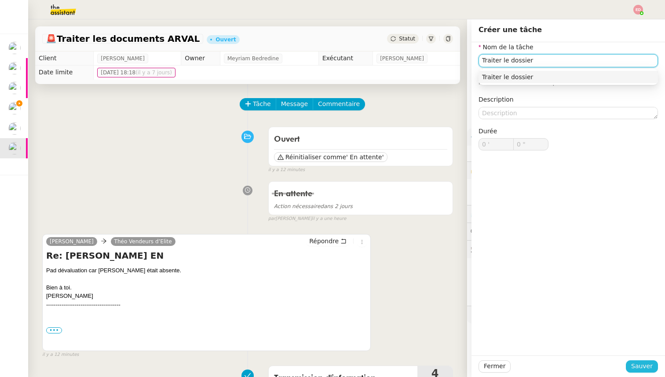
type input "Traiter le dossier"
click at [642, 363] on span "Sauver" at bounding box center [642, 366] width 22 height 10
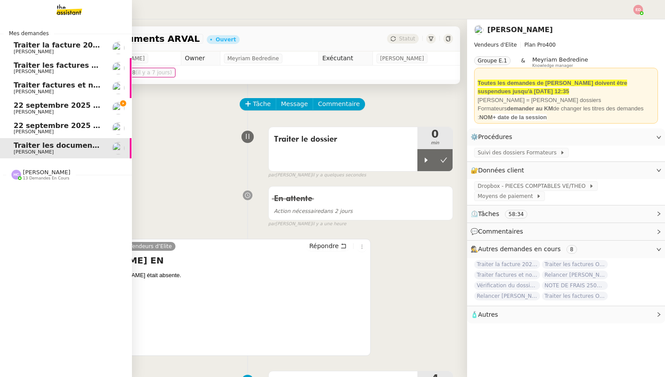
click at [44, 179] on span "13 demandes en cours" at bounding box center [46, 178] width 47 height 5
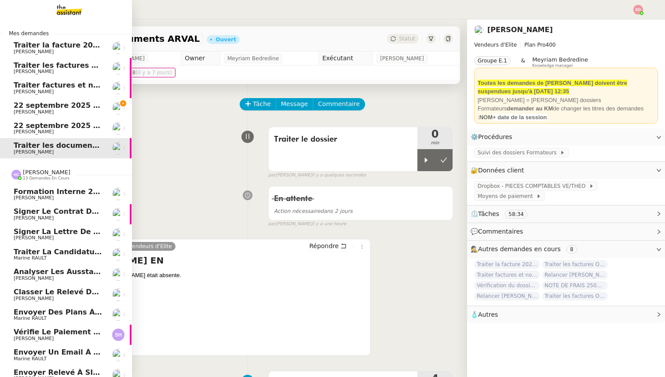
scroll to position [69, 0]
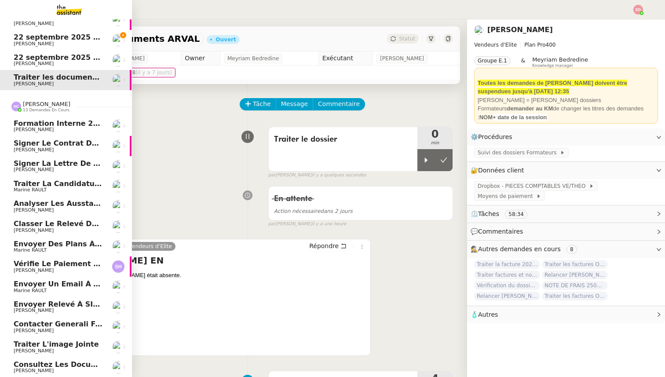
click at [46, 365] on span "Consultez les documents de M. Costes" at bounding box center [92, 364] width 156 height 8
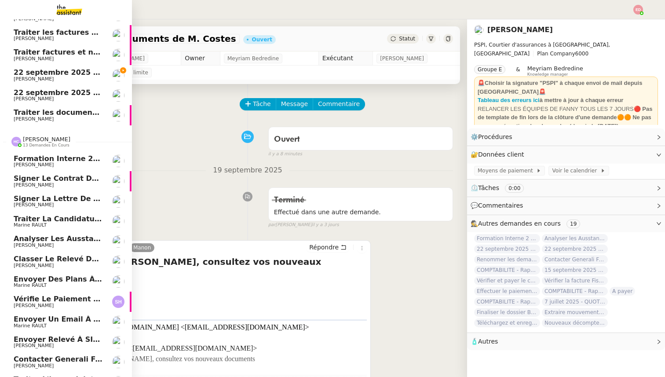
scroll to position [0, 0]
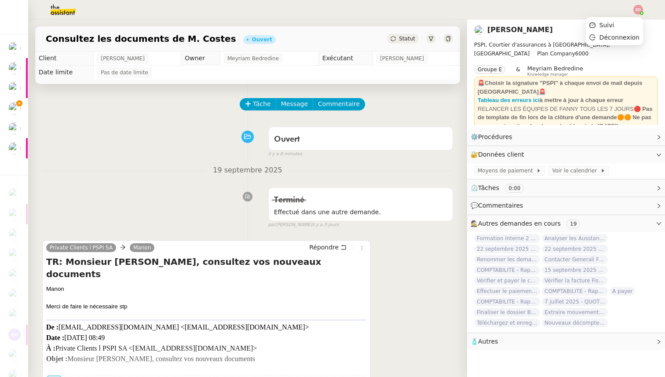
click at [639, 9] on img at bounding box center [638, 10] width 10 height 10
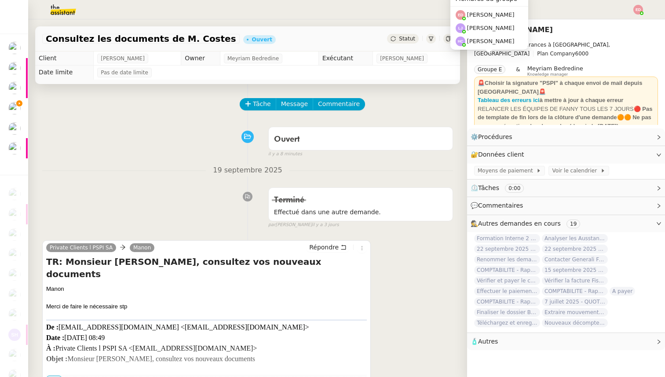
click at [458, 27] on img at bounding box center [460, 28] width 10 height 10
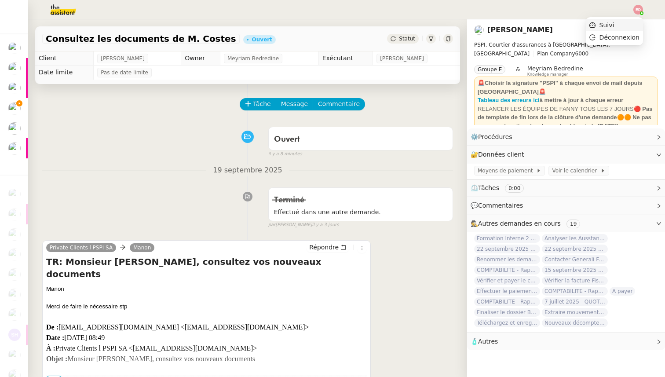
click at [613, 25] on span "Suivi" at bounding box center [606, 25] width 15 height 7
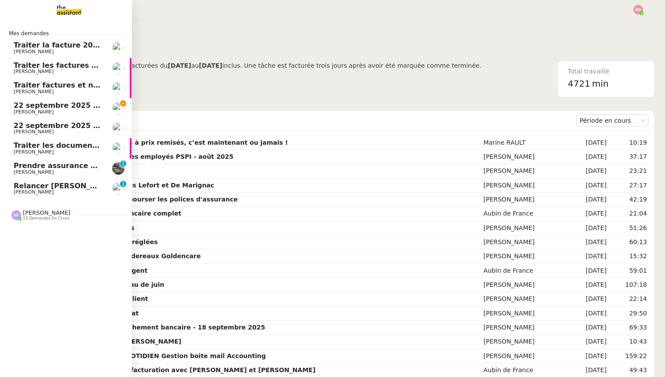
click at [24, 103] on span "22 septembre 2025 - QUOTIDIEN - OPAL - Gestion de la boîte mail OPAL" at bounding box center [155, 105] width 282 height 8
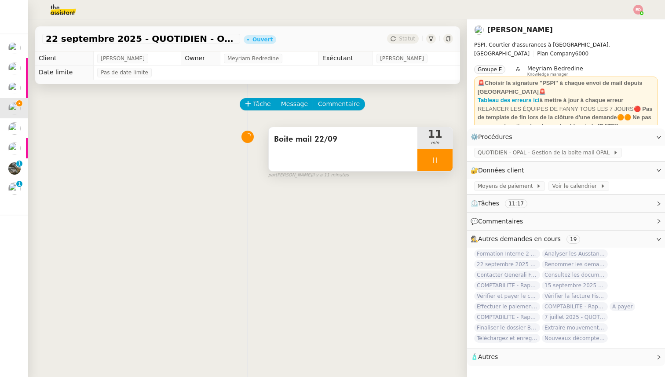
click at [445, 156] on div at bounding box center [434, 160] width 35 height 22
click at [445, 156] on icon at bounding box center [443, 159] width 7 height 7
click at [407, 38] on span "Statut" at bounding box center [407, 39] width 16 height 6
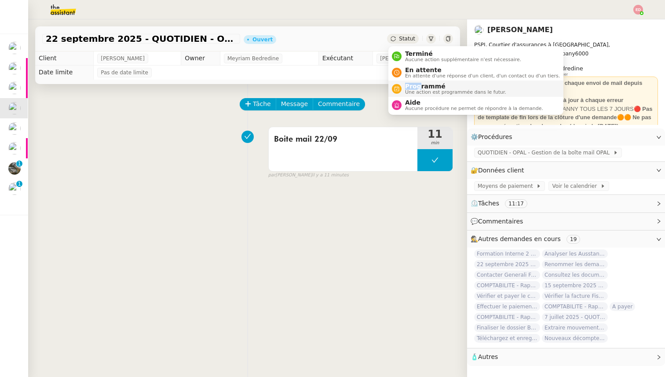
click at [419, 83] on span "Programmé" at bounding box center [455, 86] width 101 height 7
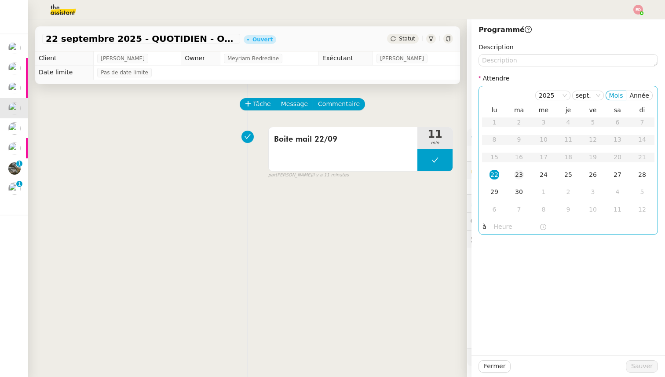
click at [521, 174] on div "23" at bounding box center [519, 175] width 10 height 10
click at [641, 367] on span "Sauver" at bounding box center [642, 366] width 22 height 10
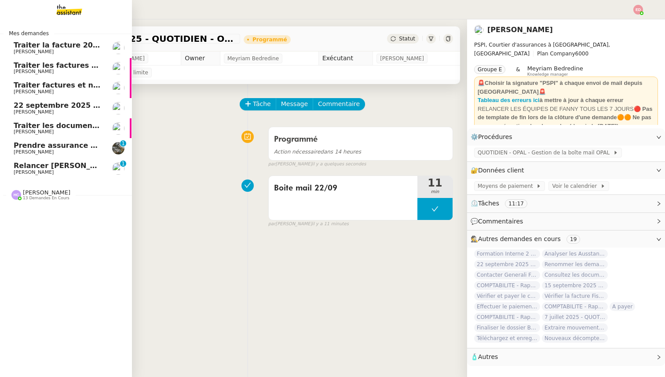
click at [18, 99] on link "[DATE] - QUOTIDIEN Gestion boite mail Accounting [PERSON_NAME]" at bounding box center [66, 108] width 132 height 20
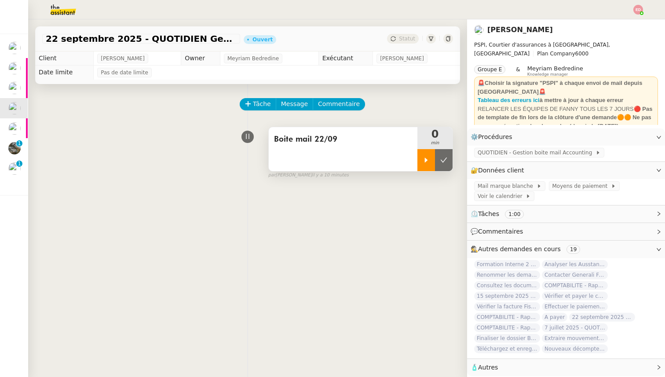
click at [430, 156] on div at bounding box center [426, 160] width 18 height 22
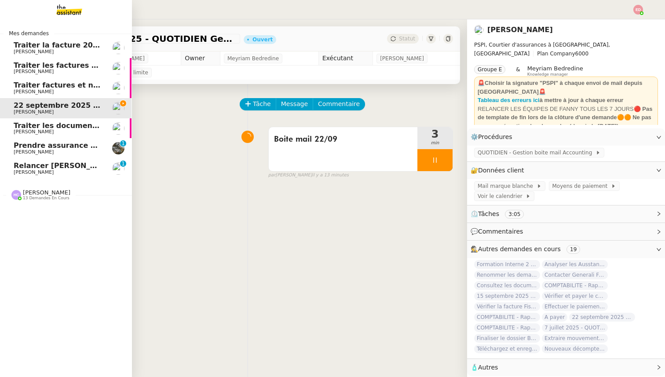
click at [25, 51] on span "[PERSON_NAME]" at bounding box center [34, 52] width 40 height 6
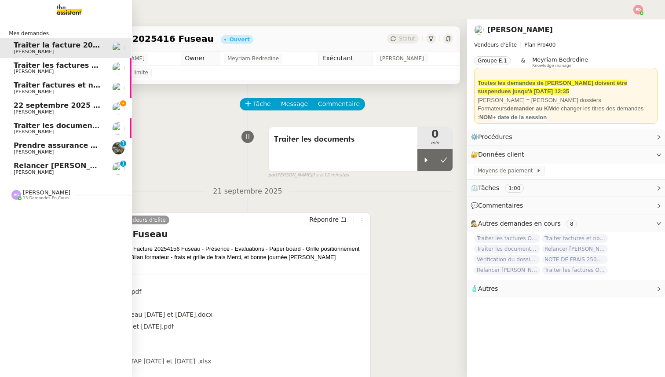
click at [28, 68] on span "Traiter les factures ORPI" at bounding box center [62, 65] width 97 height 8
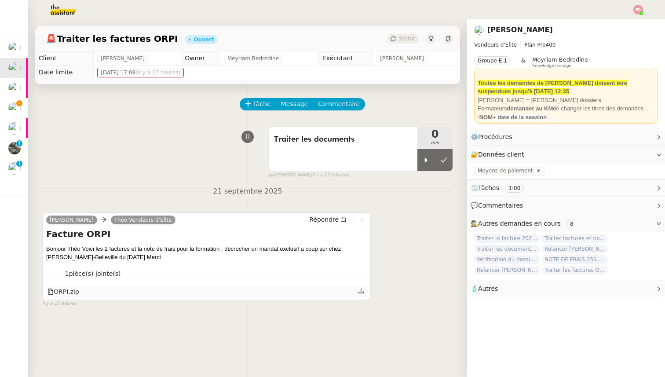
click at [362, 289] on icon at bounding box center [361, 290] width 6 height 6
click at [637, 138] on link "Modifier" at bounding box center [634, 137] width 25 height 10
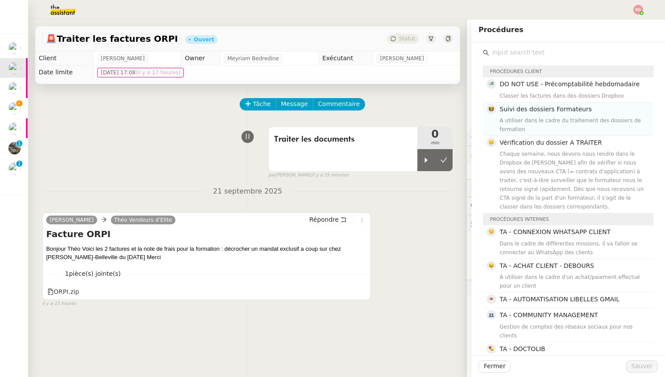
click at [528, 118] on div "A utiliser dans le cadre du traitement des dossiers de formation" at bounding box center [573, 125] width 149 height 18
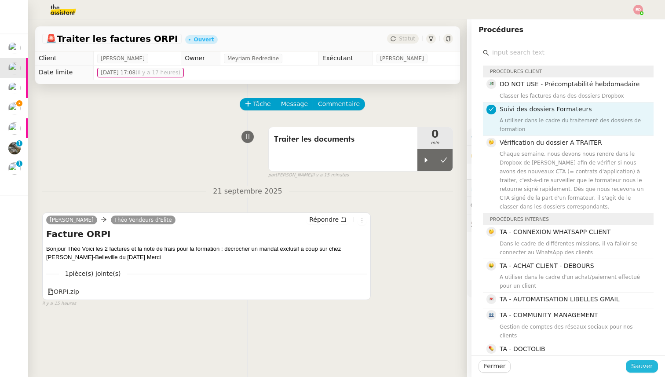
click at [632, 367] on button "Sauver" at bounding box center [641, 366] width 32 height 12
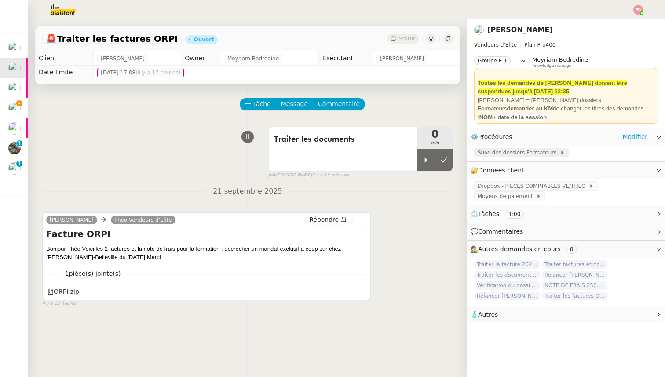
click at [517, 154] on span "Suivi des dossiers Formateurs" at bounding box center [518, 152] width 82 height 9
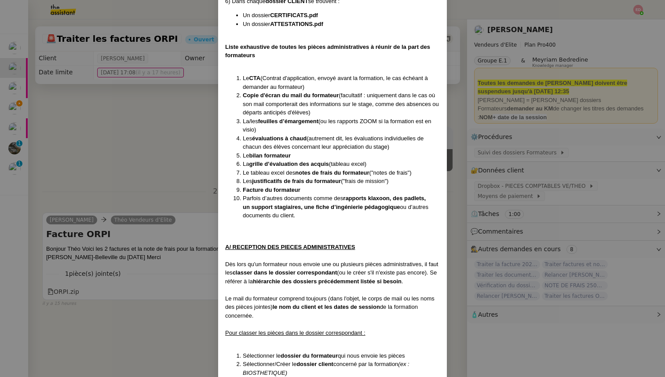
scroll to position [461, 0]
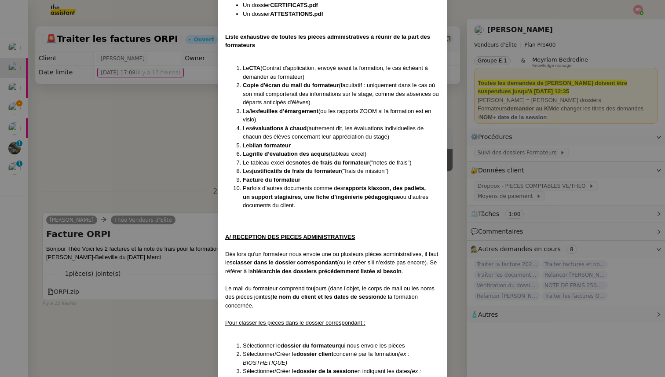
click at [57, 106] on nz-modal-container "Créée le [DATE] MAJ entièrement suite aux retours de la cliente le [DATE] Modif…" at bounding box center [332, 188] width 665 height 377
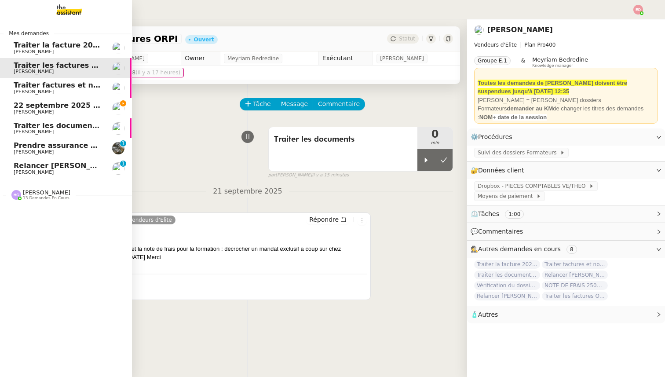
click at [22, 85] on span "Traiter factures et note de frais Krys Audio" at bounding box center [99, 85] width 171 height 8
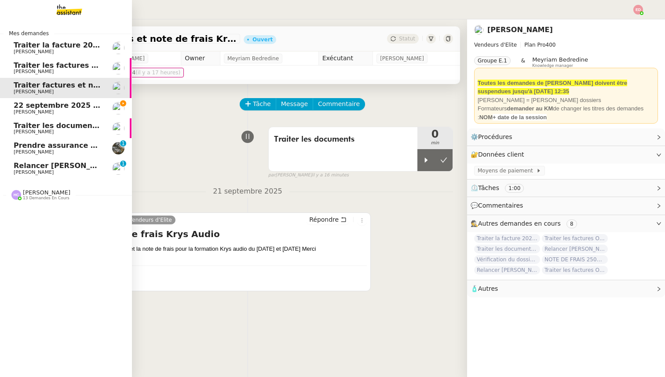
click at [36, 46] on span "Traiter la facture 2025416 Fuseau" at bounding box center [81, 45] width 134 height 8
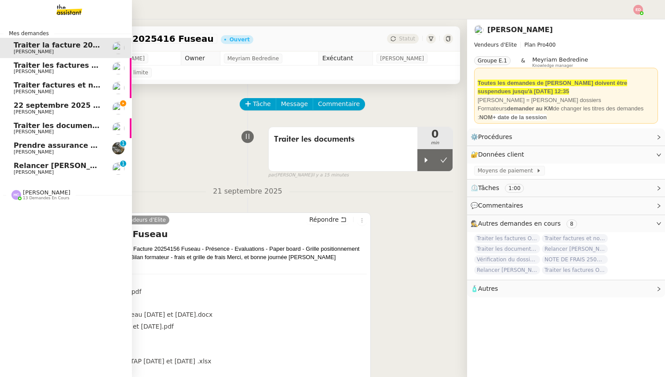
click at [63, 87] on span "Traiter factures et note de frais Krys Audio" at bounding box center [99, 85] width 171 height 8
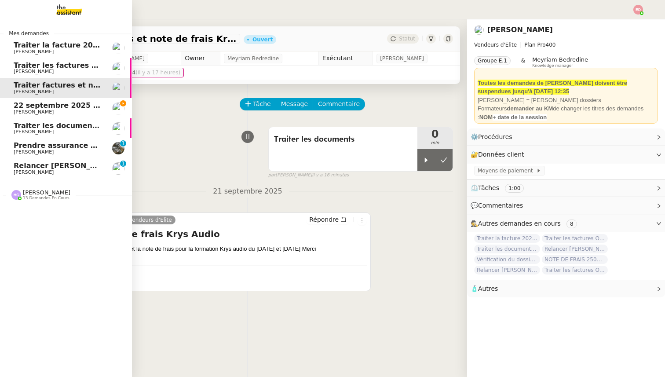
click at [69, 61] on span "Traiter les factures ORPI" at bounding box center [62, 65] width 97 height 8
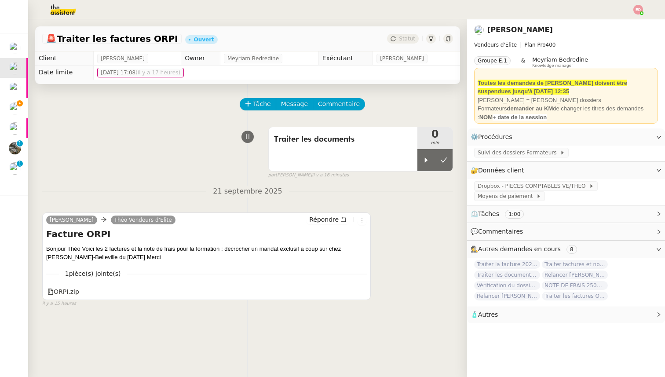
scroll to position [0, 0]
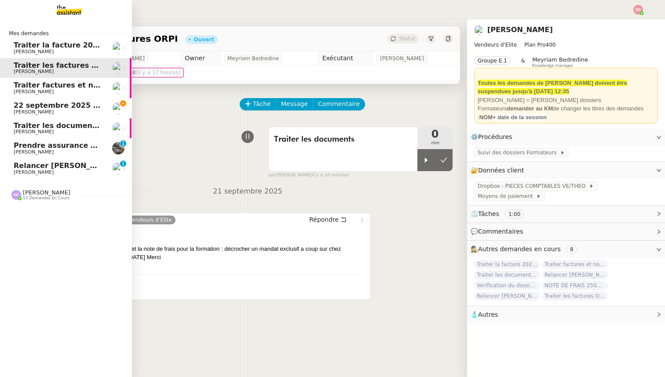
click at [19, 102] on span "22 septembre 2025 - QUOTIDIEN Gestion boite mail Accounting" at bounding box center [139, 105] width 251 height 8
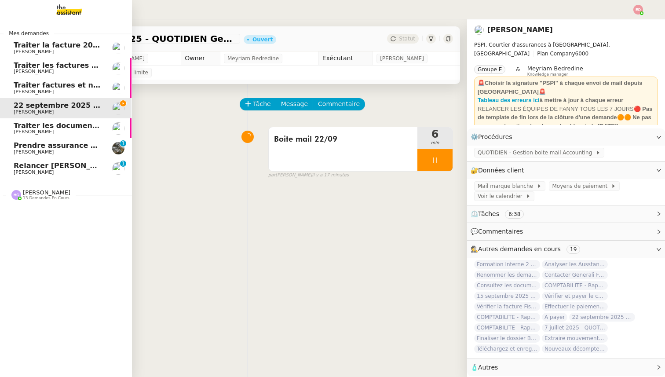
click at [42, 64] on span "Traiter les factures ORPI" at bounding box center [62, 65] width 97 height 8
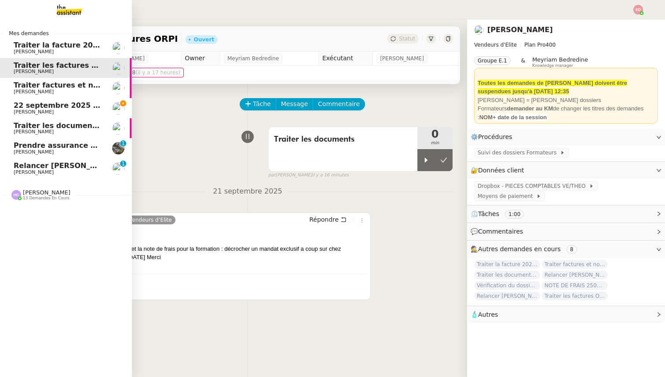
click at [45, 91] on span "[PERSON_NAME]" at bounding box center [34, 92] width 40 height 6
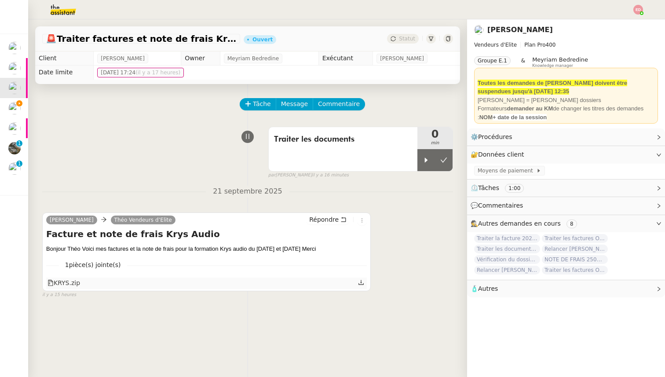
click at [363, 281] on icon at bounding box center [361, 282] width 6 height 6
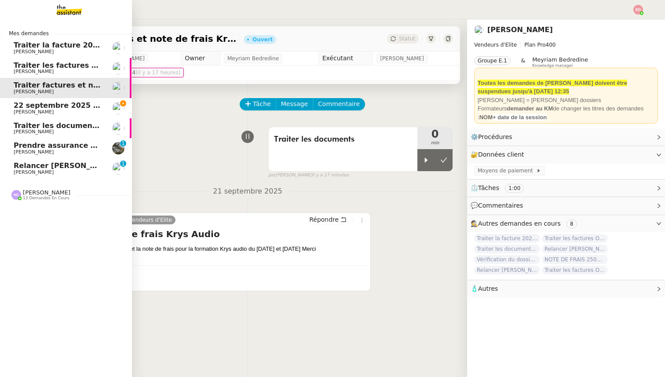
click at [30, 69] on span "Traiter les factures ORPI" at bounding box center [62, 65] width 97 height 8
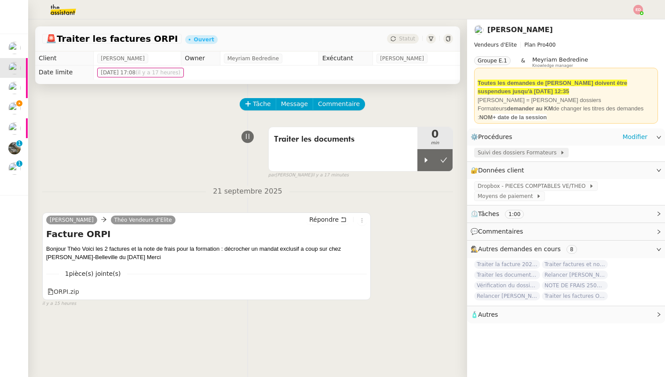
click at [538, 154] on span "Suivi des dossiers Formateurs" at bounding box center [518, 152] width 82 height 9
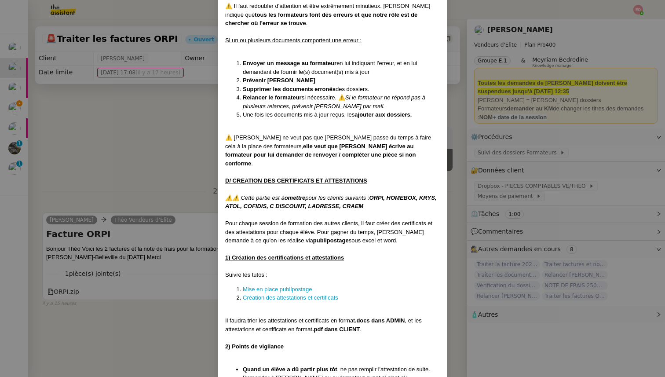
scroll to position [2485, 0]
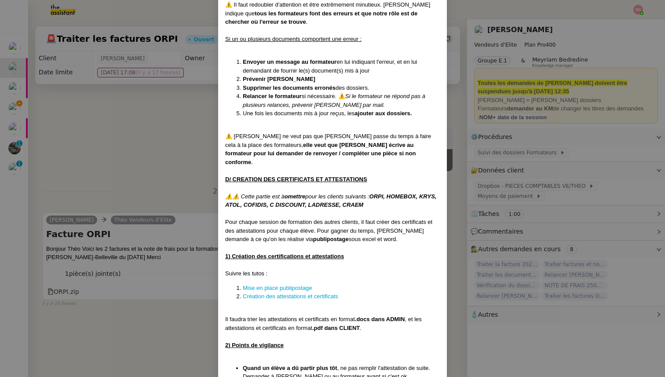
click at [153, 102] on nz-modal-container "Créée le [DATE] MAJ entièrement suite aux retours de la cliente le [DATE] Modif…" at bounding box center [332, 188] width 665 height 377
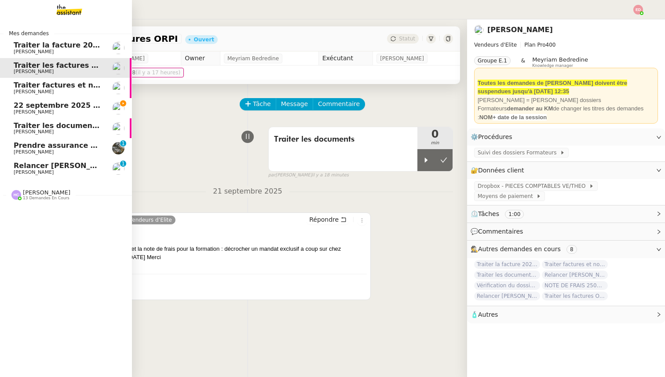
click at [49, 115] on link "[DATE] - QUOTIDIEN Gestion boite mail Accounting [PERSON_NAME]" at bounding box center [66, 108] width 132 height 20
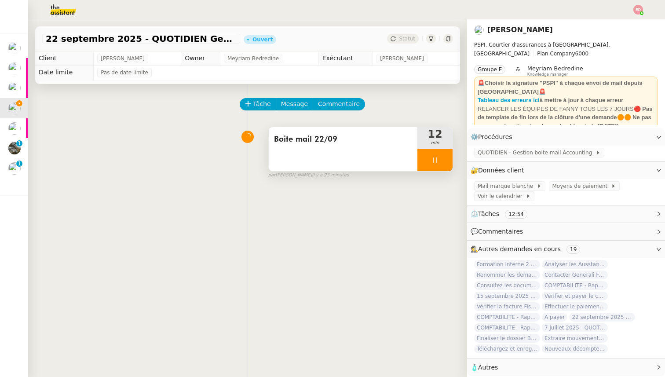
click at [444, 162] on div at bounding box center [434, 160] width 35 height 22
click at [445, 160] on icon at bounding box center [443, 159] width 7 height 7
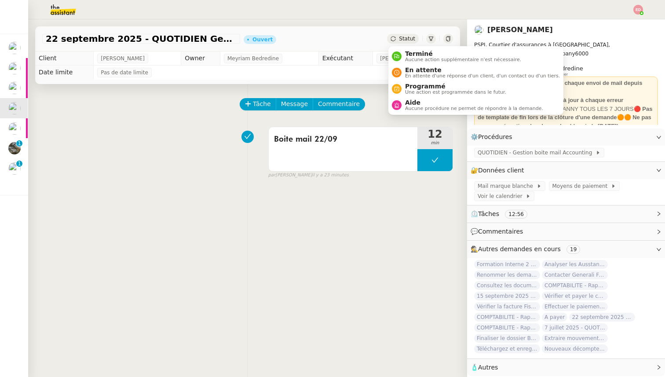
click at [403, 36] on span "Statut" at bounding box center [407, 39] width 16 height 6
click at [416, 85] on span "Programmé" at bounding box center [455, 86] width 101 height 7
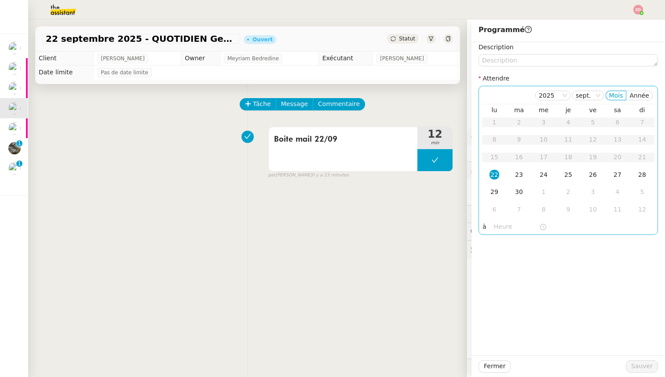
click at [488, 171] on td "22" at bounding box center [494, 175] width 25 height 18
click at [502, 224] on input "text" at bounding box center [516, 227] width 45 height 10
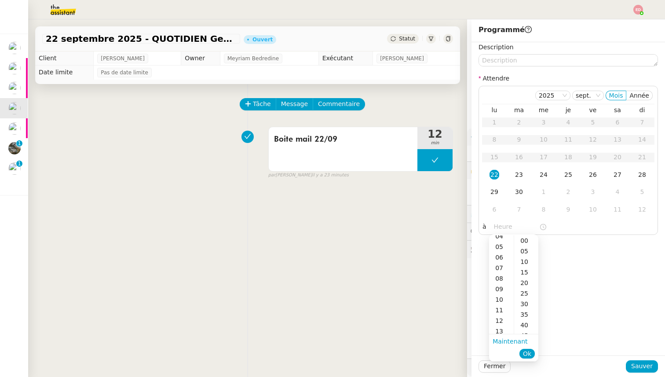
scroll to position [63, 0]
click at [500, 323] on div "14" at bounding box center [501, 325] width 25 height 11
click at [523, 242] on div "00" at bounding box center [526, 240] width 24 height 11
type input "14:00"
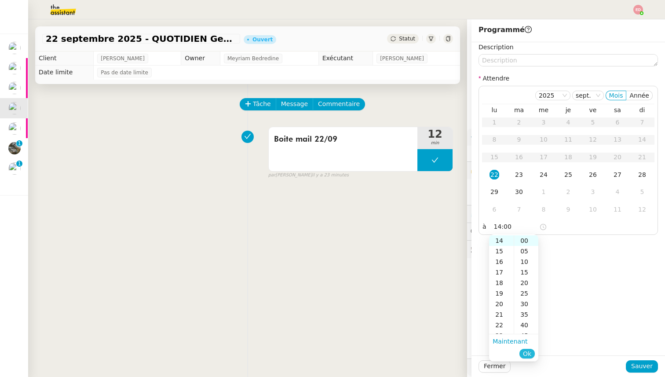
click at [530, 352] on span "Ok" at bounding box center [527, 353] width 8 height 9
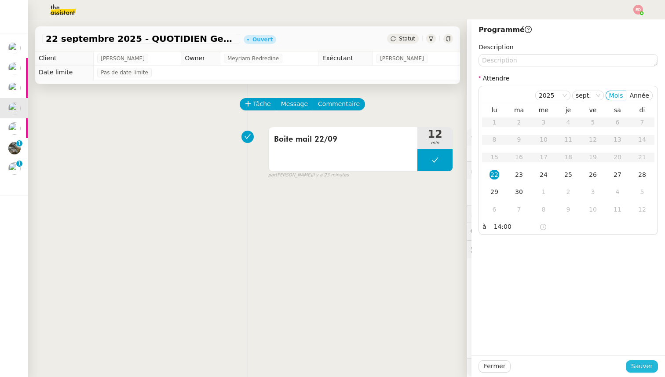
click at [645, 367] on span "Sauver" at bounding box center [642, 366] width 22 height 10
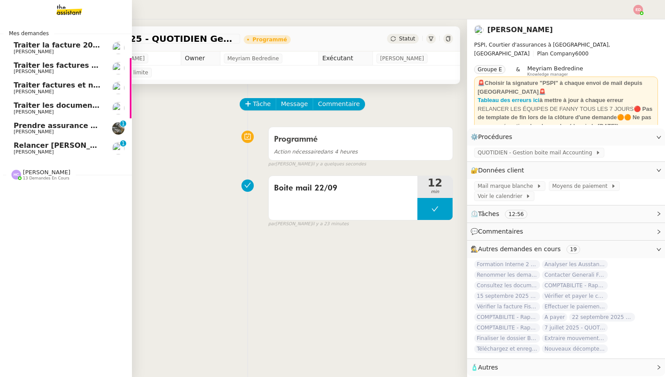
click at [34, 64] on span "Traiter les factures ORPI" at bounding box center [62, 65] width 97 height 8
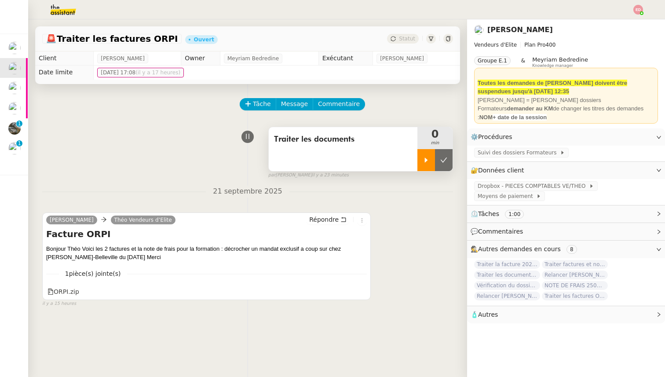
click at [424, 156] on div at bounding box center [426, 160] width 18 height 22
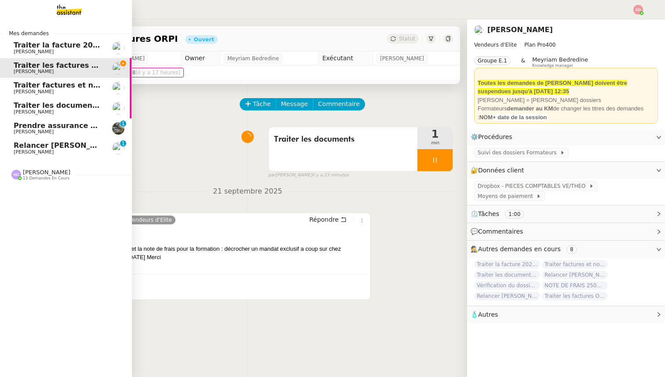
click at [40, 104] on span "Traiter les documents ARVAL" at bounding box center [71, 105] width 114 height 8
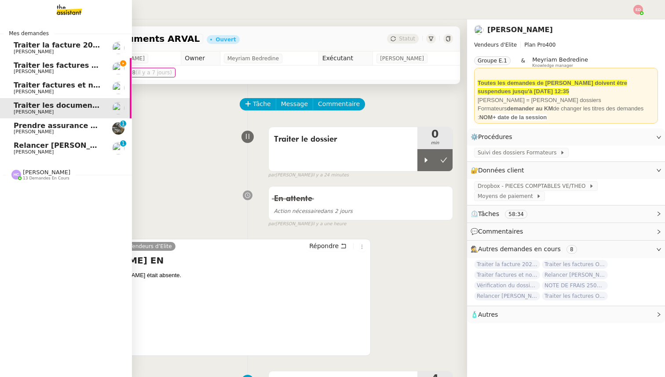
click at [40, 71] on span "[PERSON_NAME]" at bounding box center [34, 72] width 40 height 6
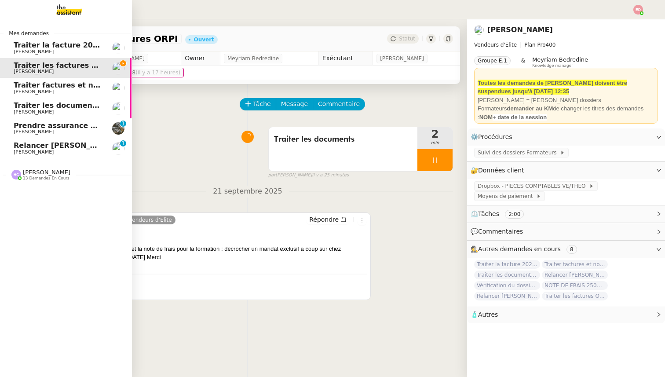
click at [40, 90] on span "[PERSON_NAME]" at bounding box center [34, 92] width 40 height 6
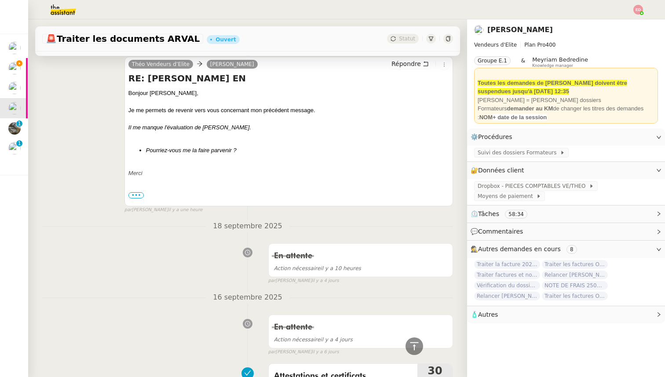
scroll to position [352, 0]
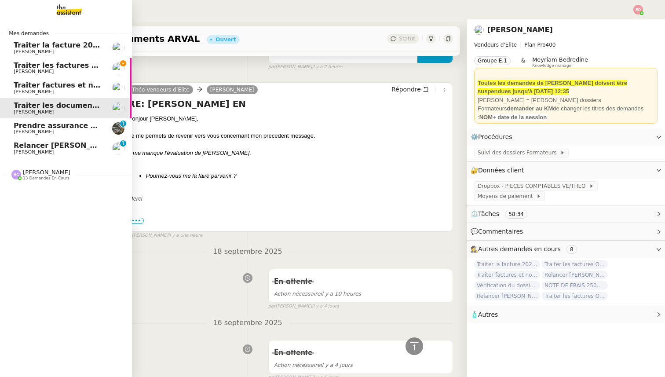
click at [25, 66] on span "Traiter les factures ORPI" at bounding box center [62, 65] width 97 height 8
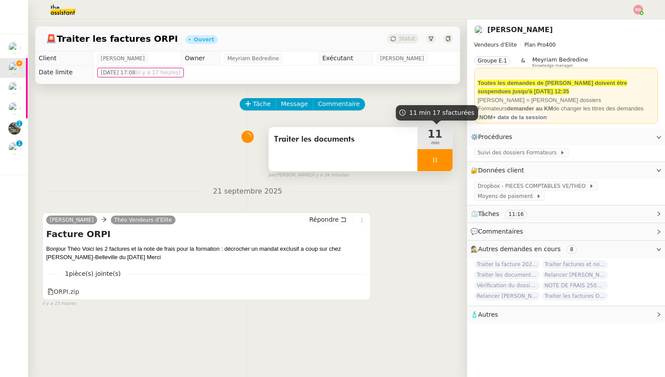
click at [447, 160] on div at bounding box center [434, 160] width 35 height 22
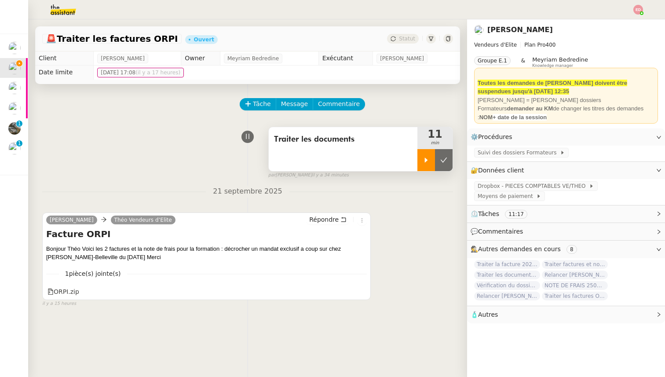
click at [447, 160] on button at bounding box center [444, 160] width 18 height 22
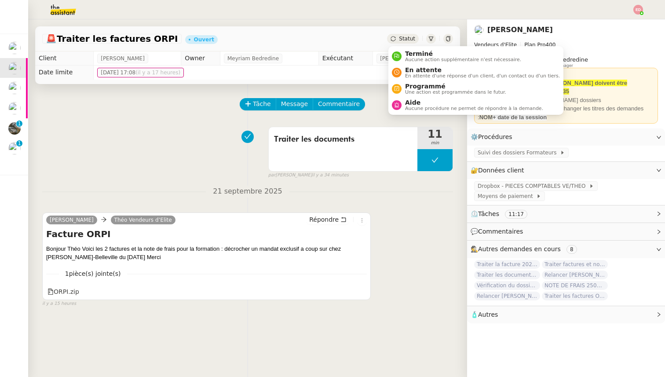
click at [404, 40] on span "Statut" at bounding box center [407, 39] width 16 height 6
click at [423, 55] on span "Terminé" at bounding box center [463, 53] width 116 height 7
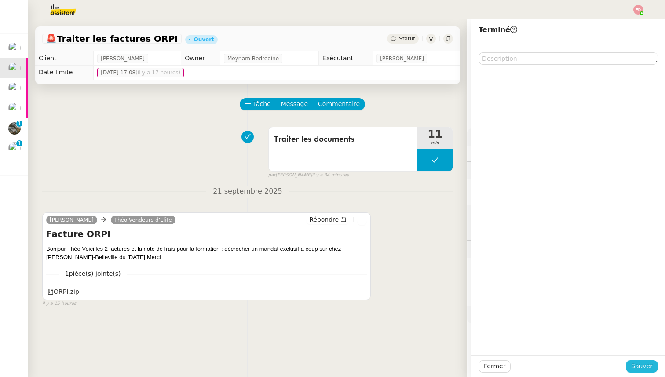
click at [632, 364] on button "Sauver" at bounding box center [641, 366] width 32 height 12
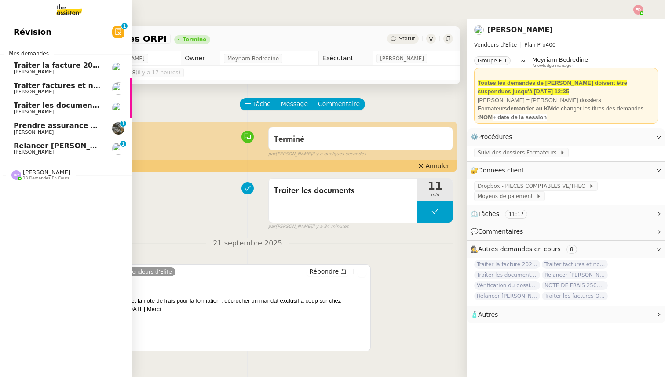
click at [32, 68] on span "Traiter la facture 2025416 Fuseau" at bounding box center [81, 65] width 134 height 8
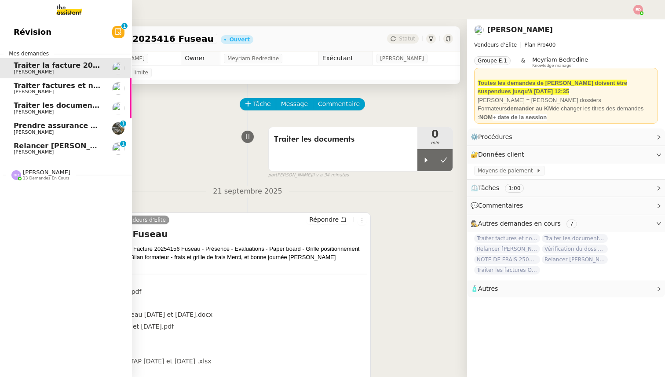
click at [32, 88] on span "Traiter factures et note de frais Krys Audio" at bounding box center [99, 85] width 171 height 8
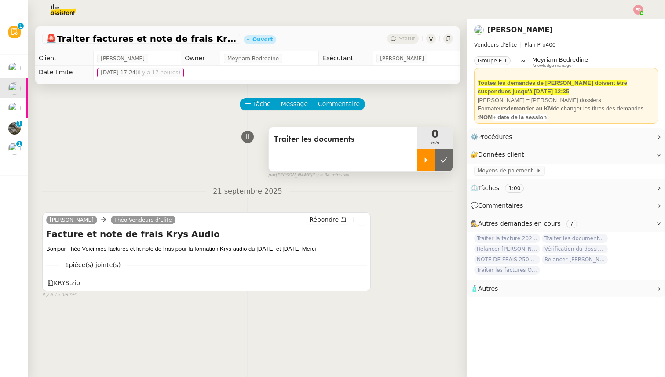
click at [431, 165] on div at bounding box center [426, 160] width 18 height 22
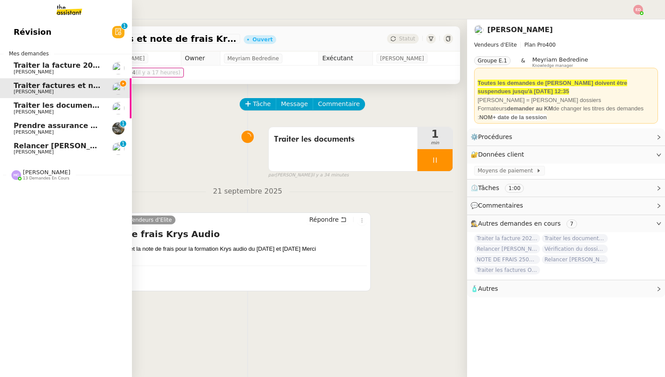
click at [45, 134] on span "[PERSON_NAME]" at bounding box center [58, 132] width 89 height 5
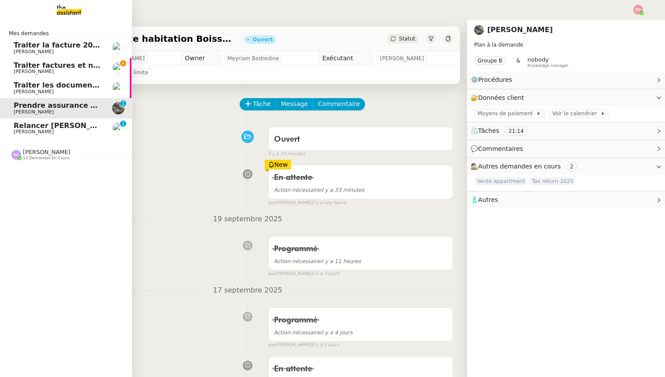
click at [41, 130] on span "[PERSON_NAME]" at bounding box center [34, 132] width 40 height 6
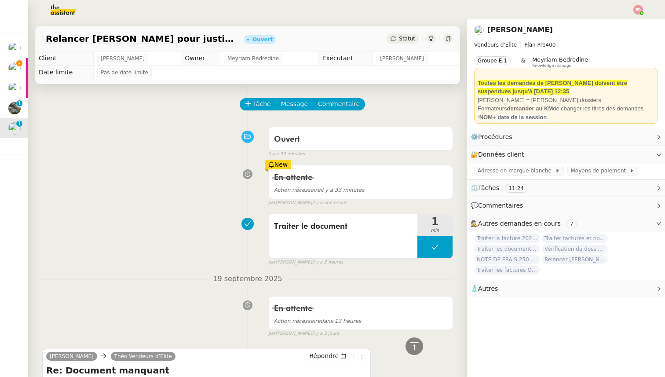
scroll to position [298, 0]
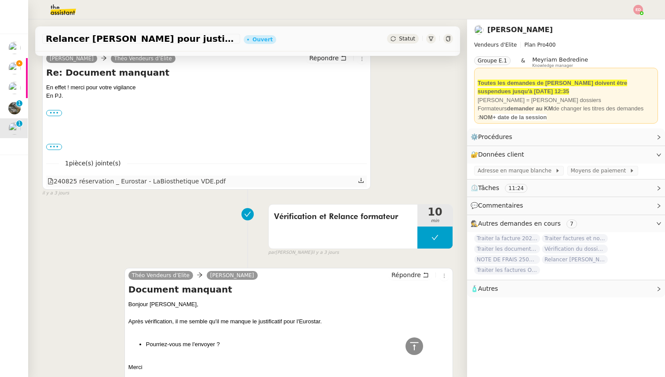
click at [361, 178] on icon at bounding box center [360, 180] width 5 height 5
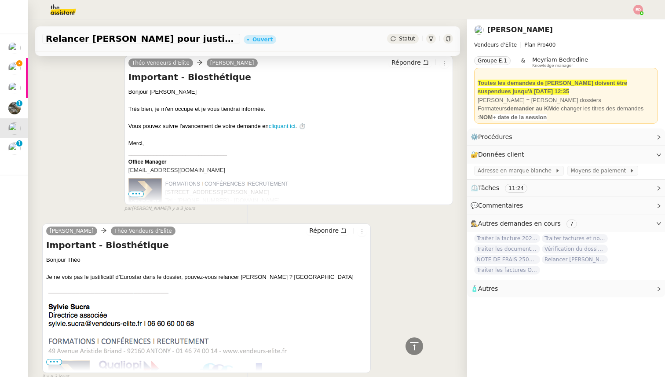
scroll to position [679, 0]
click at [20, 147] on span "Vérifier paiements primes Lefort et De Marignac" at bounding box center [6, 145] width 192 height 8
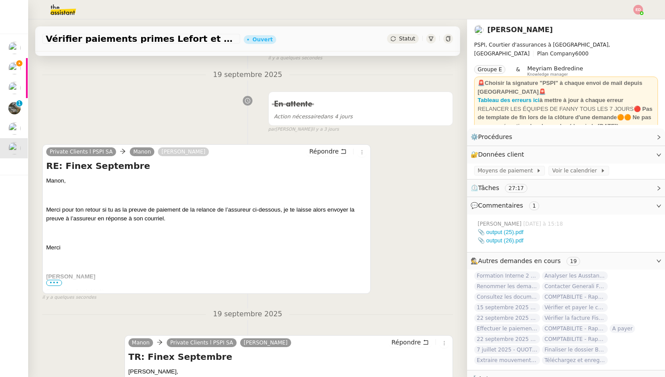
click at [51, 285] on span "•••" at bounding box center [54, 283] width 16 height 6
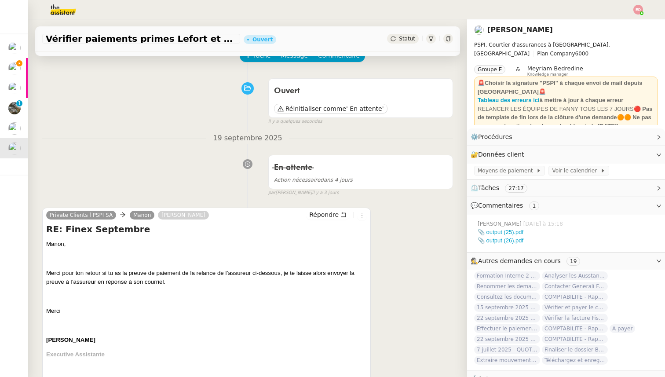
scroll to position [49, 0]
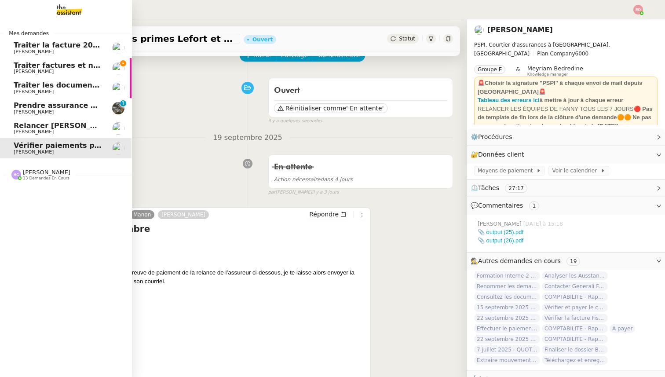
click at [33, 126] on span "Relancer [PERSON_NAME] pour justificatif Eurostar" at bounding box center [115, 125] width 203 height 8
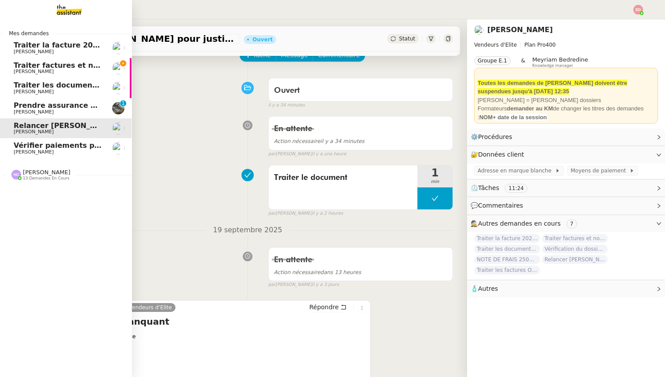
click at [35, 144] on span "Vérifier paiements primes Lefort et De Marignac" at bounding box center [110, 145] width 192 height 8
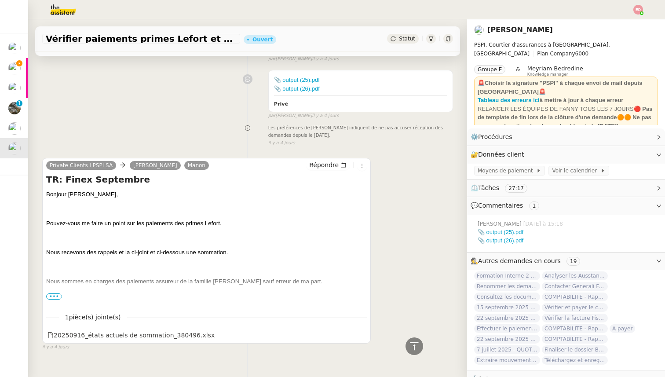
scroll to position [745, 0]
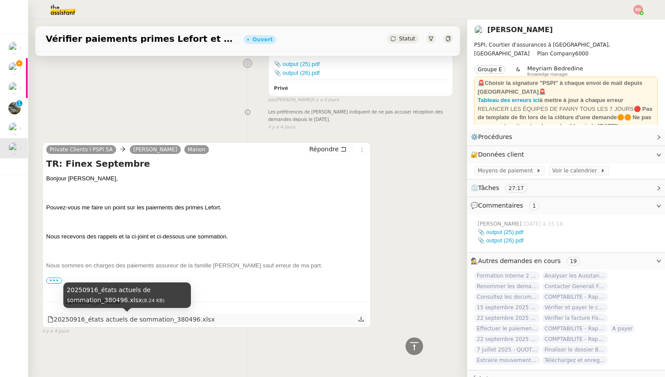
click at [160, 317] on div "20250916_états actuels de sommation_380496.xlsx" at bounding box center [130, 319] width 167 height 10
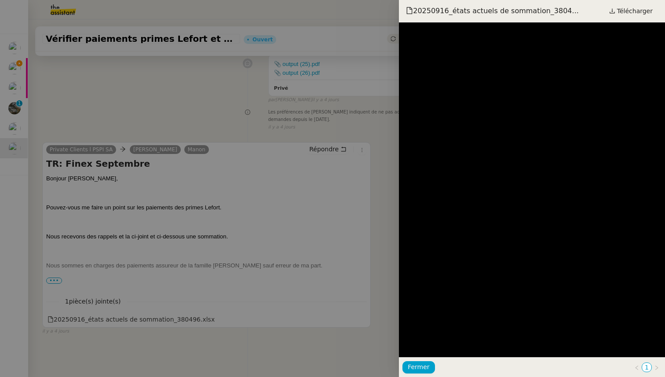
click at [227, 201] on div at bounding box center [332, 188] width 665 height 377
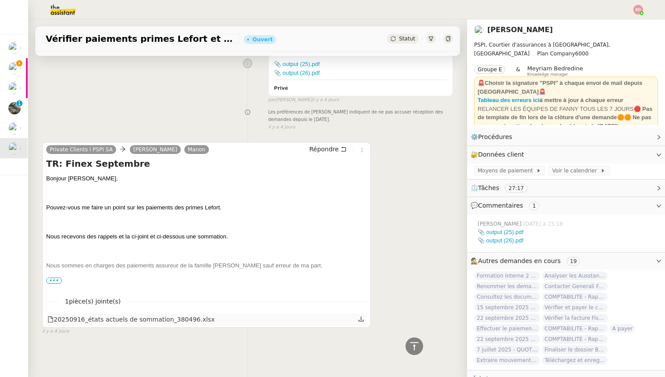
click at [362, 319] on icon at bounding box center [361, 319] width 6 height 6
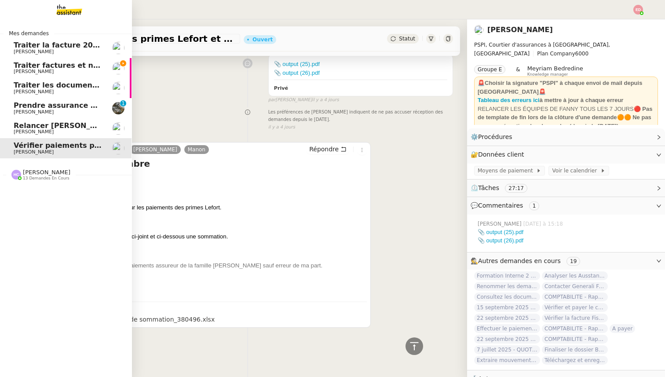
click at [58, 66] on span "Traiter factures et note de frais Krys Audio" at bounding box center [99, 65] width 171 height 8
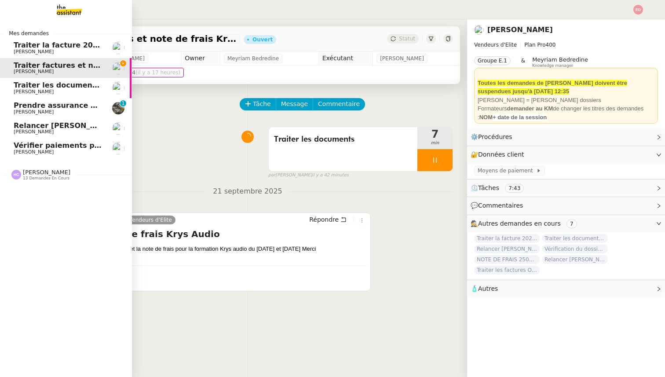
click at [36, 91] on span "[PERSON_NAME]" at bounding box center [34, 92] width 40 height 6
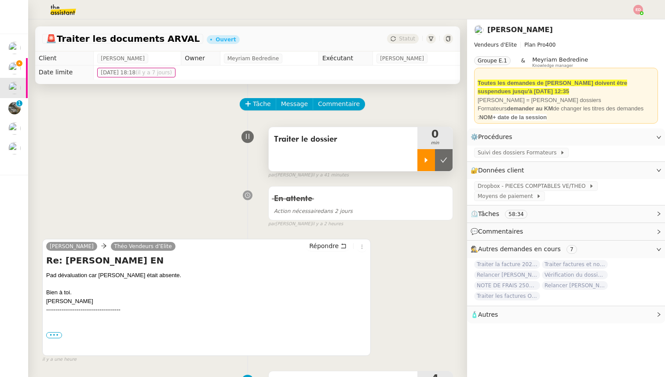
click at [427, 156] on icon at bounding box center [425, 159] width 7 height 7
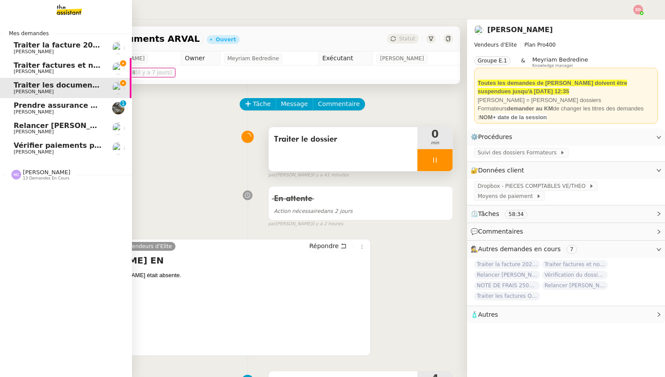
click at [29, 72] on span "[PERSON_NAME]" at bounding box center [34, 72] width 40 height 6
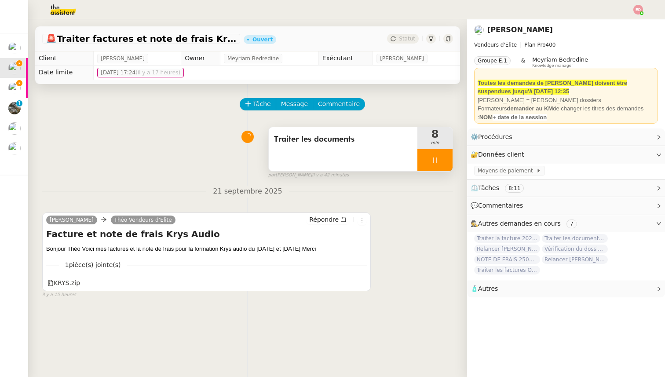
click at [445, 153] on div at bounding box center [434, 160] width 35 height 22
click at [445, 153] on button at bounding box center [444, 160] width 18 height 22
click at [411, 36] on span "Statut" at bounding box center [407, 39] width 16 height 6
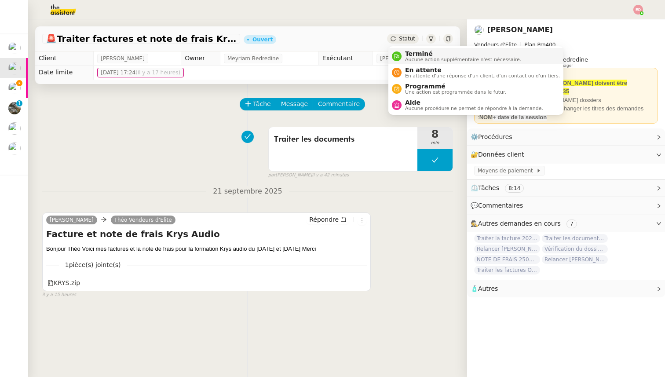
click at [417, 51] on span "Terminé" at bounding box center [463, 53] width 116 height 7
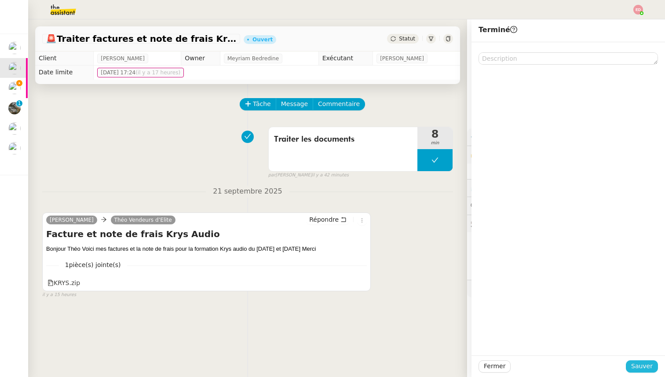
click at [645, 372] on button "Sauver" at bounding box center [641, 366] width 32 height 12
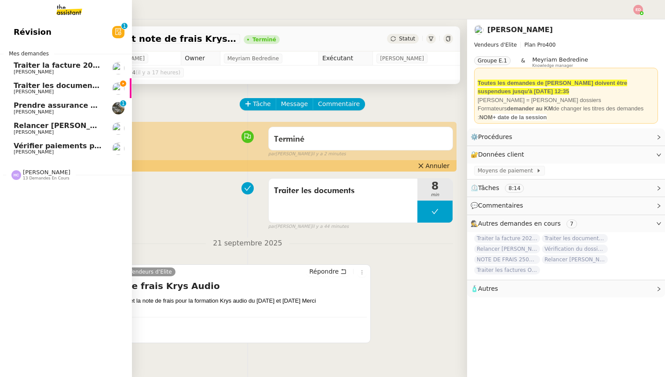
click at [21, 84] on span "Traiter les documents ARVAL" at bounding box center [71, 85] width 114 height 8
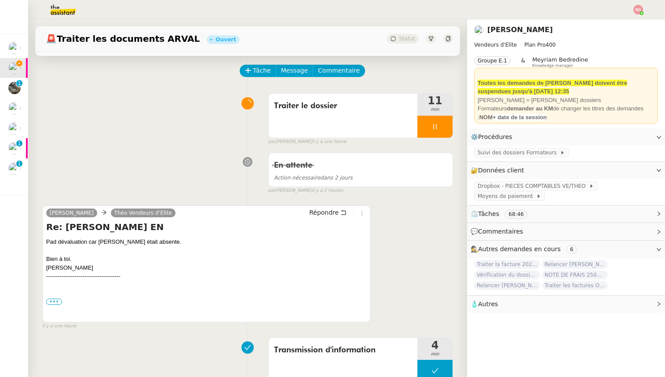
scroll to position [34, 0]
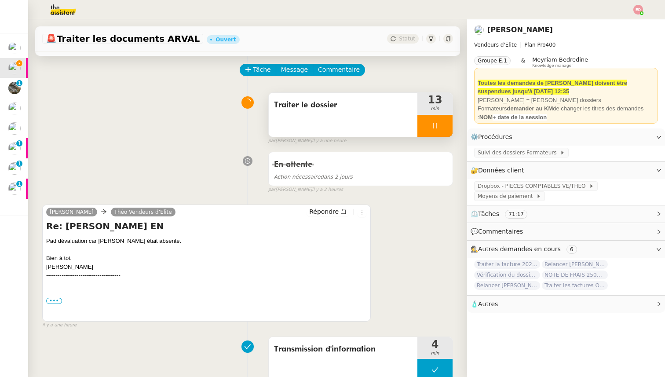
click at [448, 128] on div at bounding box center [434, 126] width 35 height 22
click at [448, 128] on button at bounding box center [444, 126] width 18 height 22
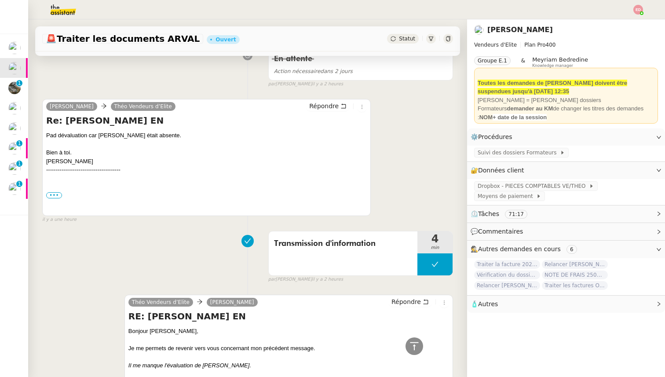
scroll to position [138, 0]
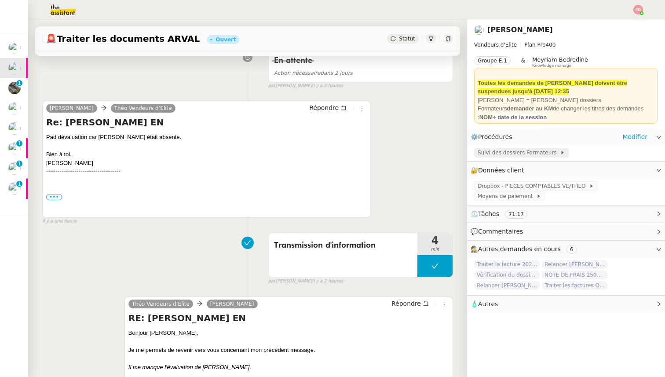
click at [542, 154] on span "Suivi des dossiers Formateurs" at bounding box center [518, 152] width 82 height 9
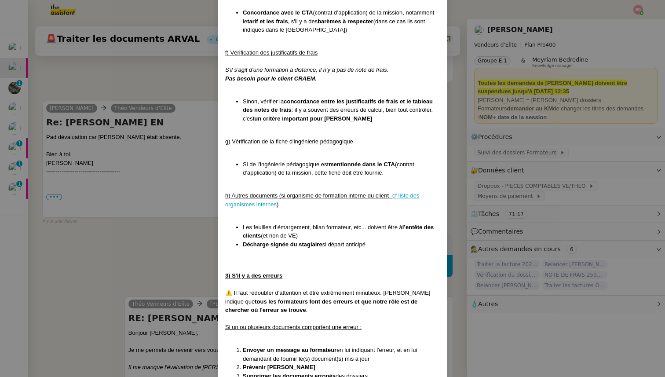
scroll to position [2203, 0]
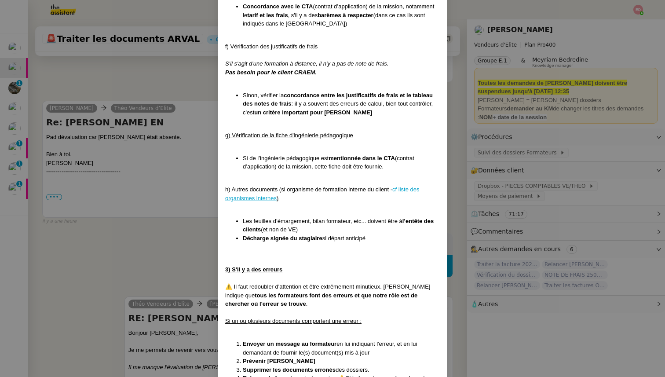
click at [51, 120] on nz-modal-container "Créée le [DATE] MAJ entièrement suite aux retours de la cliente le [DATE] Modif…" at bounding box center [332, 188] width 665 height 377
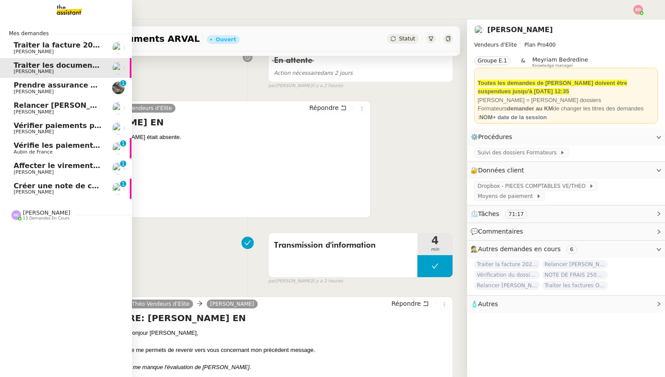
click at [19, 108] on span "Relancer [PERSON_NAME] pour justificatif Eurostar" at bounding box center [115, 105] width 203 height 8
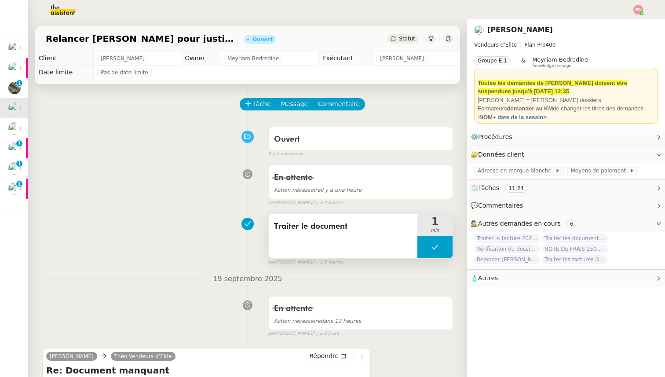
click at [425, 245] on button at bounding box center [434, 247] width 35 height 22
click at [425, 245] on icon at bounding box center [426, 247] width 3 height 5
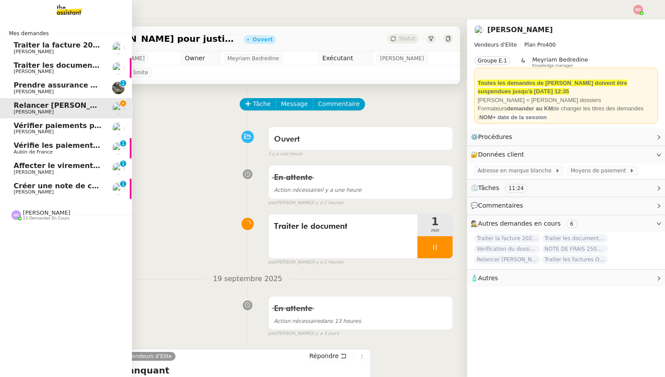
click at [14, 64] on span "Traiter les documents ARVAL" at bounding box center [71, 65] width 114 height 8
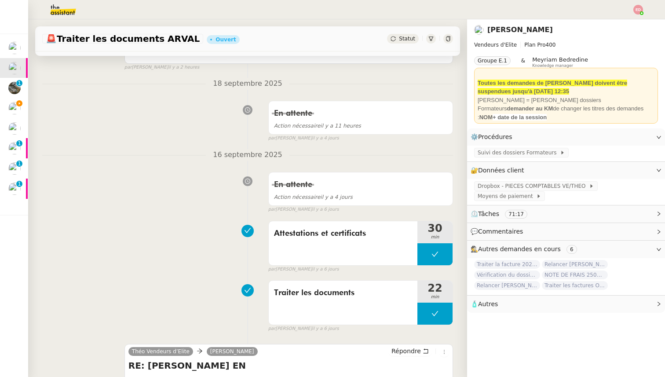
scroll to position [542, 0]
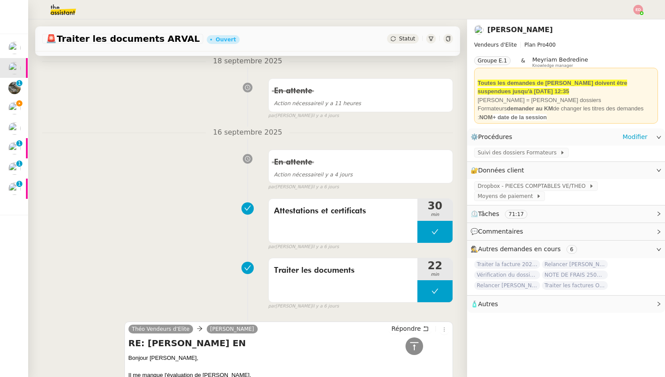
click at [507, 146] on div "Suivi des dossiers Formateurs" at bounding box center [566, 152] width 198 height 15
click at [507, 153] on span "Suivi des dossiers Formateurs" at bounding box center [518, 152] width 82 height 9
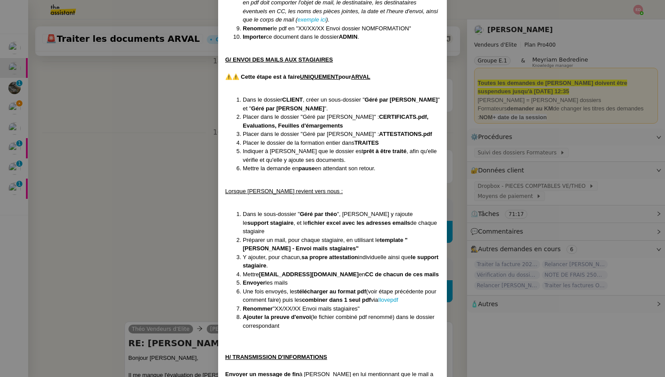
scroll to position [3406, 0]
click at [158, 164] on nz-modal-container "Créée le [DATE] MAJ entièrement suite aux retours de la cliente le [DATE] Modif…" at bounding box center [332, 188] width 665 height 377
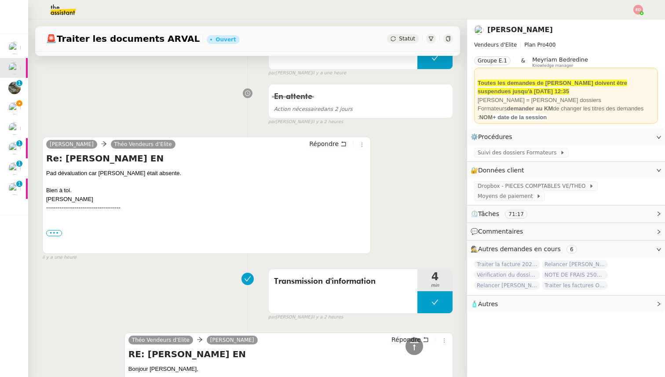
scroll to position [0, 0]
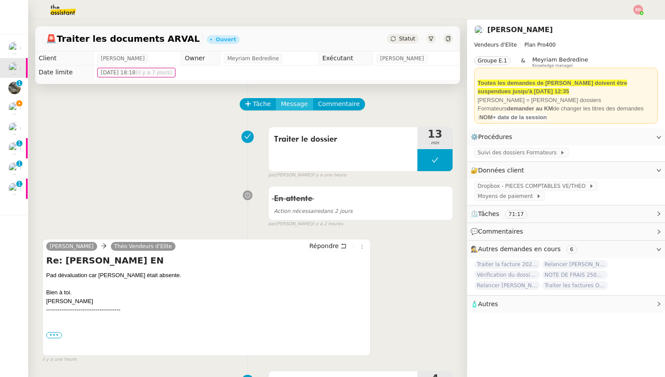
click at [298, 103] on span "Message" at bounding box center [294, 104] width 27 height 10
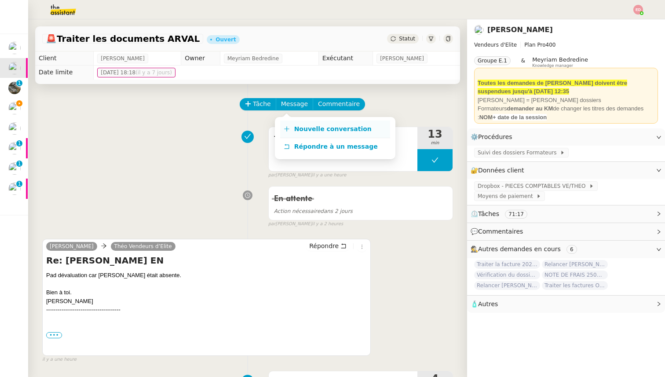
click at [308, 128] on span "Nouvelle conversation" at bounding box center [332, 128] width 77 height 7
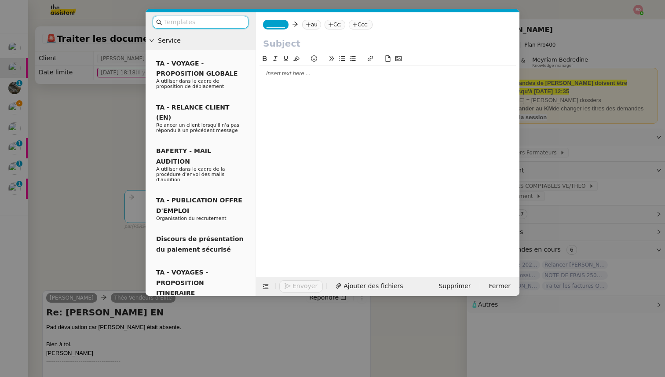
click at [273, 27] on span "_______" at bounding box center [275, 25] width 18 height 6
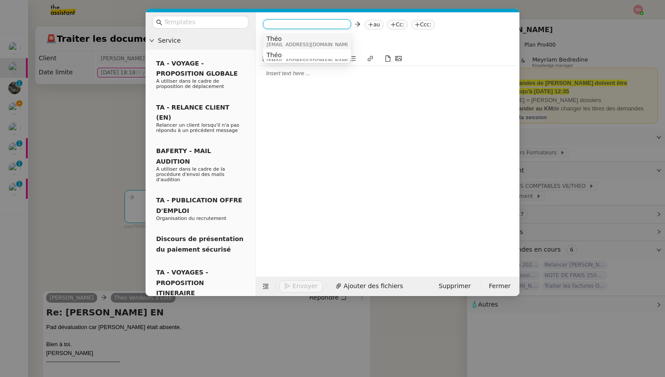
click at [281, 40] on span "Théo" at bounding box center [308, 38] width 84 height 7
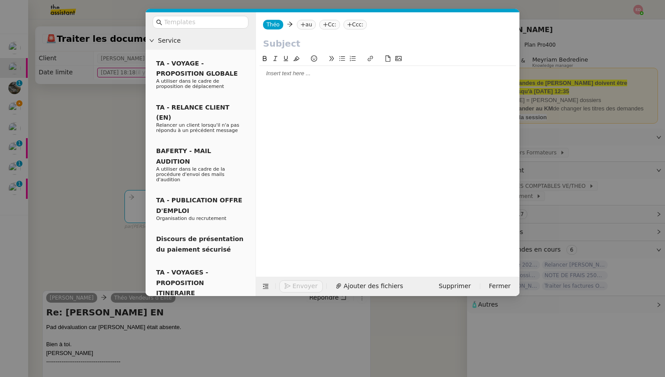
click at [298, 23] on nz-tag "au" at bounding box center [306, 25] width 19 height 10
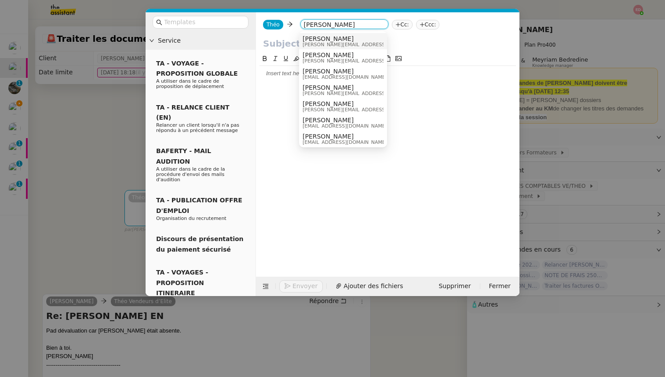
type input "sylvie"
click at [325, 39] on span "[PERSON_NAME]" at bounding box center [364, 38] width 125 height 7
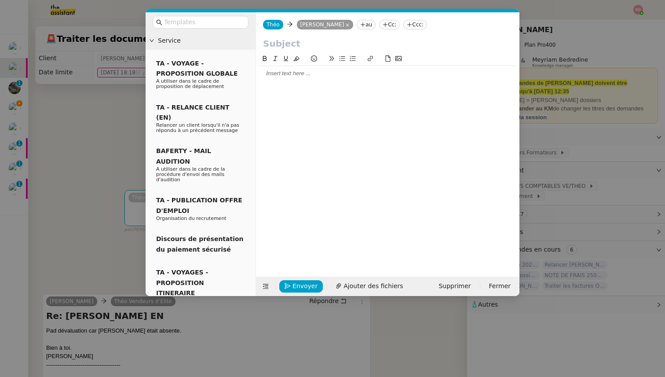
click at [288, 40] on input "text" at bounding box center [387, 43] width 249 height 13
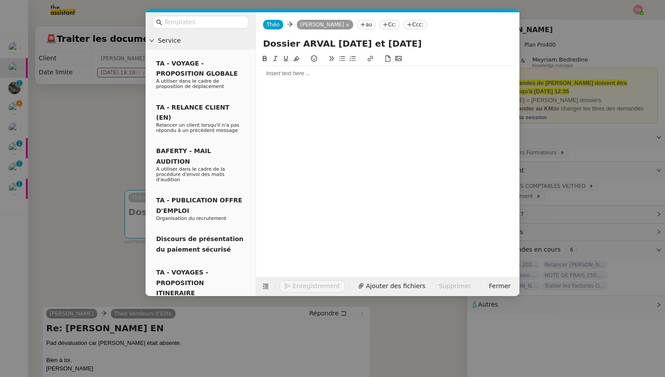
type input "Dossier ARVAL 8 et 9 septembre"
click at [280, 71] on div at bounding box center [387, 73] width 256 height 8
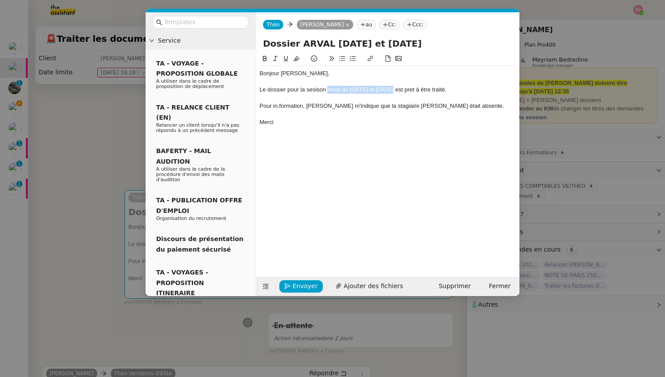
drag, startPoint x: 392, startPoint y: 89, endPoint x: 327, endPoint y: 88, distance: 64.6
click at [327, 88] on div "Le dossier pour la sesison Arval du 8 et 9 septembre est pret à être traité." at bounding box center [387, 90] width 256 height 8
click at [371, 58] on icon at bounding box center [370, 58] width 6 height 6
paste input "https://www.dropbox.com/scl/fo/gankx1qzlfvj6ndj8ezze/AMycOHxa5ilSNs34aw3EK2E?rl…"
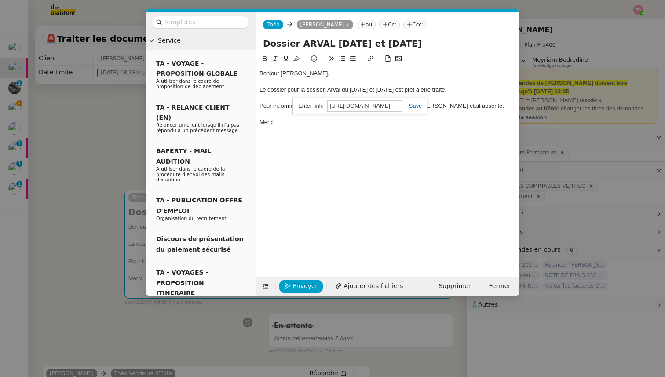
type input "https://www.dropbox.com/scl/fo/gankx1qzlfvj6ndj8ezze/AMycOHxa5ilSNs34aw3EK2E?rl…"
click at [410, 103] on link at bounding box center [412, 105] width 20 height 7
click at [410, 93] on div "Le dossier pour la sesison Arval du 8 et 9 septembre est pret à être traité." at bounding box center [387, 90] width 256 height 8
click at [411, 90] on div "Le dossier pour la sesison Arval du 8 et 9 septembre est pret à être traité." at bounding box center [387, 90] width 256 height 8
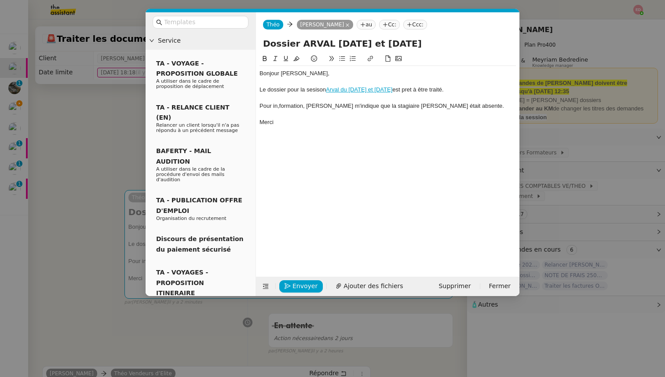
click at [0, 0] on lt-span "prêt" at bounding box center [0, 0] width 0 height 0
click at [315, 92] on div "Le dossier pour la sesison Arval du 8 et 9 septembre est prêt à être traité." at bounding box center [387, 90] width 256 height 8
click at [0, 0] on lt-span "ses si on" at bounding box center [0, 0] width 0 height 0
click at [291, 107] on div "Pour in,formation, Emmmanuel m'indique que la stagiaire Sandra Kadouche était a…" at bounding box center [387, 106] width 256 height 8
click at [279, 104] on div "Pour in,formation, Emmmanuel m'indique que la stagiaire Sandra Kadouche était a…" at bounding box center [387, 106] width 256 height 8
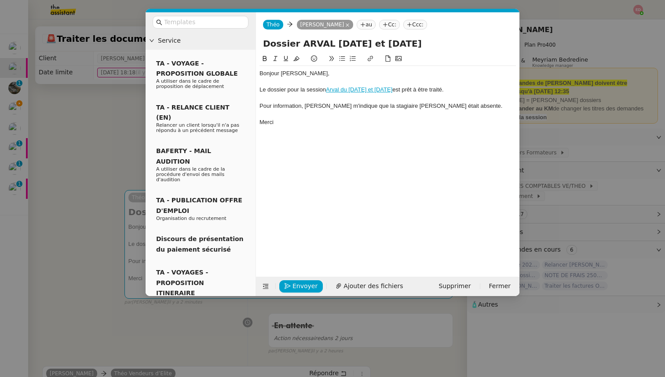
click at [325, 107] on div "Pour information, Emmmanuel m'indique que la stagiaire Sandra Kadouche était ab…" at bounding box center [387, 106] width 256 height 8
click at [0, 0] on lt-span "Em ma nuel" at bounding box center [0, 0] width 0 height 0
click at [439, 107] on div "Pour information, Emmanuel m'indique que la stagiaire Sandra Kadouche était abs…" at bounding box center [387, 106] width 256 height 8
click at [121, 215] on nz-modal-container "Service TA - VOYAGE - PROPOSITION GLOBALE A utiliser dans le cadre de propositi…" at bounding box center [332, 188] width 665 height 377
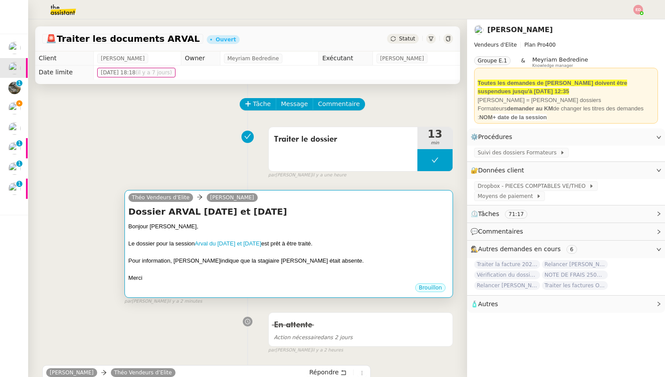
click at [305, 269] on div at bounding box center [288, 269] width 320 height 9
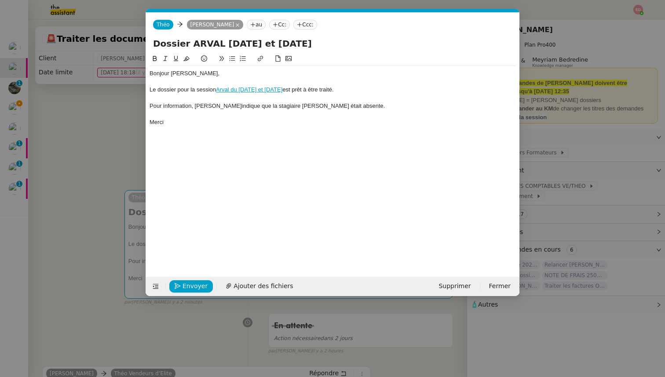
scroll to position [0, 18]
click at [327, 105] on div "Pour information, Emmanuel m'indique que la stagiaire Sandra Kadouche était abs…" at bounding box center [332, 106] width 366 height 8
click at [196, 285] on span "Envoyer" at bounding box center [194, 286] width 25 height 10
click at [196, 285] on span "Confirmer l'envoi" at bounding box center [208, 286] width 53 height 10
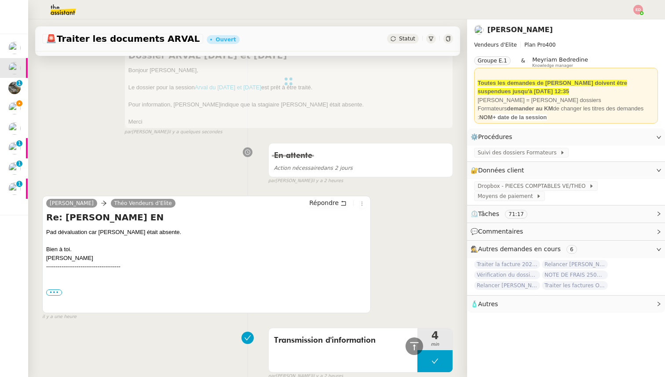
scroll to position [0, 0]
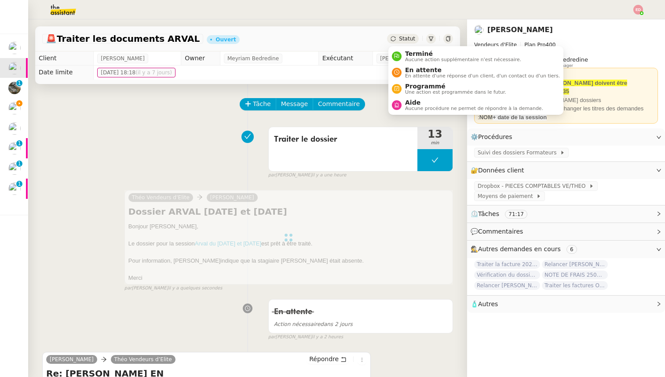
click at [400, 35] on div "Statut" at bounding box center [403, 39] width 32 height 10
click at [411, 70] on span "En attente" at bounding box center [482, 69] width 155 height 7
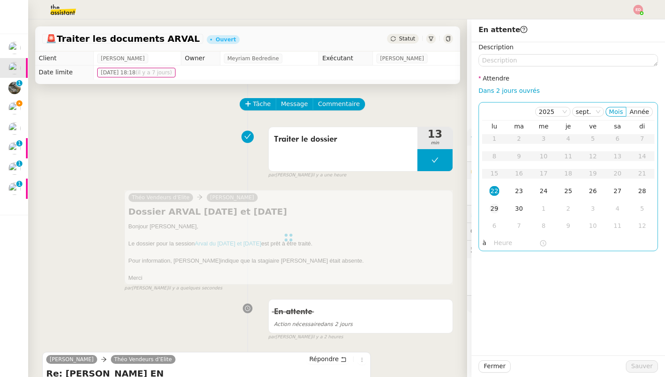
click at [497, 209] on div "29" at bounding box center [494, 208] width 10 height 10
click at [648, 366] on span "Sauver" at bounding box center [642, 366] width 22 height 10
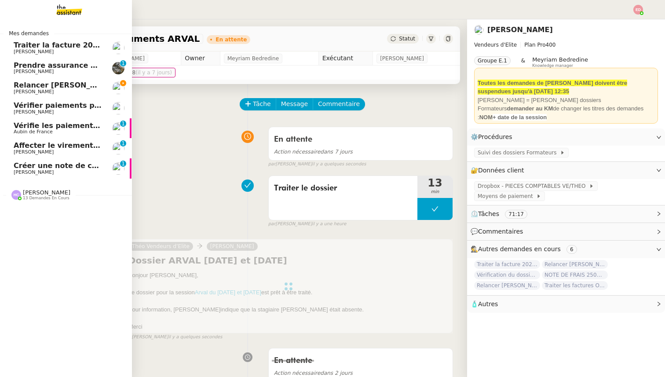
click at [32, 89] on span "[PERSON_NAME]" at bounding box center [34, 92] width 40 height 6
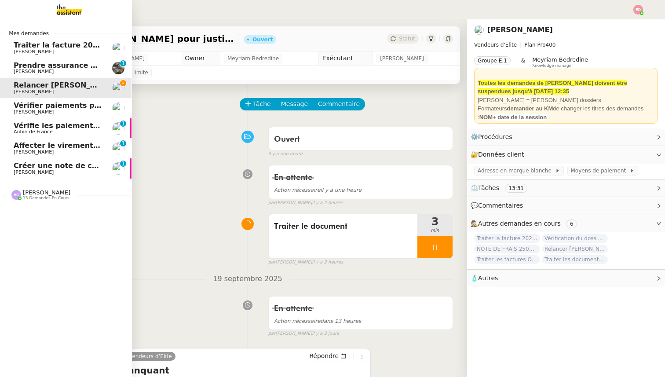
click at [26, 168] on span "Créer une note de crédit" at bounding box center [62, 165] width 97 height 8
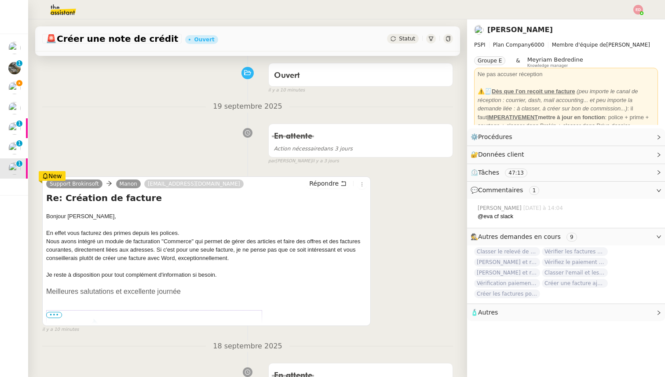
scroll to position [65, 0]
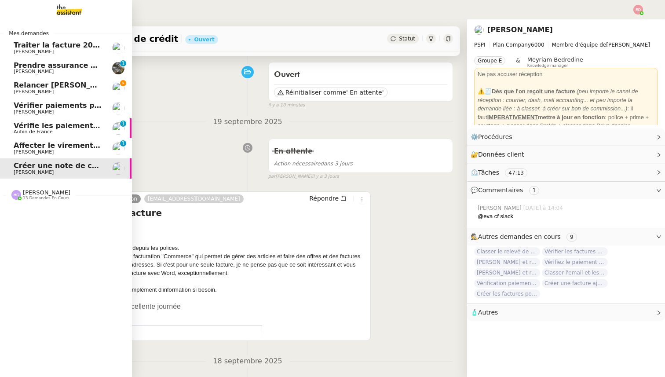
click at [33, 151] on span "[PERSON_NAME]" at bounding box center [34, 152] width 40 height 6
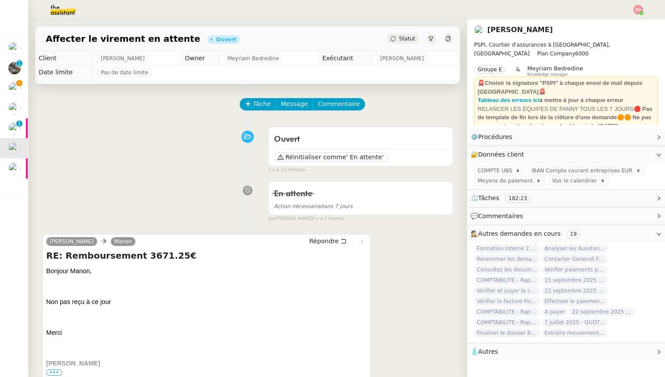
click at [409, 38] on span "Statut" at bounding box center [407, 39] width 16 height 6
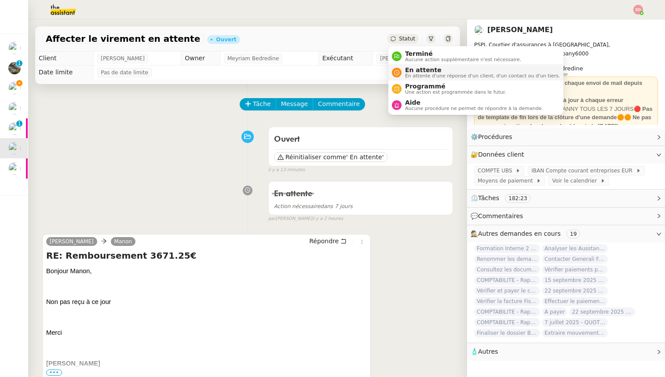
click at [414, 73] on span "En attente d'une réponse d'un client, d'un contact ou d'un tiers." at bounding box center [482, 75] width 155 height 5
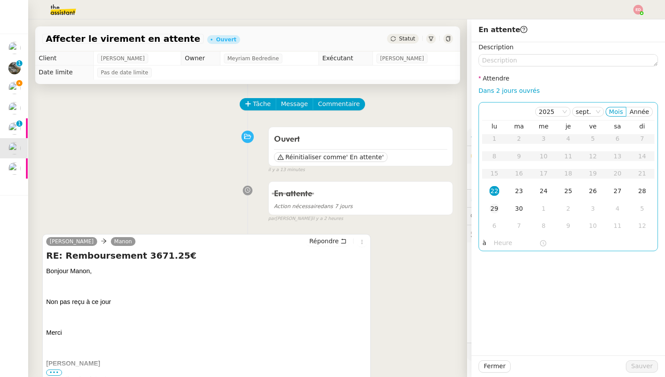
click at [494, 206] on div "29" at bounding box center [494, 208] width 10 height 10
click at [638, 367] on span "Sauver" at bounding box center [642, 366] width 22 height 10
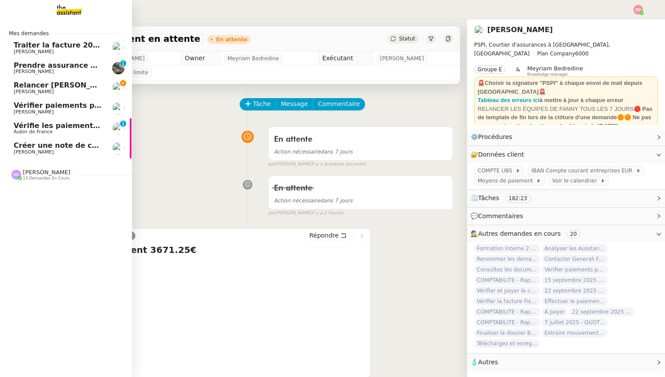
click at [18, 131] on span "Aubin de France" at bounding box center [33, 132] width 39 height 6
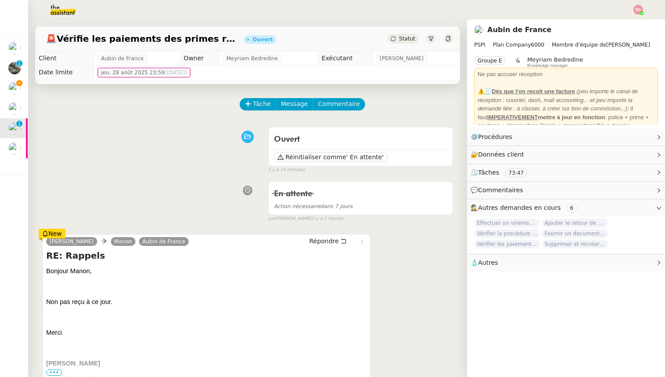
click at [403, 41] on span "Statut" at bounding box center [407, 39] width 16 height 6
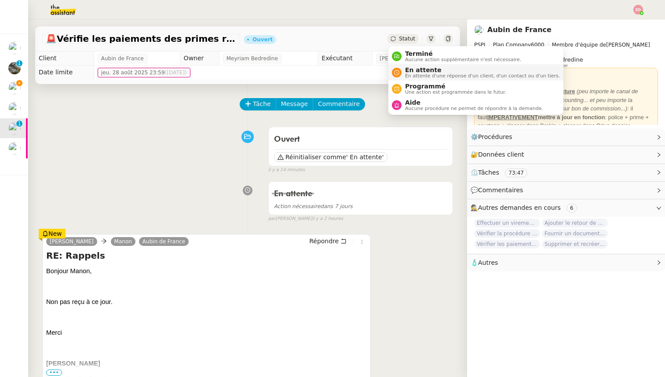
click at [407, 69] on span "En attente" at bounding box center [482, 69] width 155 height 7
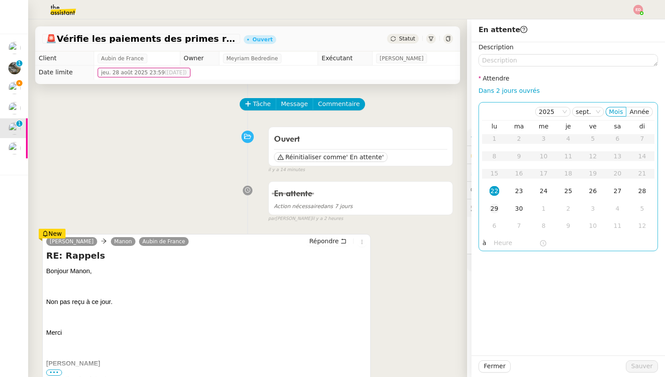
click at [494, 203] on td "29" at bounding box center [494, 209] width 25 height 18
click at [647, 368] on span "Sauver" at bounding box center [642, 366] width 22 height 10
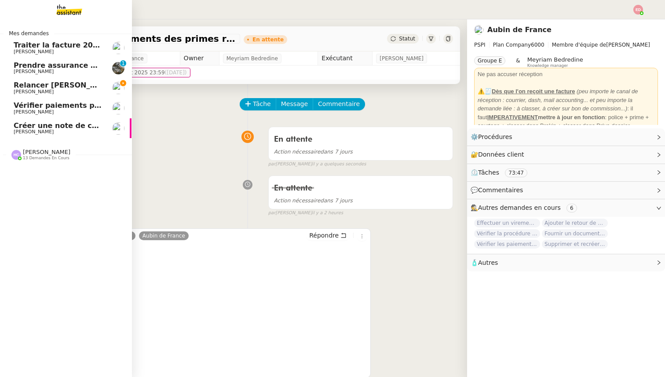
click at [22, 111] on span "[PERSON_NAME]" at bounding box center [34, 112] width 40 height 6
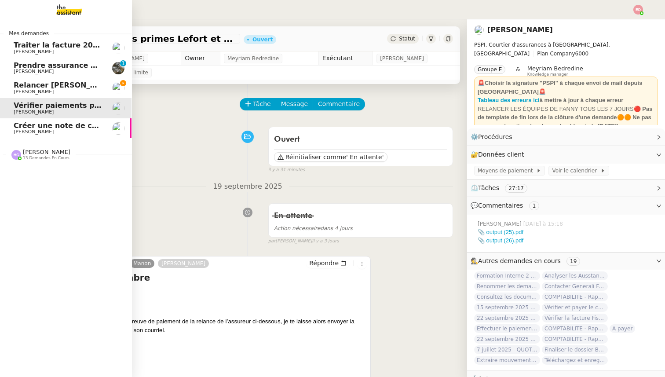
click at [27, 84] on span "Relancer [PERSON_NAME] pour justificatif Eurostar" at bounding box center [115, 85] width 203 height 8
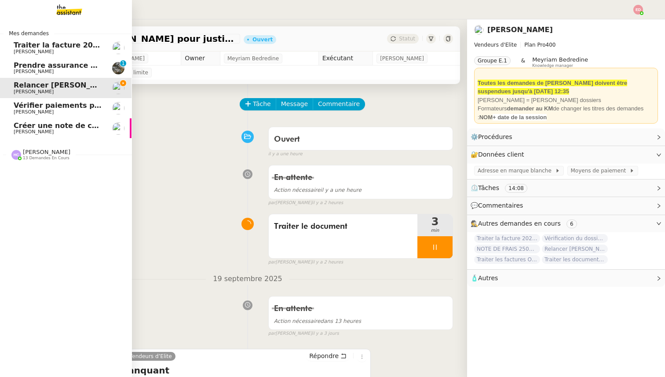
click at [40, 109] on span "[PERSON_NAME]" at bounding box center [34, 112] width 40 height 6
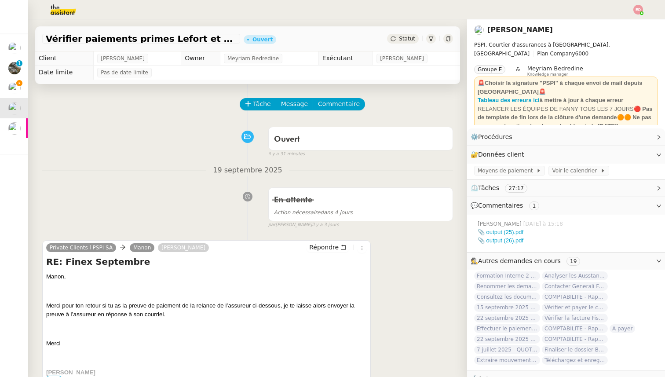
click at [403, 41] on span "Statut" at bounding box center [407, 39] width 16 height 6
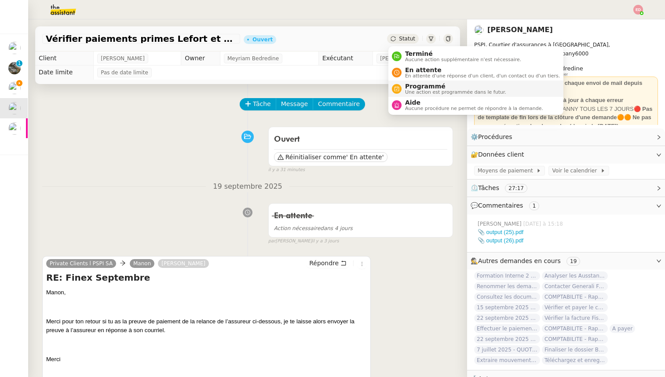
click at [423, 89] on span "Programmé" at bounding box center [455, 86] width 101 height 7
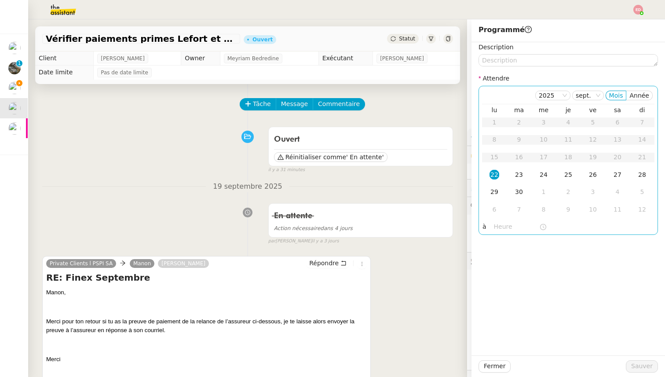
click at [493, 175] on div "22" at bounding box center [494, 175] width 10 height 10
click at [494, 231] on div at bounding box center [520, 227] width 52 height 10
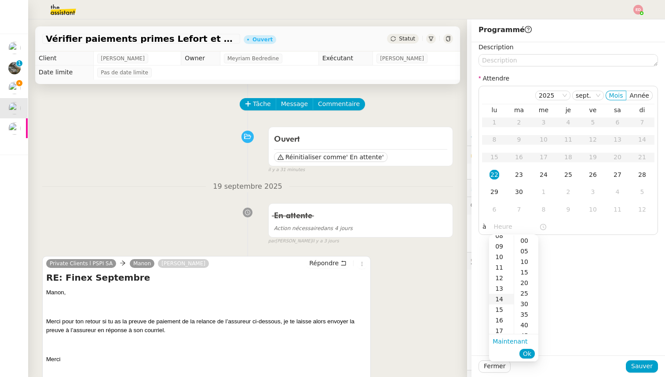
click at [501, 296] on div "14" at bounding box center [501, 299] width 25 height 11
click at [520, 240] on div "00" at bounding box center [526, 240] width 24 height 11
type input "14:00"
click at [530, 352] on span "Ok" at bounding box center [527, 353] width 8 height 9
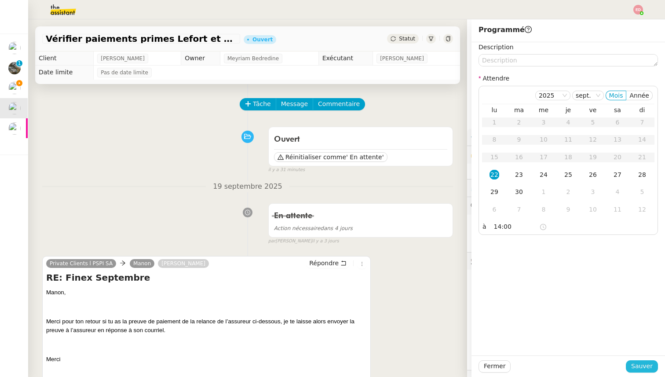
click at [646, 366] on span "Sauver" at bounding box center [642, 366] width 22 height 10
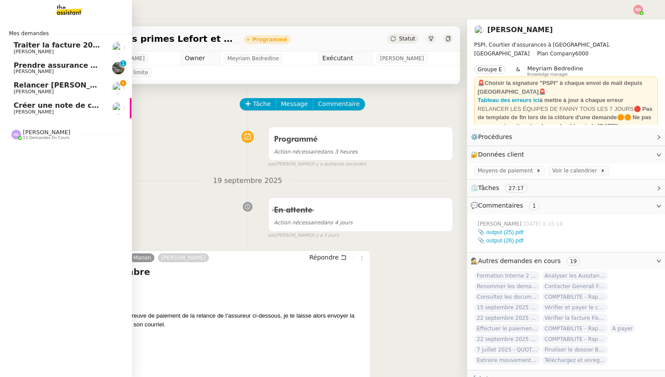
click at [34, 91] on span "[PERSON_NAME]" at bounding box center [34, 92] width 40 height 6
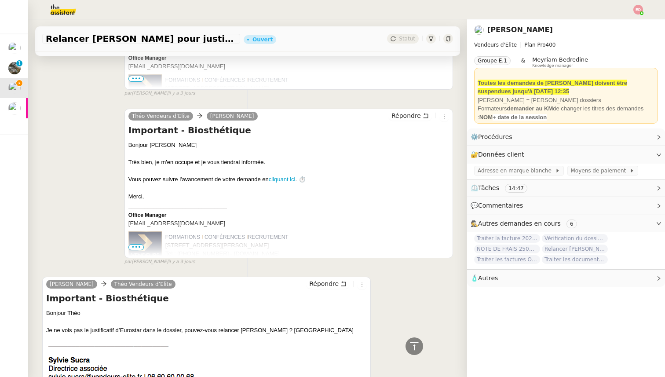
scroll to position [724, 0]
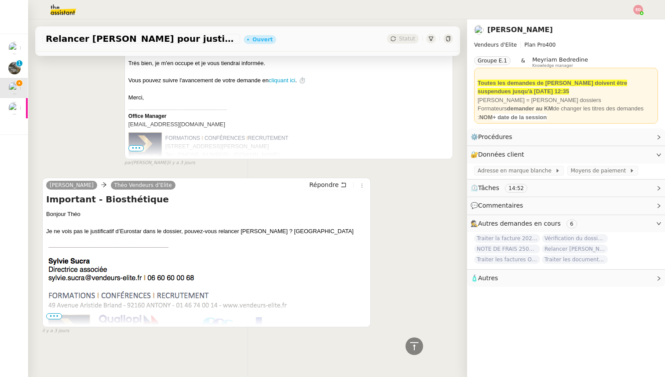
click at [327, 190] on div "Sylvie SUCRA Théo Vendeurs d’Elite Répondre" at bounding box center [206, 186] width 320 height 13
click at [322, 173] on div "Sylvie SUCRA Théo Vendeurs d’Elite Répondre Important - Biosthétique Bonjour Th…" at bounding box center [247, 252] width 411 height 165
click at [322, 184] on span "Répondre" at bounding box center [323, 184] width 29 height 9
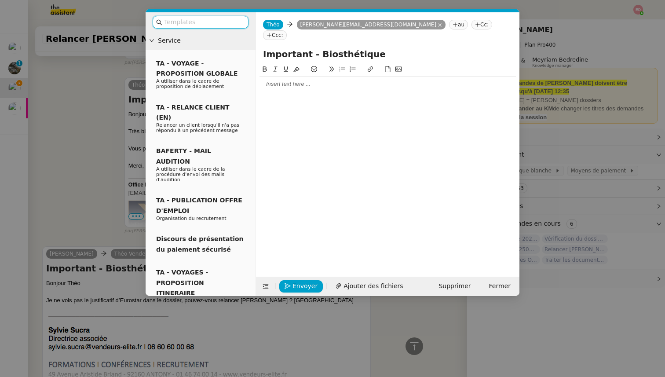
scroll to position [791, 0]
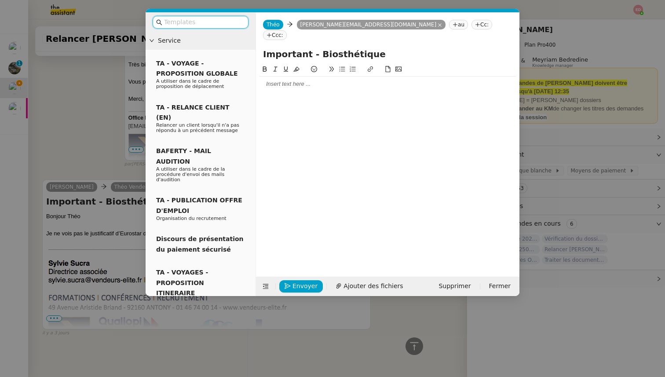
click at [270, 80] on div at bounding box center [387, 84] width 256 height 8
click at [58, 152] on nz-modal-container "Service TA - VOYAGE - PROPOSITION GLOBALE A utiliser dans le cadre de propositi…" at bounding box center [332, 188] width 665 height 377
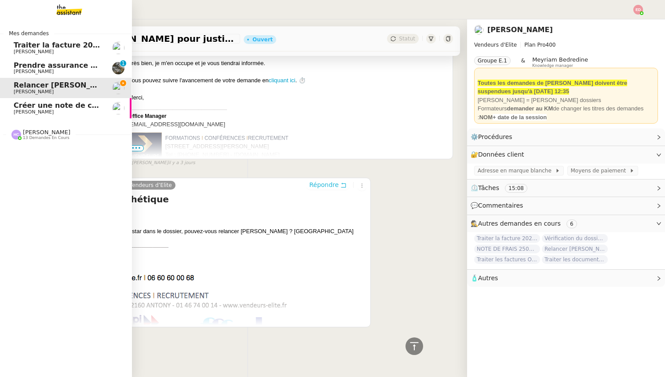
scroll to position [833, 0]
click at [25, 110] on span "[PERSON_NAME]" at bounding box center [34, 112] width 40 height 6
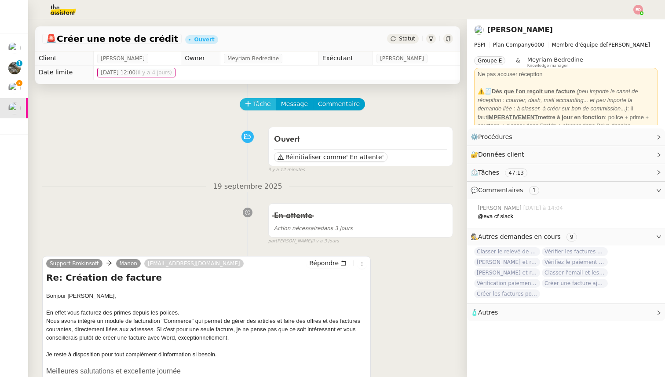
click at [260, 101] on span "Tâche" at bounding box center [262, 104] width 18 height 10
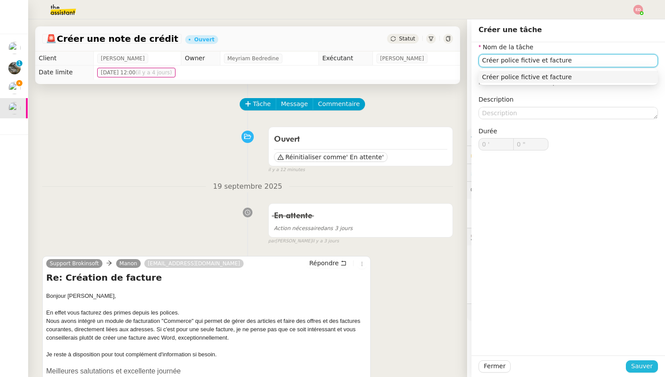
type input "Créer police fictive et facture"
click at [644, 371] on span "Sauver" at bounding box center [642, 366] width 22 height 10
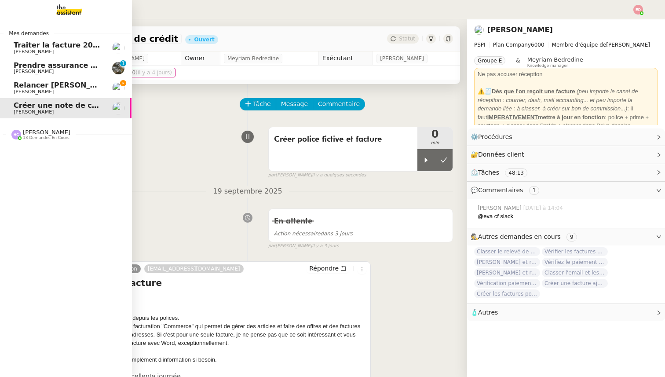
click at [40, 89] on span "[PERSON_NAME]" at bounding box center [34, 92] width 40 height 6
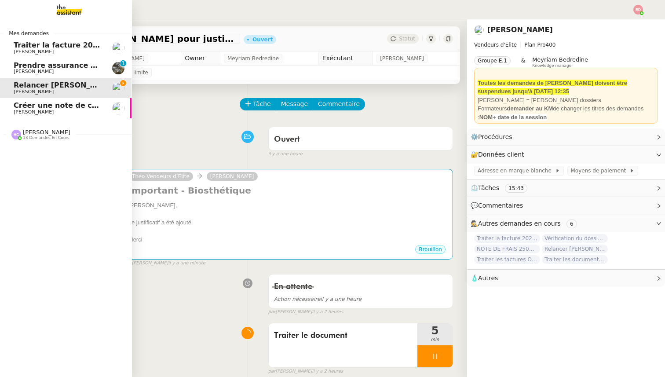
click at [62, 49] on span "[PERSON_NAME]" at bounding box center [58, 51] width 89 height 5
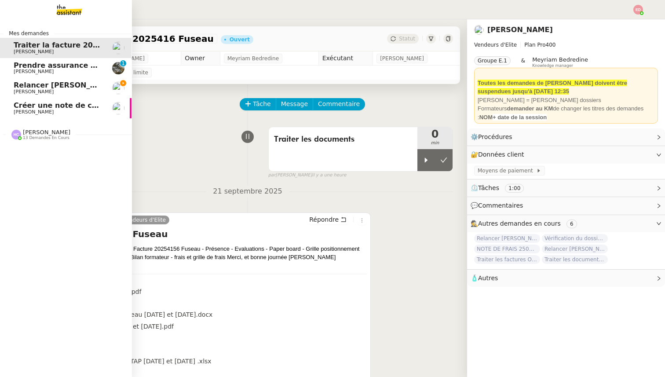
click at [36, 67] on span "Prendre assurance habitation Boissettes" at bounding box center [95, 65] width 162 height 8
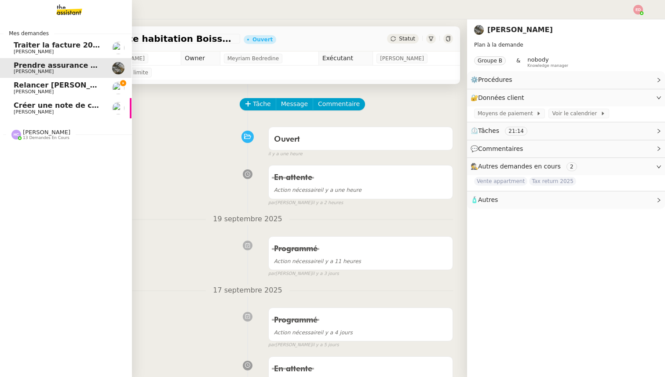
click at [35, 140] on span "13 demandes en cours" at bounding box center [46, 137] width 47 height 5
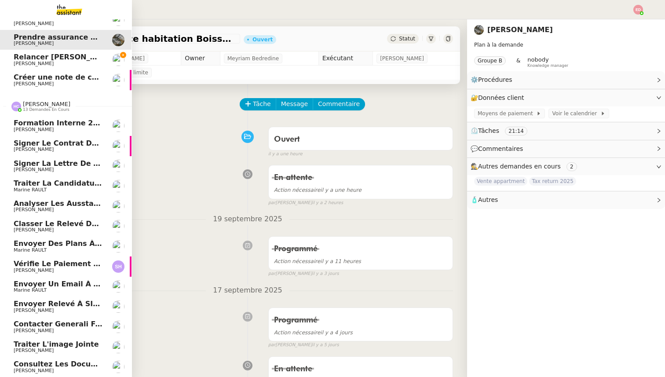
scroll to position [0, 0]
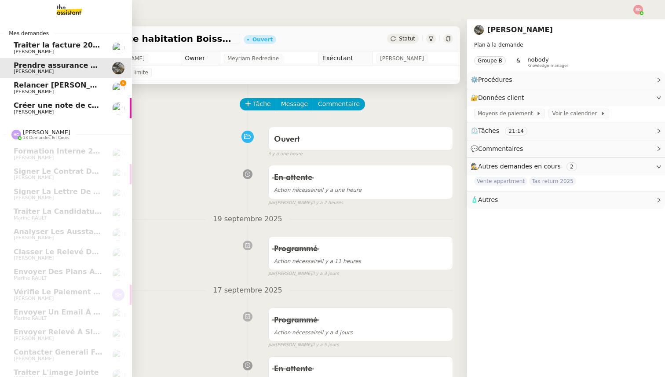
click at [67, 91] on span "[PERSON_NAME]" at bounding box center [58, 91] width 89 height 5
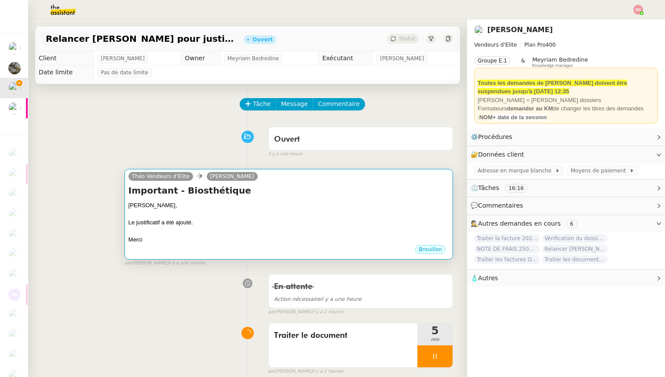
click at [219, 216] on div at bounding box center [288, 214] width 320 height 9
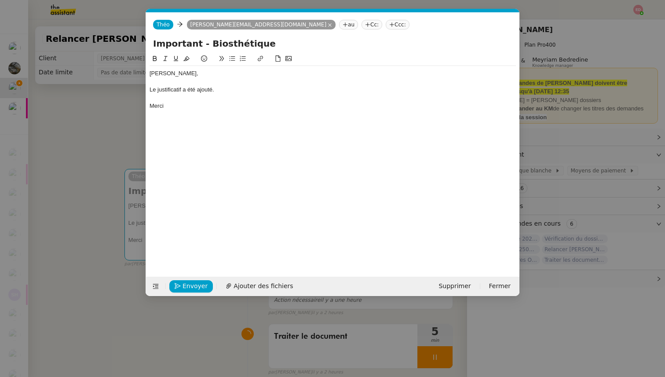
scroll to position [0, 18]
click at [189, 284] on span "Envoyer" at bounding box center [194, 286] width 25 height 10
click at [189, 284] on span "Confirmer l'envoi" at bounding box center [208, 286] width 53 height 10
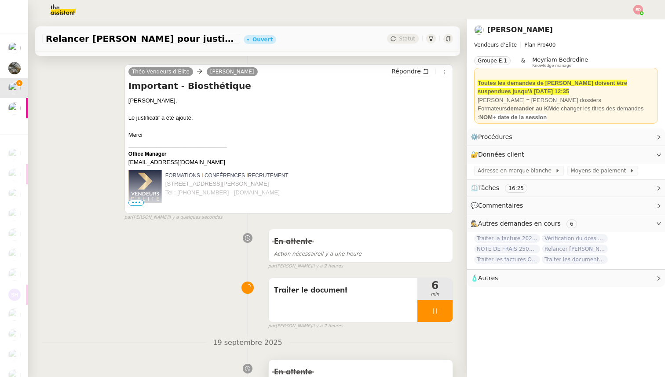
scroll to position [135, 0]
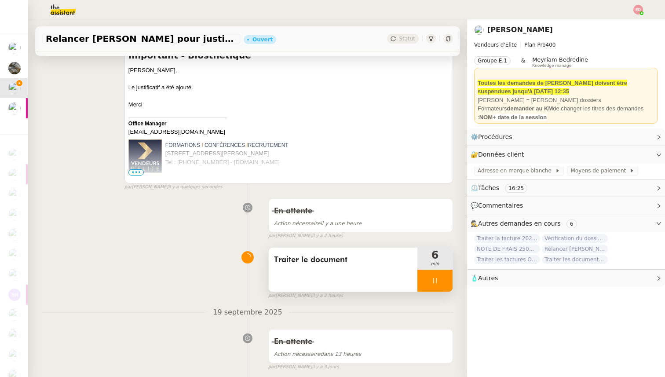
click at [449, 280] on div at bounding box center [434, 280] width 35 height 22
click at [449, 280] on button at bounding box center [444, 280] width 18 height 22
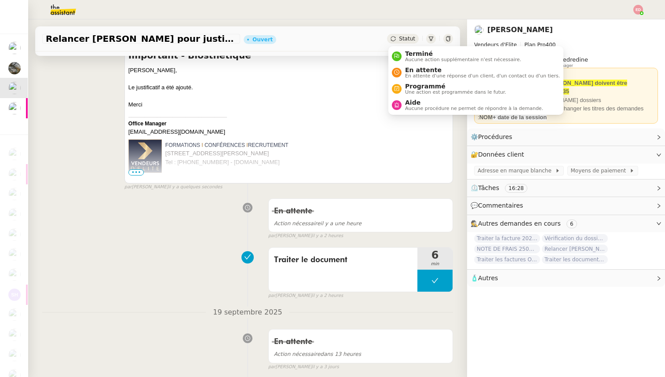
click at [401, 40] on span "Statut" at bounding box center [407, 39] width 16 height 6
click at [408, 69] on span "En attente" at bounding box center [482, 69] width 155 height 7
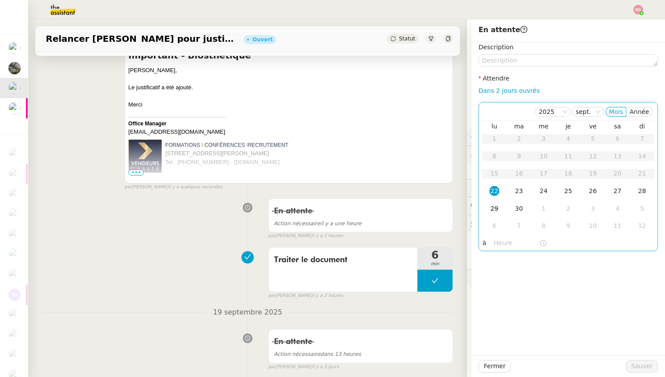
click at [491, 205] on div "29" at bounding box center [494, 208] width 10 height 10
click at [542, 193] on div "24" at bounding box center [543, 191] width 10 height 10
click at [639, 365] on span "Sauver" at bounding box center [642, 366] width 22 height 10
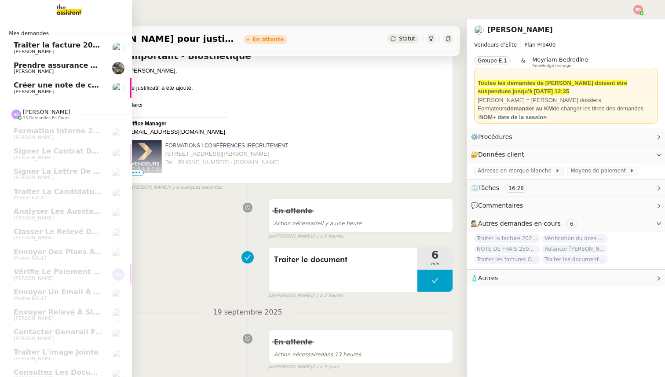
click at [44, 83] on span "Créer une note de crédit" at bounding box center [62, 85] width 97 height 8
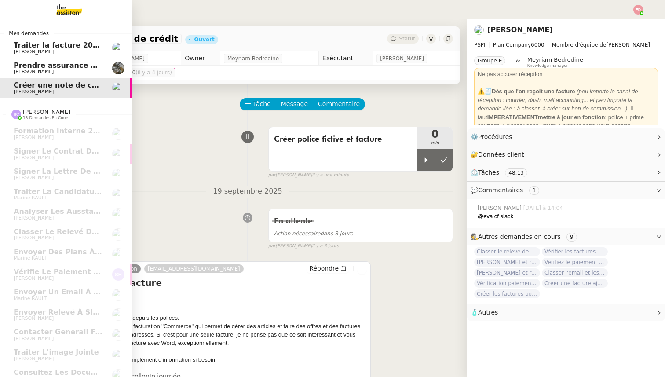
click at [16, 48] on span "Traiter la facture 2025416 Fuseau" at bounding box center [81, 45] width 134 height 8
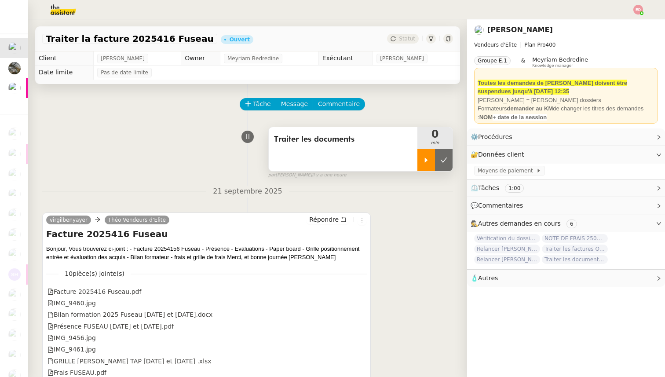
click at [426, 162] on icon at bounding box center [425, 159] width 7 height 7
click at [427, 162] on div at bounding box center [434, 160] width 35 height 22
click at [427, 162] on icon at bounding box center [425, 159] width 7 height 7
click at [455, 157] on div "Tâche Message Commentaire Veuillez patienter une erreur s'est produite 👌👌👌 mess…" at bounding box center [247, 272] width 439 height 377
click at [449, 157] on div at bounding box center [434, 160] width 35 height 22
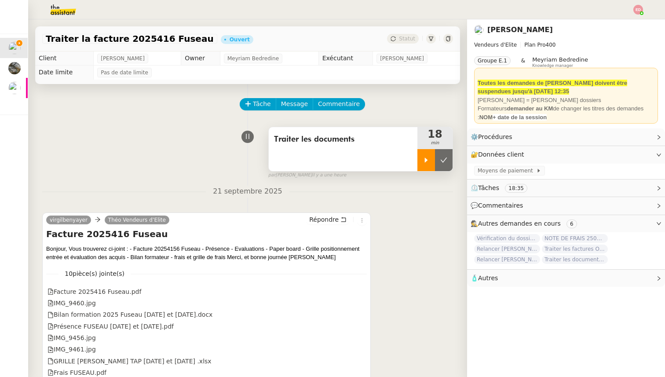
click at [449, 157] on button at bounding box center [444, 160] width 18 height 22
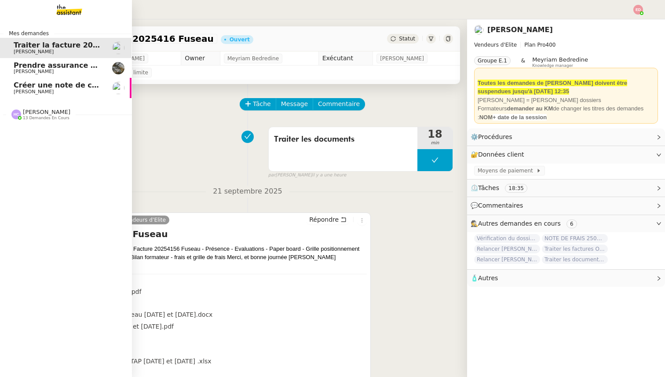
click at [17, 88] on span "Créer une note de crédit" at bounding box center [62, 85] width 97 height 8
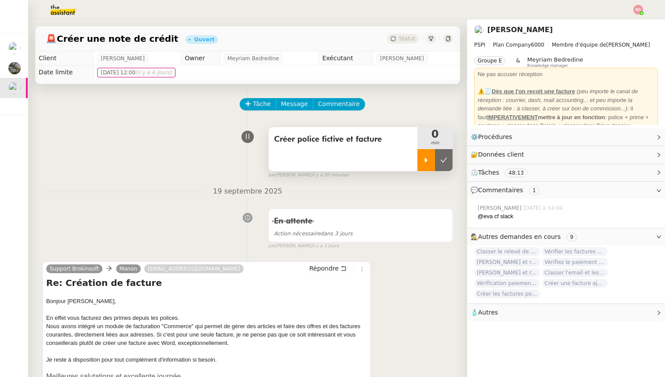
click at [425, 161] on icon at bounding box center [426, 159] width 3 height 5
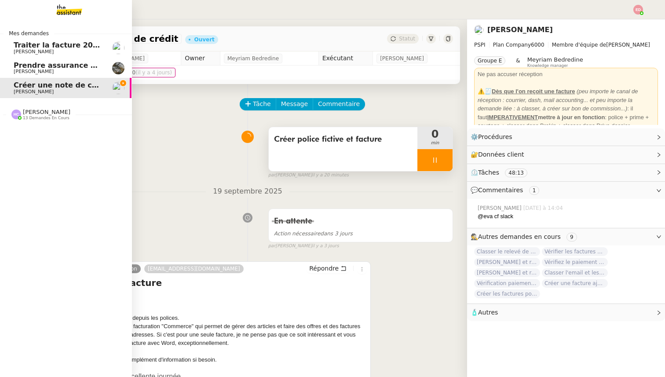
click at [16, 49] on span "Traiter la facture 2025416 Fuseau" at bounding box center [81, 45] width 134 height 8
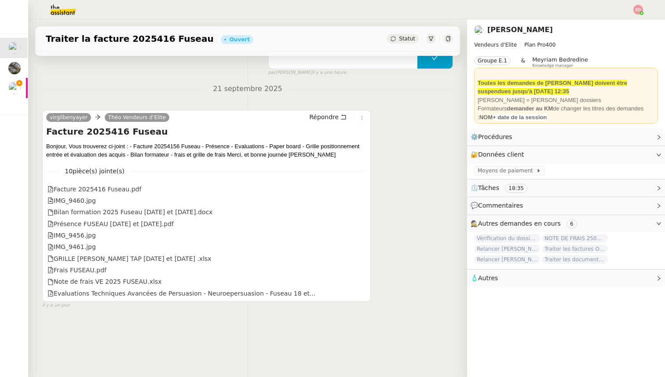
scroll to position [112, 0]
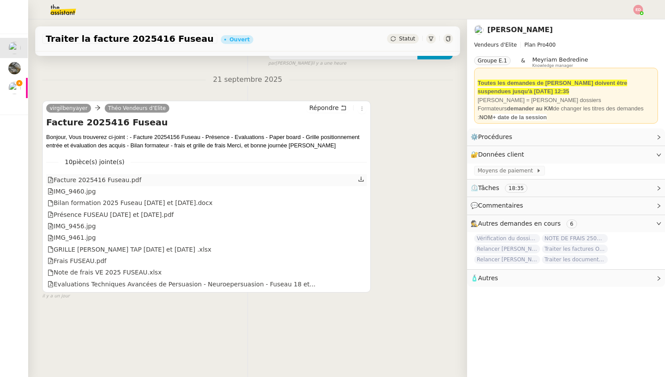
click at [360, 178] on icon at bounding box center [361, 179] width 6 height 6
click at [361, 189] on icon at bounding box center [361, 191] width 6 height 6
click at [363, 203] on icon at bounding box center [361, 202] width 6 height 6
click at [361, 213] on icon at bounding box center [361, 214] width 6 height 6
click at [360, 225] on icon at bounding box center [360, 225] width 5 height 5
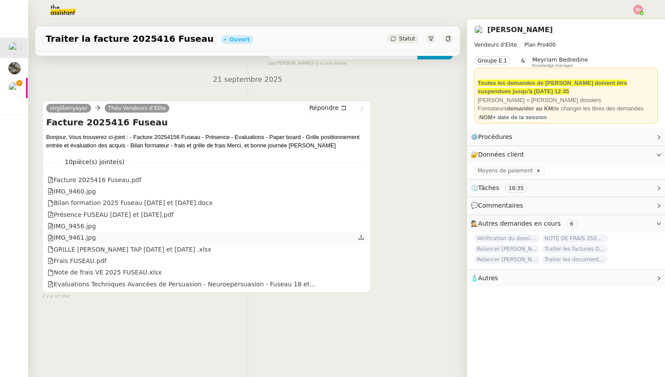
click at [362, 238] on icon at bounding box center [361, 237] width 6 height 6
click at [364, 247] on div at bounding box center [361, 248] width 7 height 11
click at [363, 248] on icon at bounding box center [361, 248] width 6 height 6
click at [362, 259] on icon at bounding box center [361, 260] width 6 height 6
click at [362, 273] on icon at bounding box center [361, 272] width 6 height 6
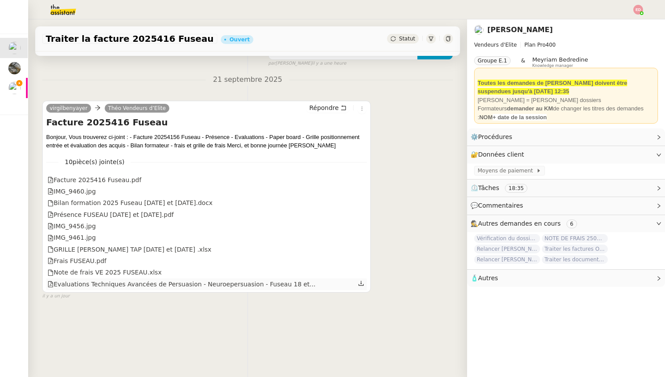
click at [362, 282] on icon at bounding box center [361, 283] width 6 height 6
click at [641, 136] on link "Modifier" at bounding box center [634, 137] width 25 height 10
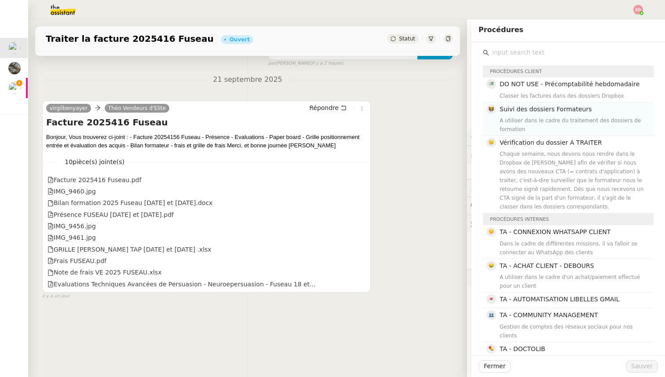
click at [531, 115] on div "Suivi des dossiers Formateurs A utiliser dans le cadre du traitement des dossie…" at bounding box center [573, 118] width 149 height 29
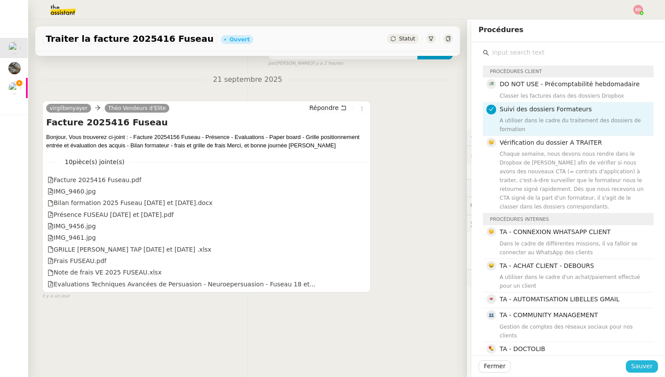
click at [634, 372] on button "Sauver" at bounding box center [641, 366] width 32 height 12
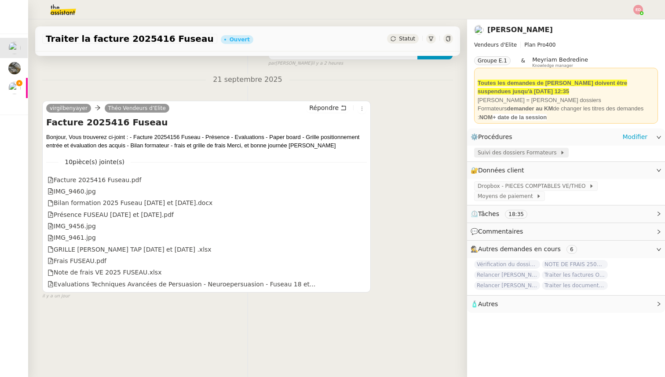
click at [503, 153] on span "Suivi des dossiers Formateurs" at bounding box center [518, 152] width 82 height 9
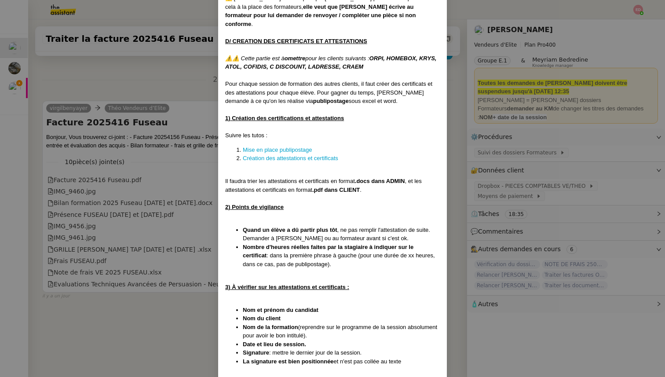
scroll to position [2648, 0]
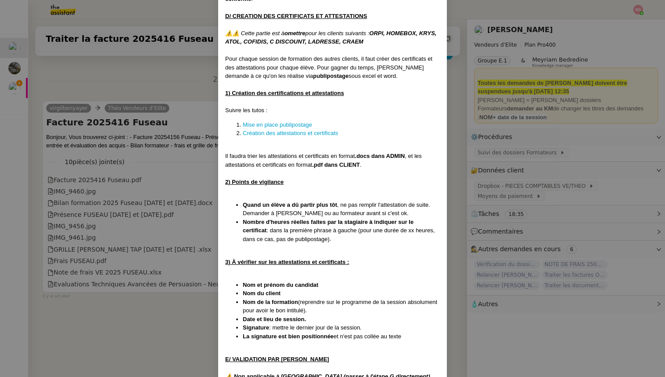
click at [180, 216] on nz-modal-container "Créée le [DATE] MAJ entièrement suite aux retours de la cliente le [DATE] Modif…" at bounding box center [332, 188] width 665 height 377
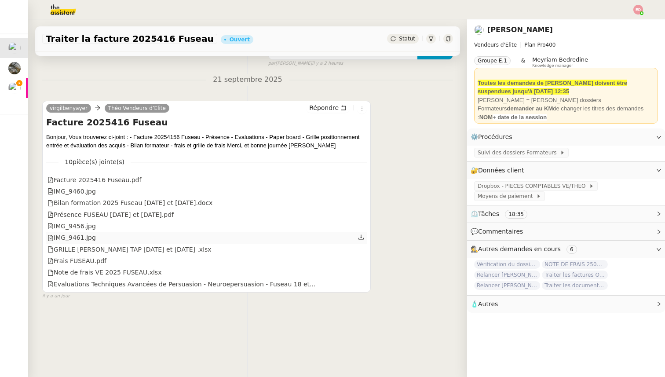
scroll to position [0, 0]
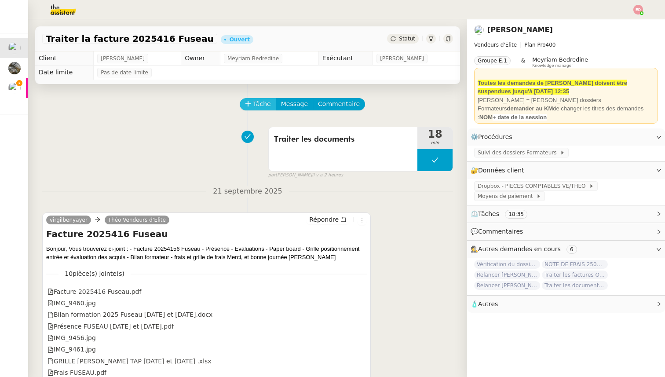
click at [251, 102] on button "Tâche" at bounding box center [258, 104] width 36 height 12
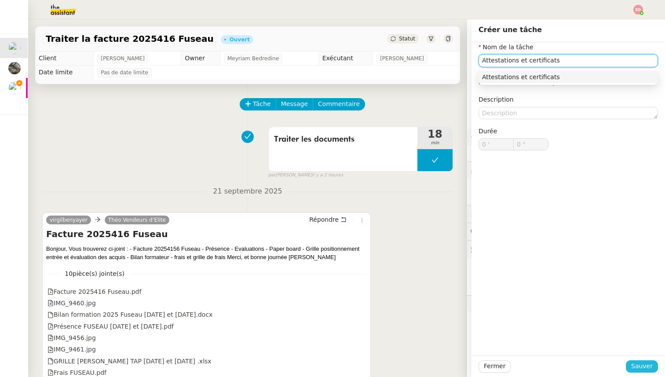
type input "Attestations et certificats"
click at [643, 366] on span "Sauver" at bounding box center [642, 366] width 22 height 10
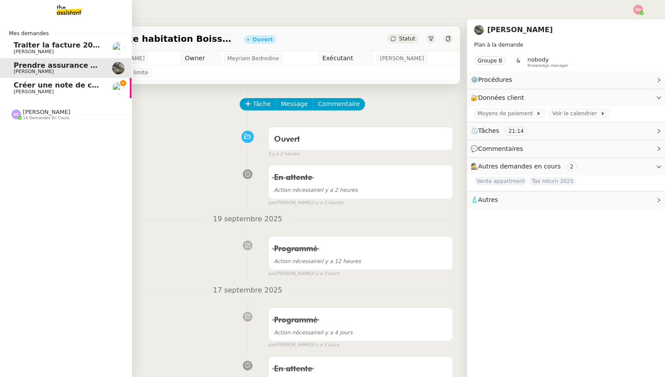
click at [44, 110] on span "[PERSON_NAME]" at bounding box center [46, 112] width 47 height 7
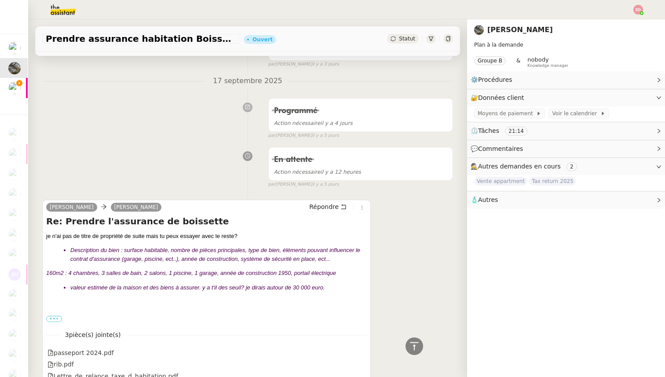
scroll to position [146, 0]
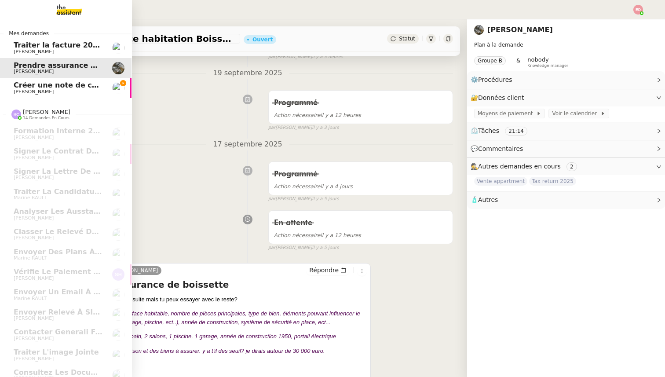
click at [18, 92] on span "[PERSON_NAME]" at bounding box center [34, 92] width 40 height 6
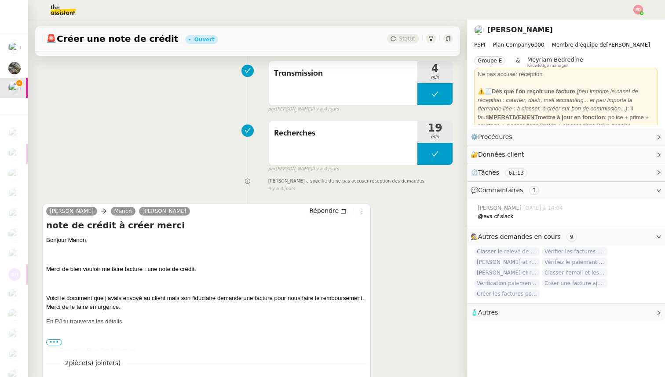
scroll to position [2207, 0]
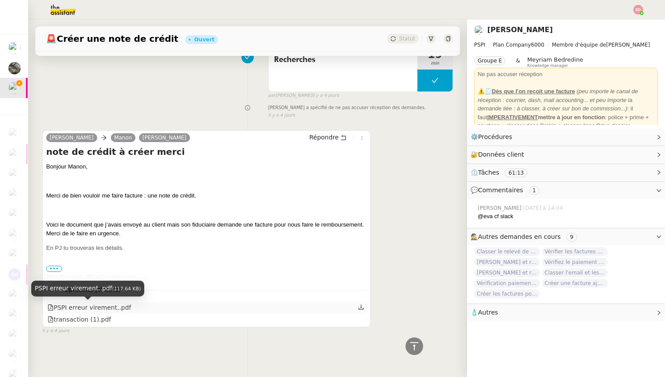
click at [105, 306] on div "PSPI erreur virement..pdf" at bounding box center [89, 307] width 84 height 10
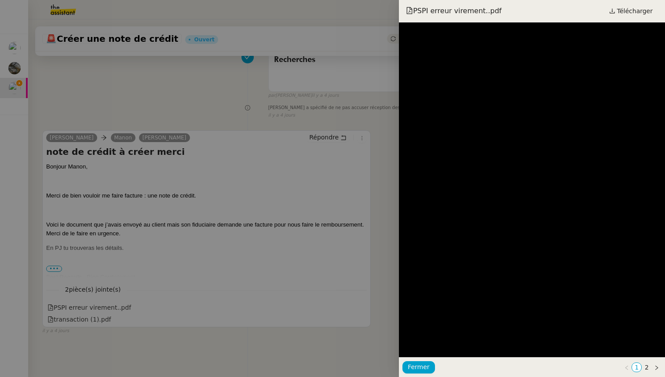
click at [235, 176] on div at bounding box center [332, 188] width 665 height 377
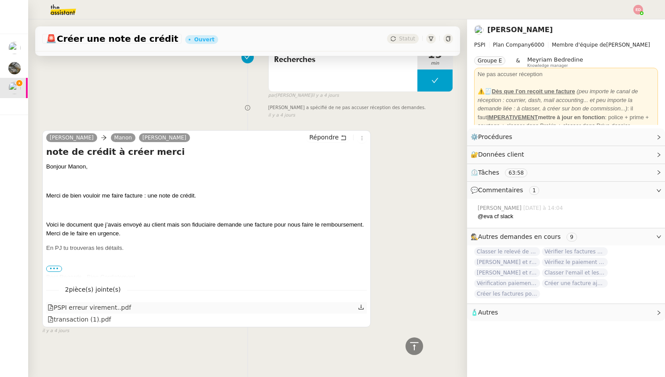
click at [174, 306] on div "PSPI erreur virement..pdf" at bounding box center [206, 307] width 320 height 11
click at [108, 309] on div "PSPI erreur virement..pdf" at bounding box center [89, 307] width 84 height 10
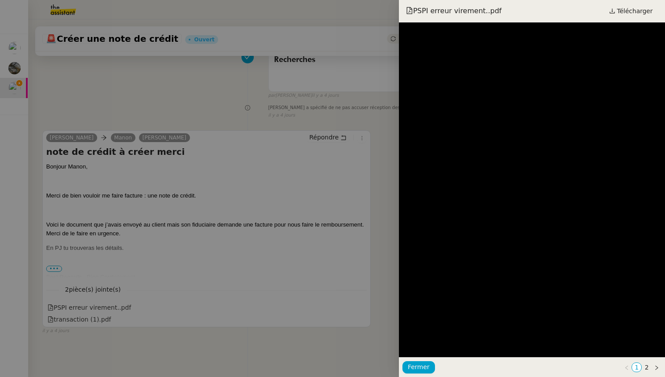
click at [371, 180] on div at bounding box center [332, 188] width 665 height 377
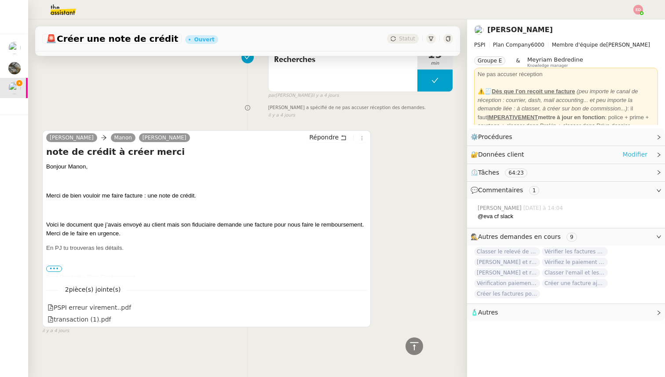
click at [635, 154] on link "Modifier" at bounding box center [634, 154] width 25 height 10
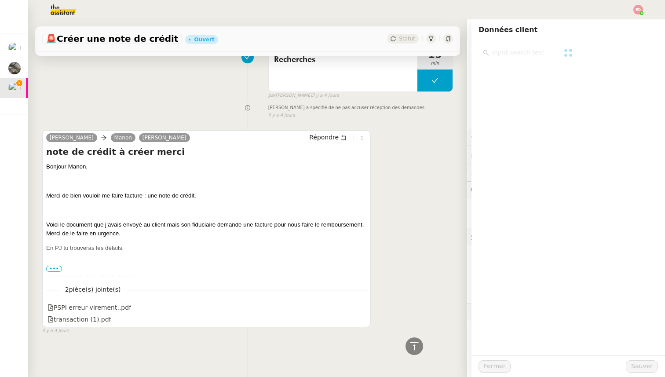
click at [527, 49] on app-ticket "🚨 Créer une note de crédit Ouvert Statut Client Sophie Mouraire Owner Meyriam B…" at bounding box center [346, 197] width 636 height 357
click at [527, 51] on input "text" at bounding box center [571, 53] width 164 height 12
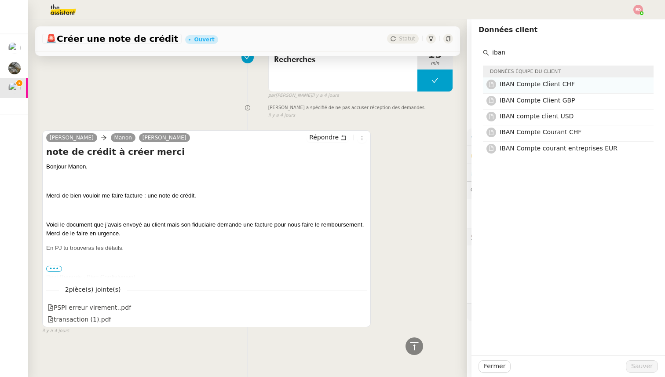
type input "iban"
click at [527, 85] on span "IBAN Compte Client CHF" at bounding box center [536, 83] width 75 height 7
click at [538, 146] on span "IBAN Compte courant entreprises EUR" at bounding box center [558, 148] width 118 height 7
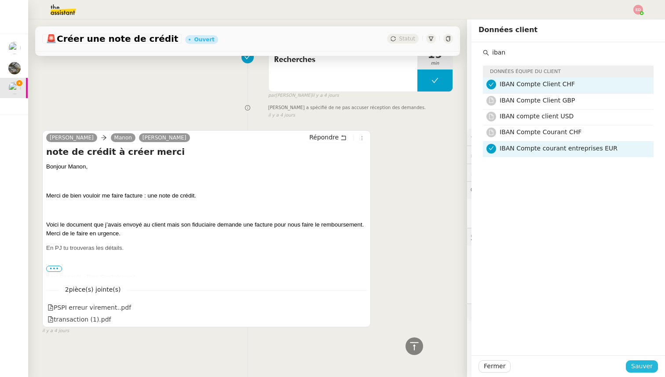
click at [649, 368] on span "Sauver" at bounding box center [642, 366] width 22 height 10
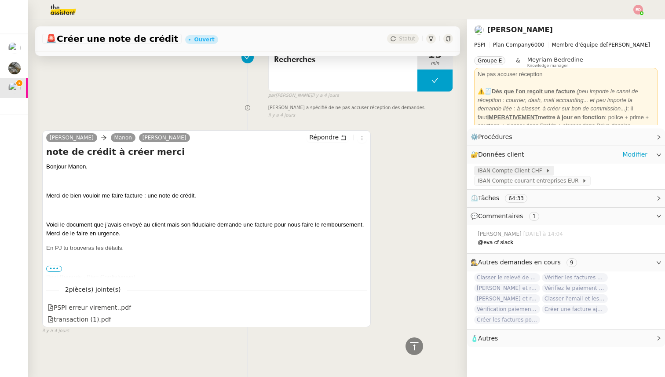
click at [504, 171] on span "IBAN Compte Client CHF" at bounding box center [511, 170] width 68 height 9
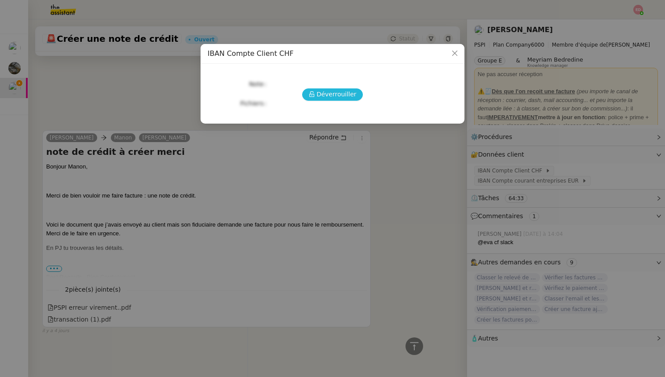
click at [332, 98] on span "Déverrouiller" at bounding box center [336, 94] width 40 height 10
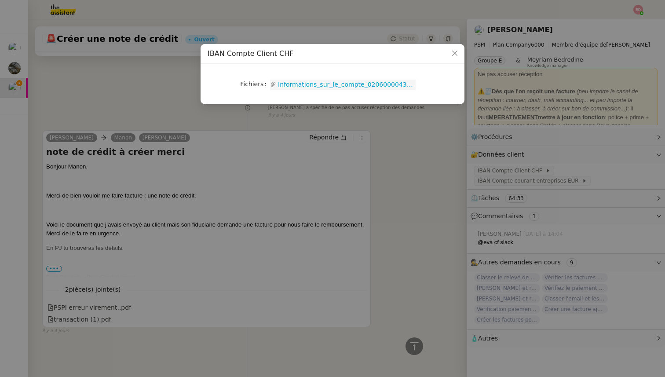
click at [321, 88] on link "Informations_sur_le_compte_02060000434938010000.pdf" at bounding box center [345, 85] width 139 height 10
click at [556, 153] on nz-modal-container "IBAN Compte Client CHF Fichiers Upload Informations_sur_le_compte_0206000043493…" at bounding box center [332, 188] width 665 height 377
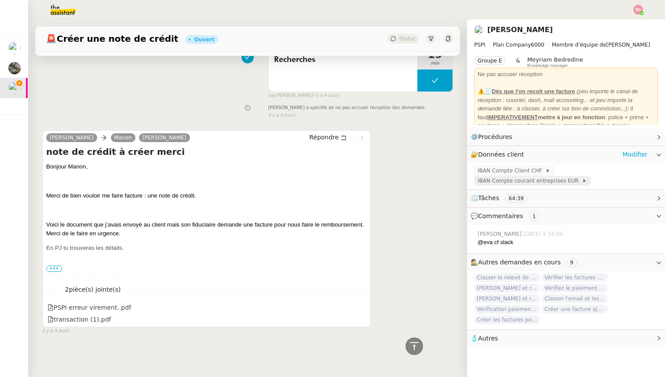
click at [538, 180] on span "IBAN Compte courant entreprises EUR" at bounding box center [529, 180] width 104 height 9
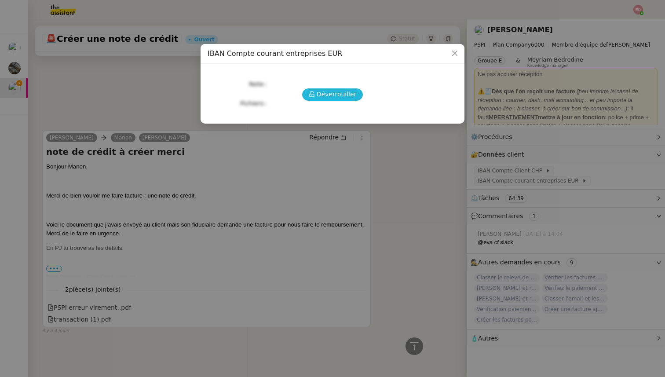
click at [337, 94] on span "Déverrouiller" at bounding box center [336, 94] width 40 height 10
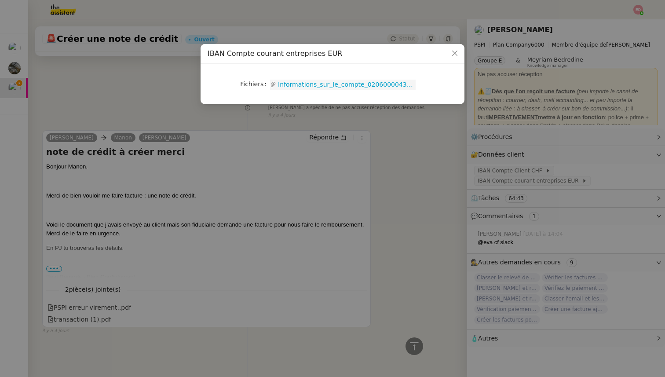
click at [335, 87] on link "Informations_sur_le_compte_02060000434938600000.pdf" at bounding box center [345, 85] width 139 height 10
click at [242, 322] on nz-modal-container "IBAN Compte courant entreprises EUR Fichiers Upload Informations_sur_le_compte_…" at bounding box center [332, 188] width 665 height 377
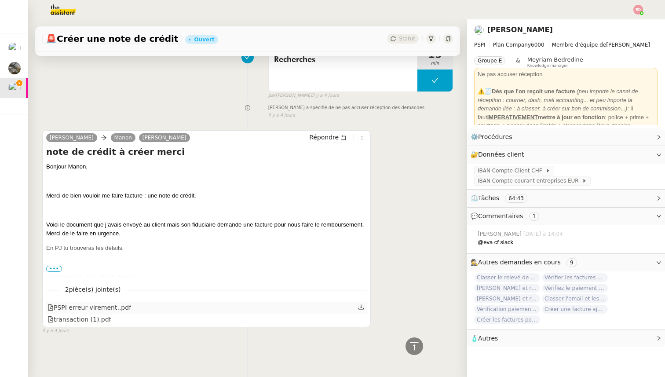
click at [361, 308] on icon at bounding box center [361, 307] width 6 height 6
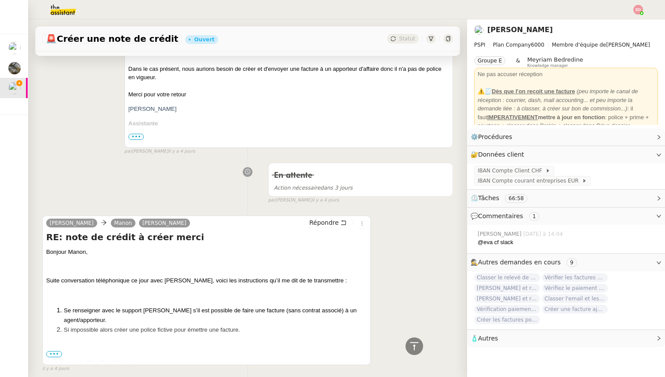
scroll to position [971, 0]
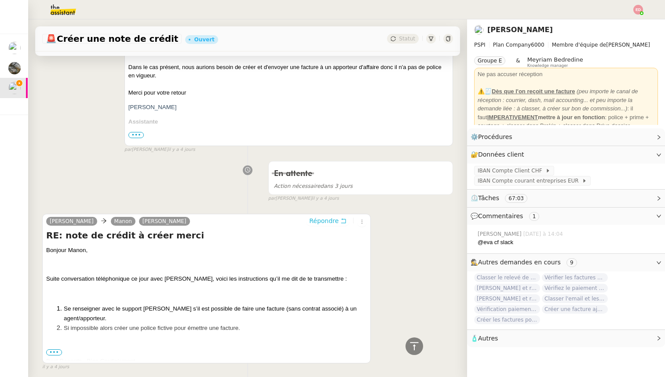
click at [321, 218] on span "Répondre" at bounding box center [323, 220] width 29 height 9
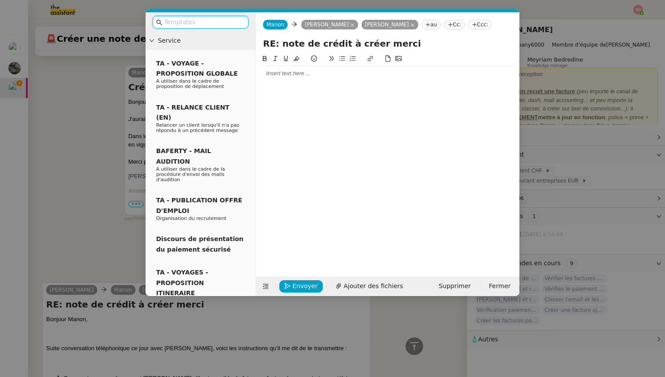
scroll to position [1039, 0]
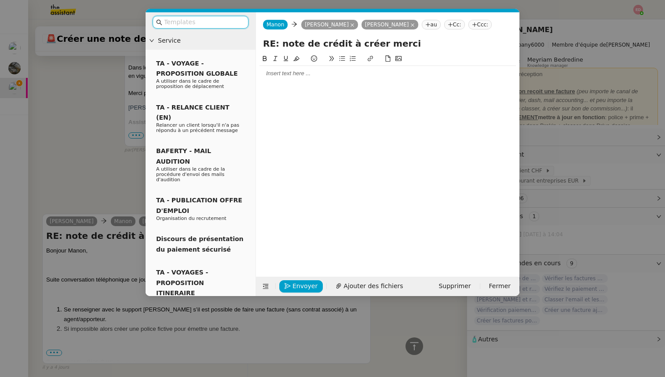
click at [291, 75] on div at bounding box center [387, 73] width 256 height 8
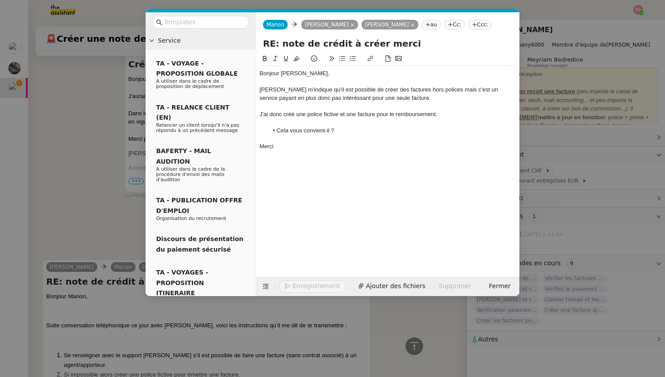
scroll to position [1137, 0]
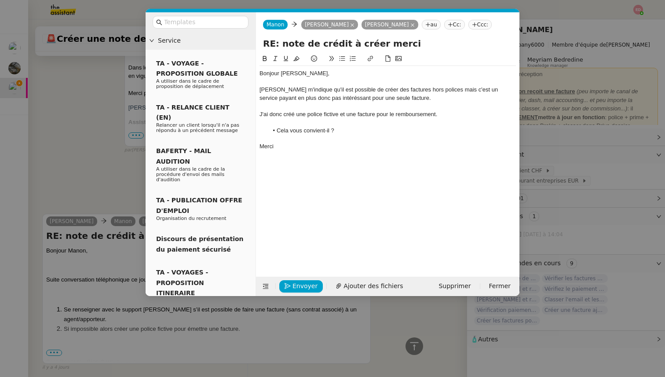
click at [275, 108] on div at bounding box center [387, 106] width 256 height 8
click at [275, 116] on div "J'ai donc créé une police fictive et une facture pour le remboursement." at bounding box center [387, 114] width 256 height 8
click at [309, 98] on div "Brokin m'indique qu'il est possible de créer des factures hors polices mais c'e…" at bounding box center [387, 94] width 256 height 16
click at [0, 0] on lt-div "Faute de frappe possible trouvée. intéressant intéressante intéressants intéres…" at bounding box center [0, 0] width 0 height 0
click at [0, 0] on lt-span "intéressant" at bounding box center [0, 0] width 0 height 0
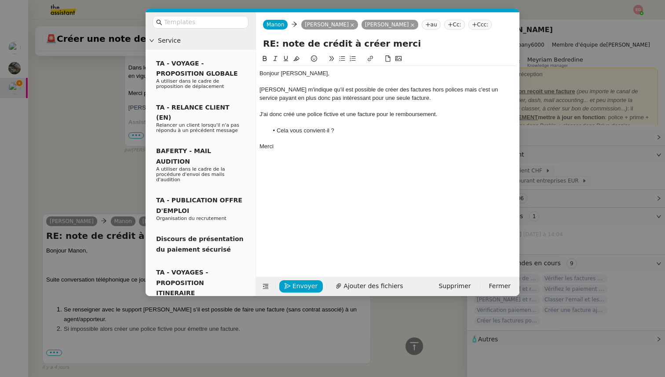
click at [286, 96] on div "Brokin m'indique qu'il est possible de créer des factures hors polices mais c'e…" at bounding box center [387, 94] width 256 height 16
click at [440, 88] on div "Brokin m'indique qu'il est possible de créer des factures hors polices mais c'e…" at bounding box center [387, 94] width 256 height 16
click at [0, 0] on lt-span ", mais" at bounding box center [0, 0] width 0 height 0
click at [266, 98] on div "Brokin m'indique qu'il est possible de créer des factures hors polices, mais c'…" at bounding box center [387, 94] width 256 height 16
click at [0, 0] on lt-span "plus ," at bounding box center [0, 0] width 0 height 0
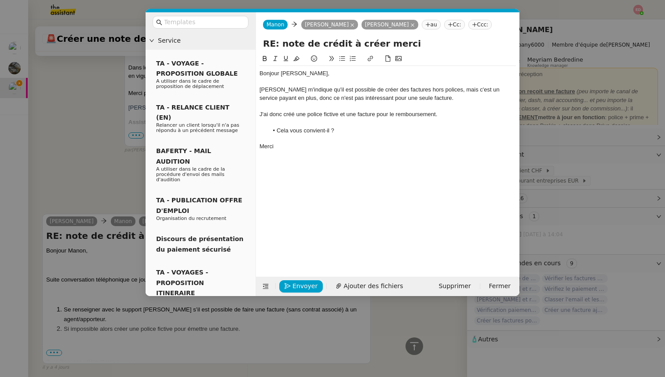
click at [316, 143] on div "Merci" at bounding box center [387, 146] width 256 height 8
click at [361, 285] on span "Ajouter des fichiers" at bounding box center [372, 286] width 59 height 10
click at [102, 172] on nz-modal-container "Service TA - VOYAGE - PROPOSITION GLOBALE A utiliser dans le cadre de propositi…" at bounding box center [332, 188] width 665 height 377
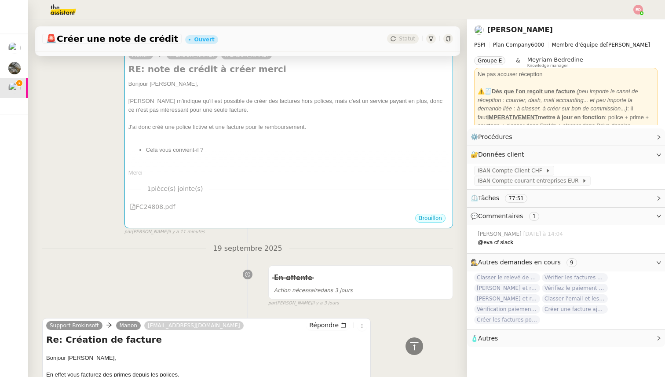
scroll to position [0, 0]
